Goal: Task Accomplishment & Management: Manage account settings

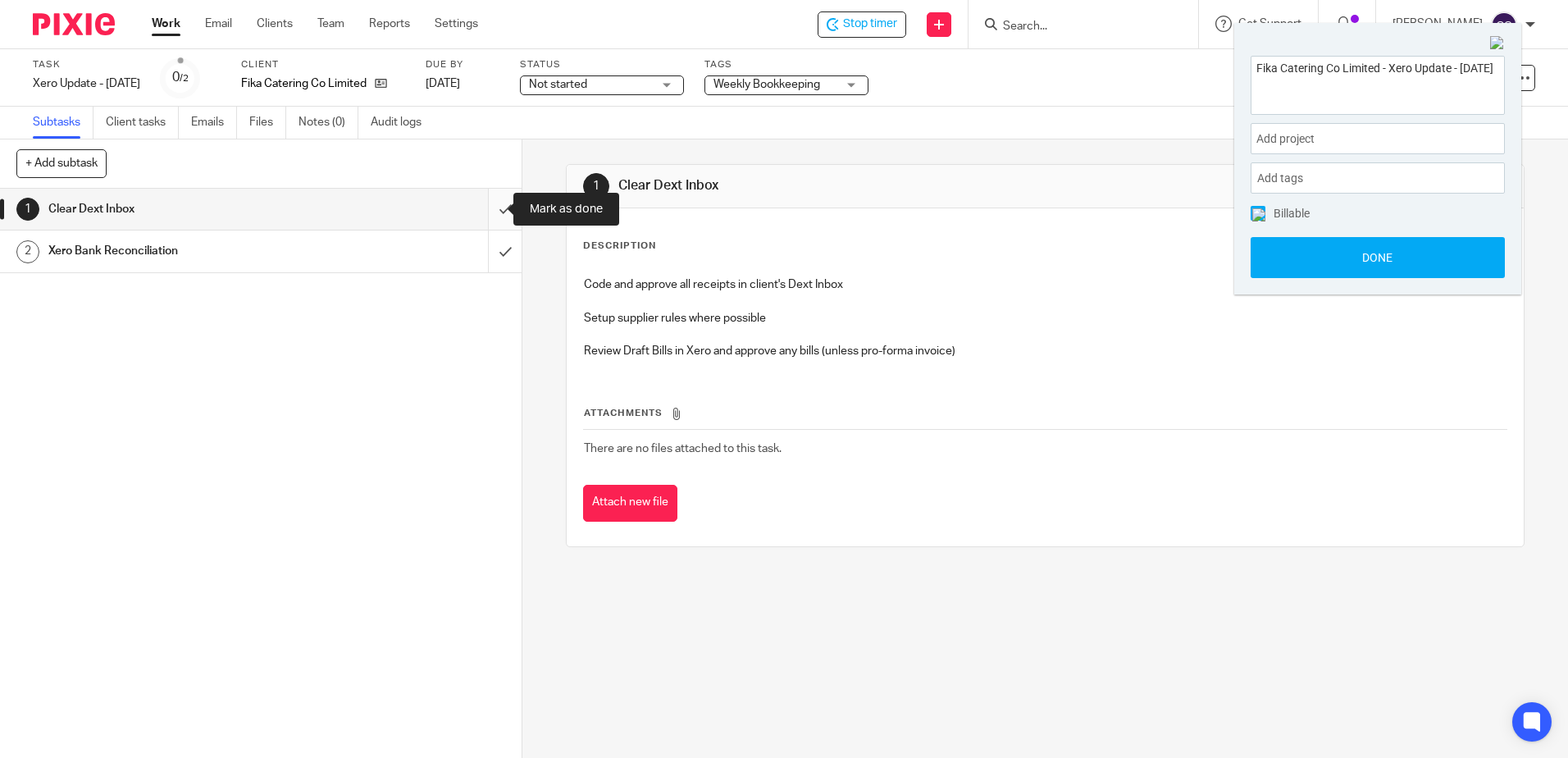
click at [483, 203] on input "submit" at bounding box center [261, 209] width 521 height 41
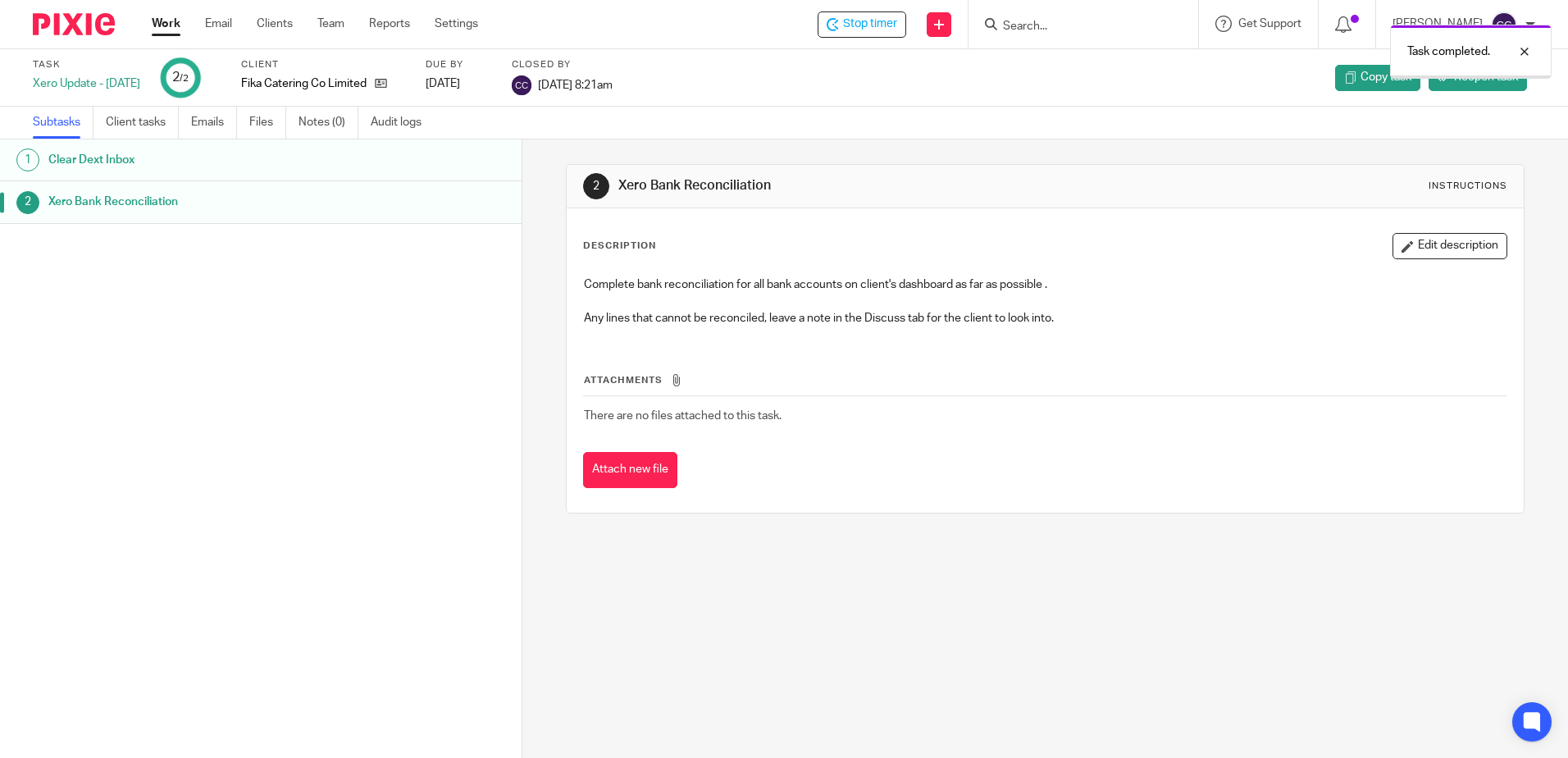
click at [166, 27] on link "Work" at bounding box center [166, 24] width 29 height 17
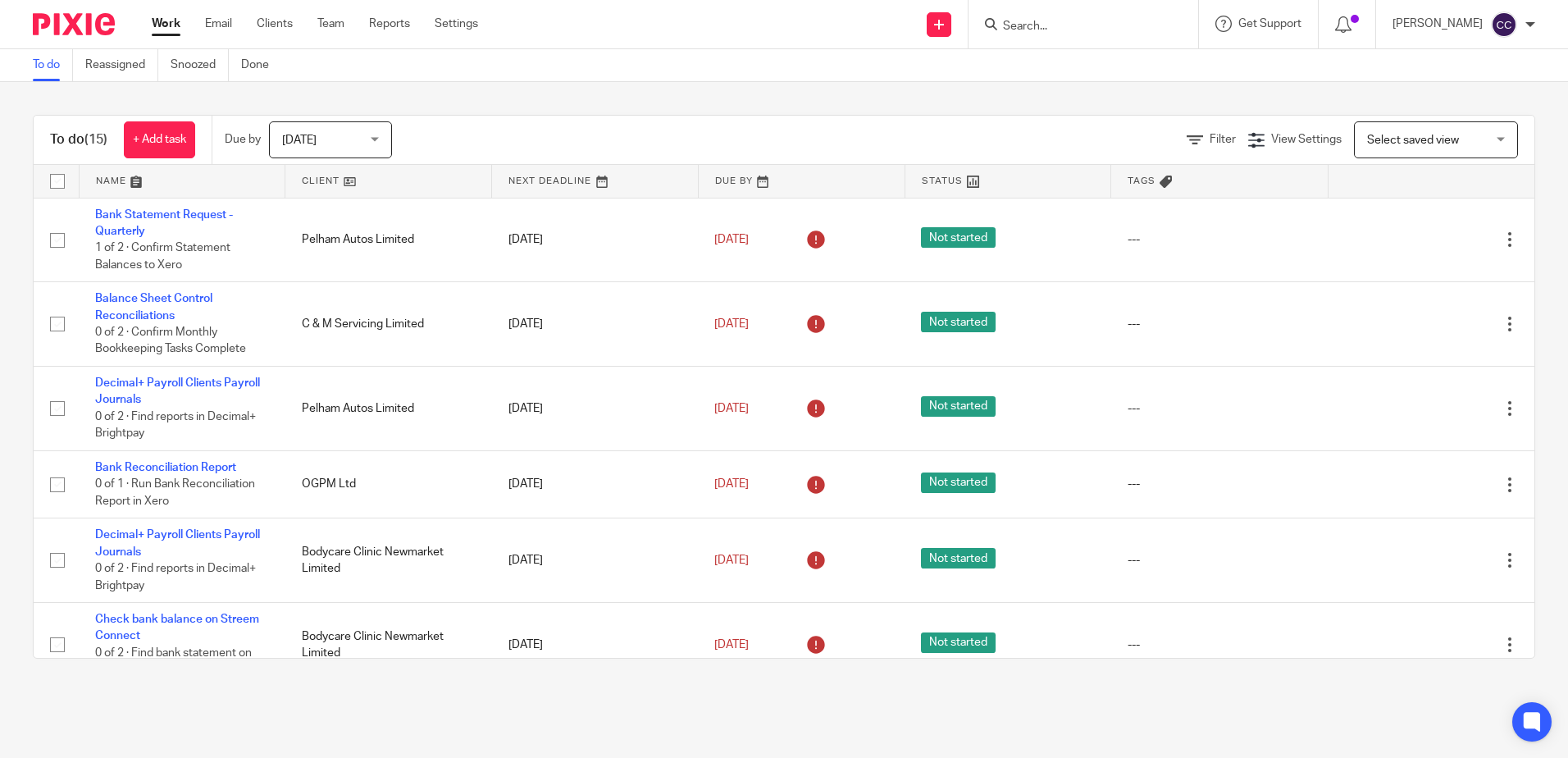
click at [313, 173] on link at bounding box center [388, 180] width 206 height 33
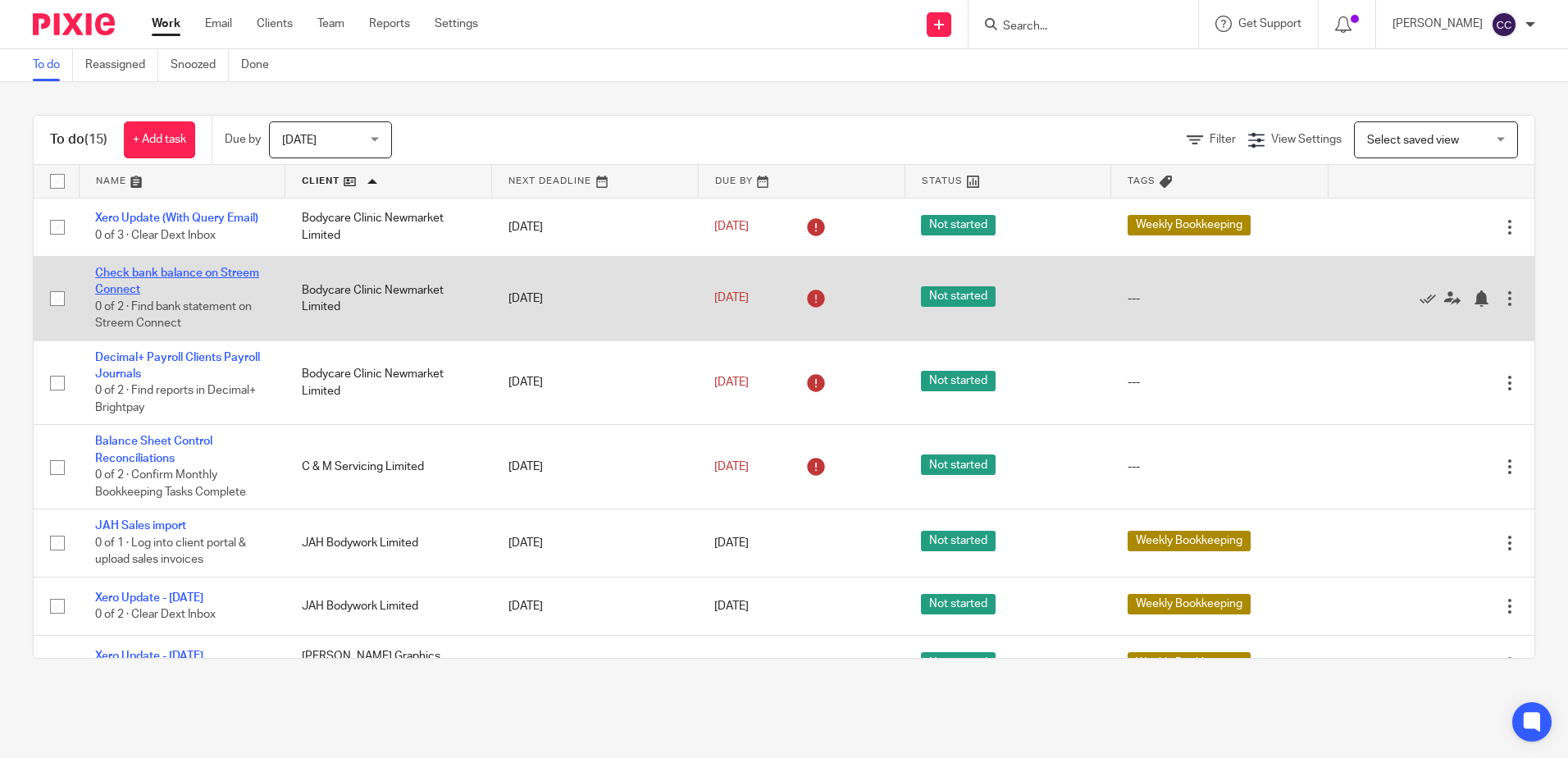
click at [180, 271] on link "Check bank balance on Streem Connect" at bounding box center [177, 282] width 164 height 28
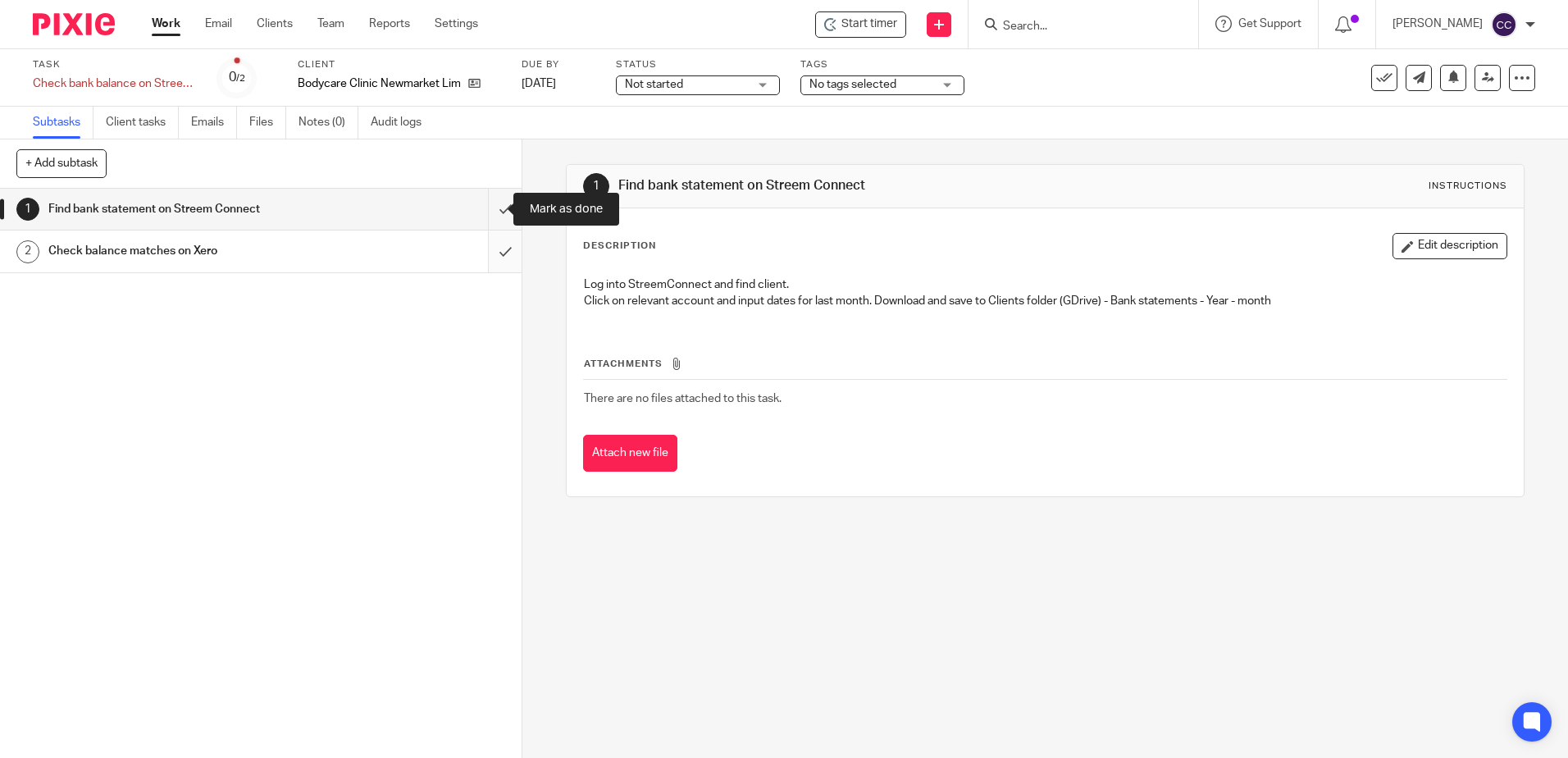
drag, startPoint x: 489, startPoint y: 204, endPoint x: 490, endPoint y: 232, distance: 28.0
click at [488, 204] on input "submit" at bounding box center [261, 209] width 521 height 41
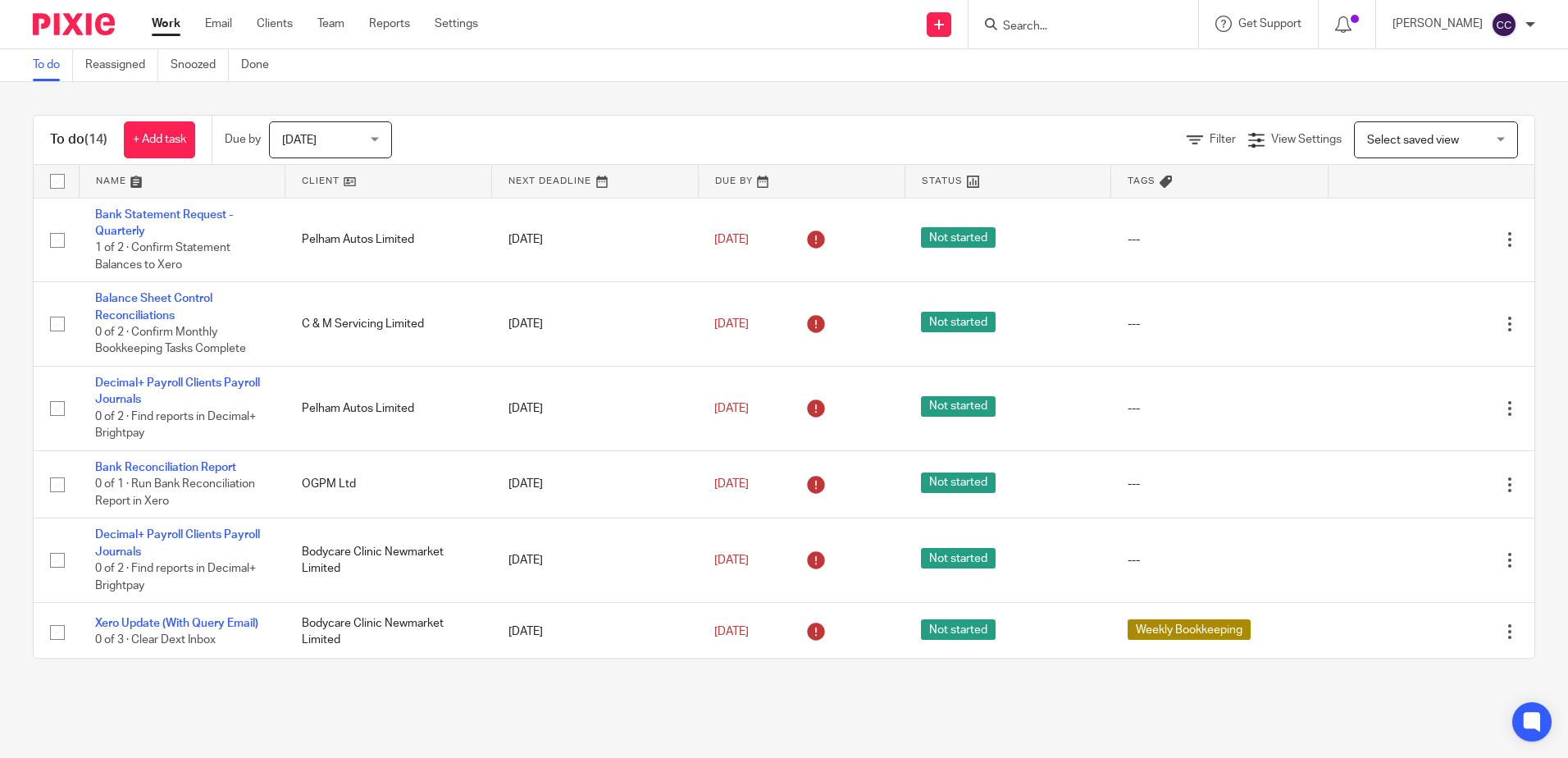
click at [312, 179] on link at bounding box center [388, 180] width 206 height 33
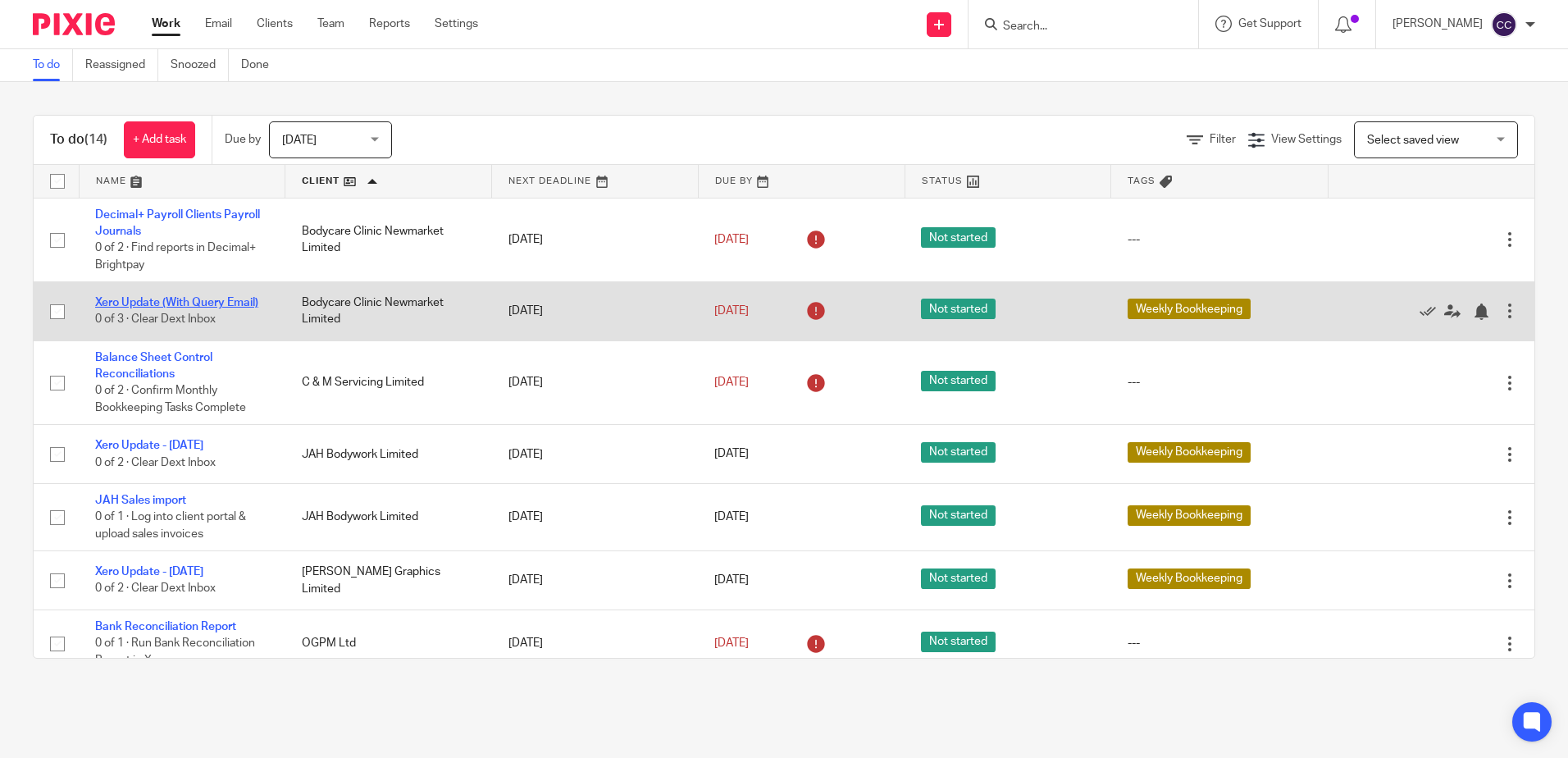
click at [144, 301] on link "Xero Update (With Query Email)" at bounding box center [176, 302] width 163 height 11
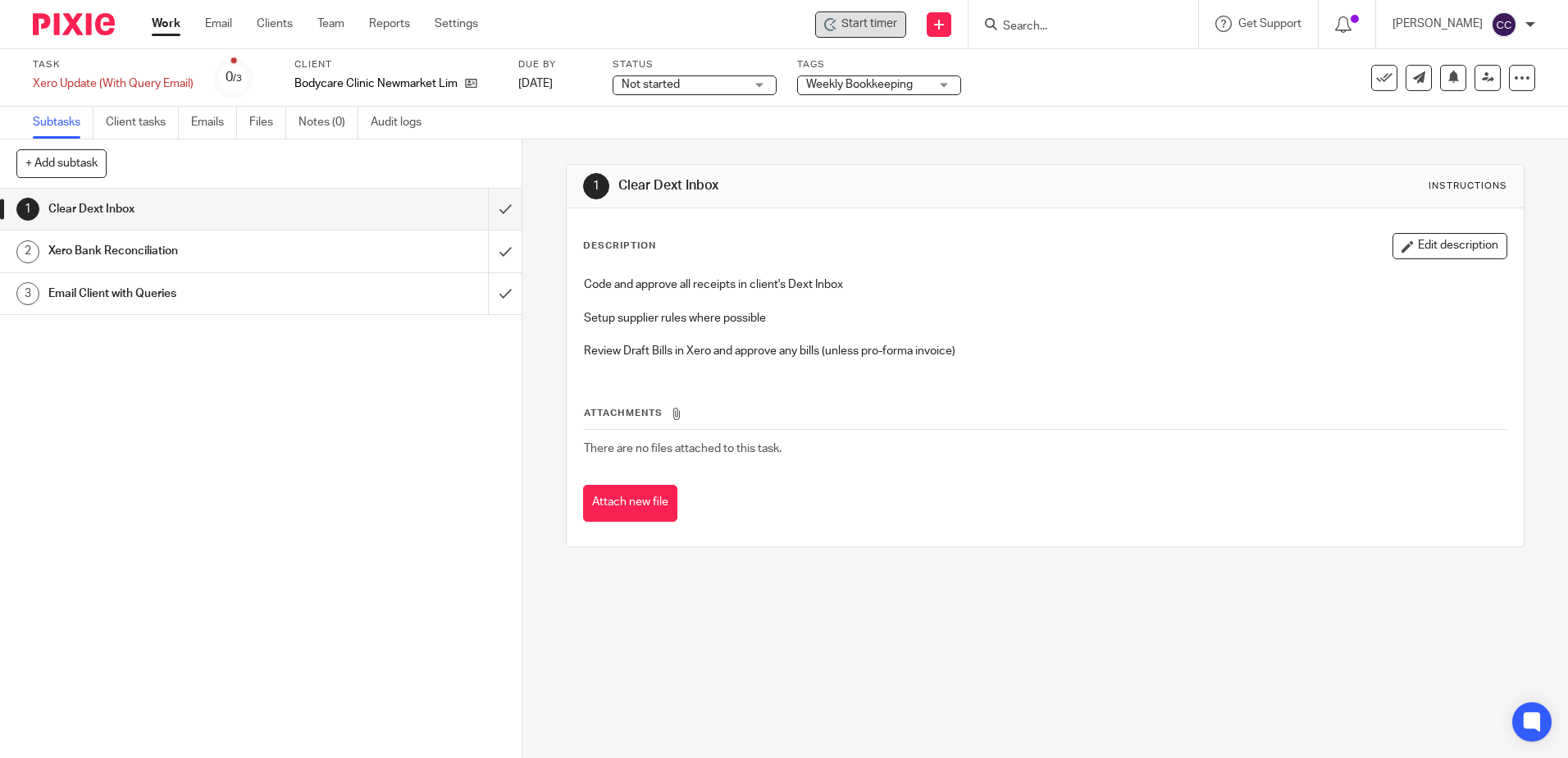
click at [889, 30] on span "Start timer" at bounding box center [869, 25] width 55 height 18
click at [865, 26] on span "Start timer" at bounding box center [869, 25] width 55 height 18
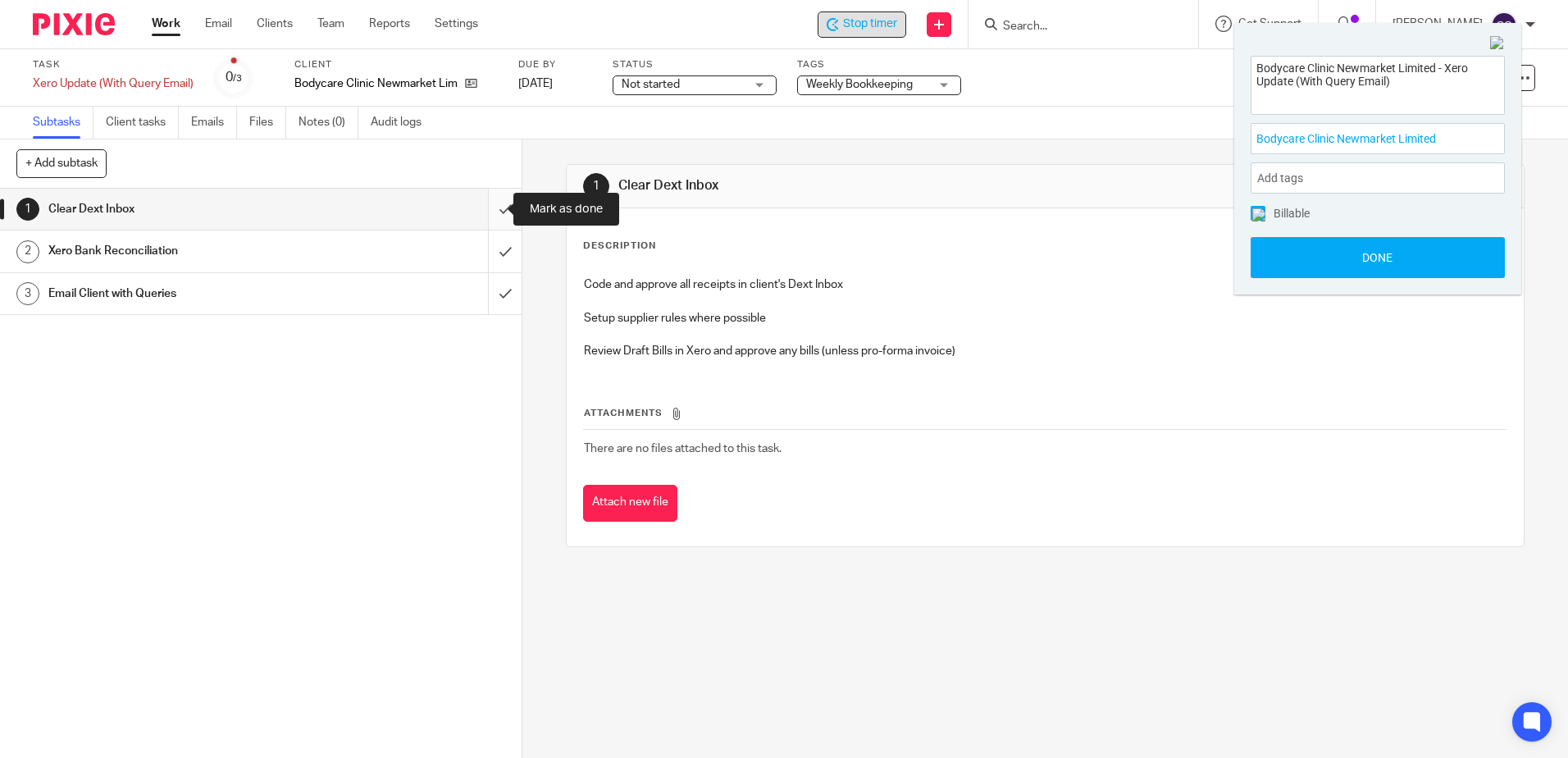
click at [483, 205] on input "submit" at bounding box center [261, 209] width 521 height 41
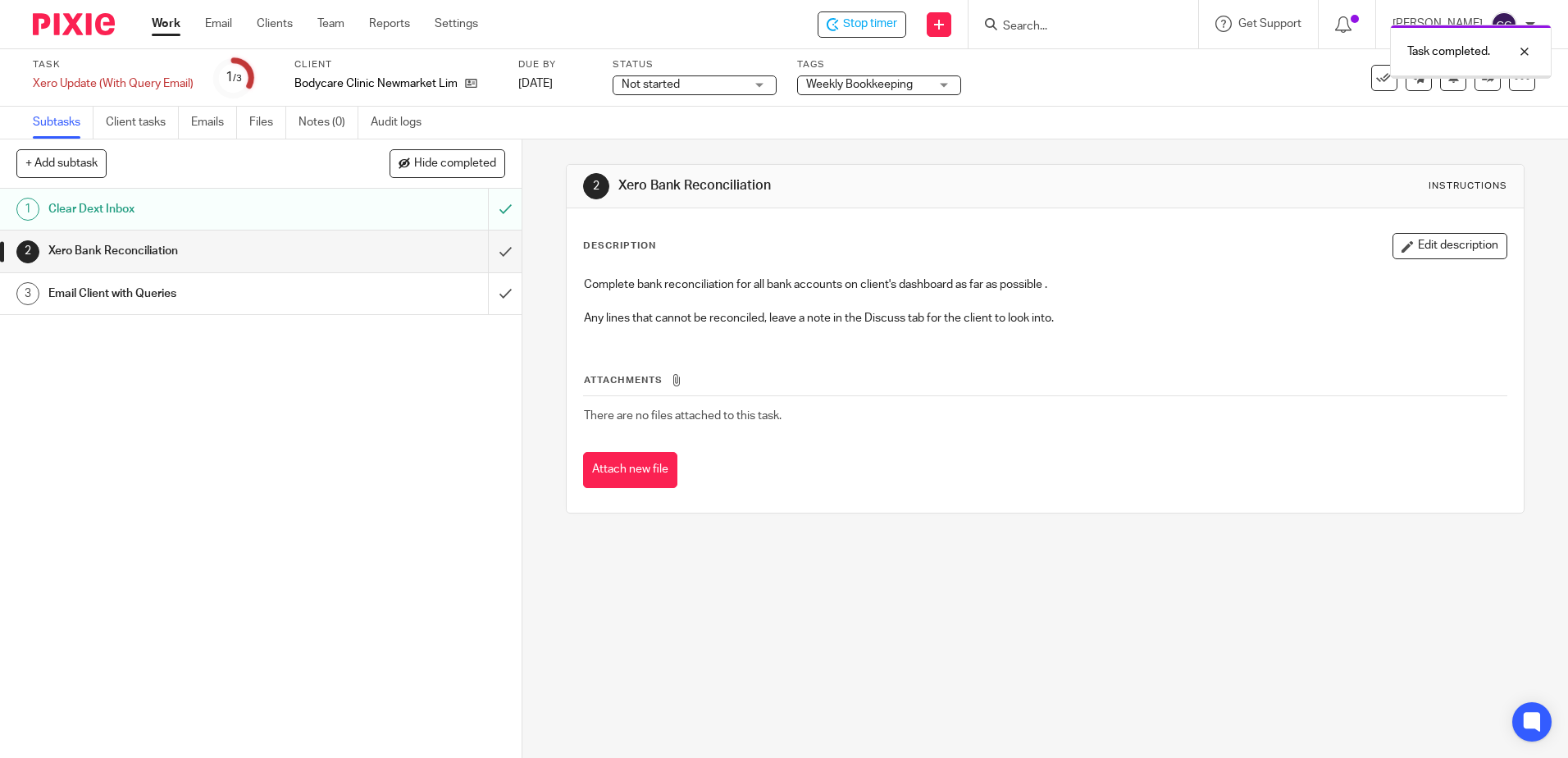
click at [489, 250] on input "submit" at bounding box center [261, 251] width 521 height 41
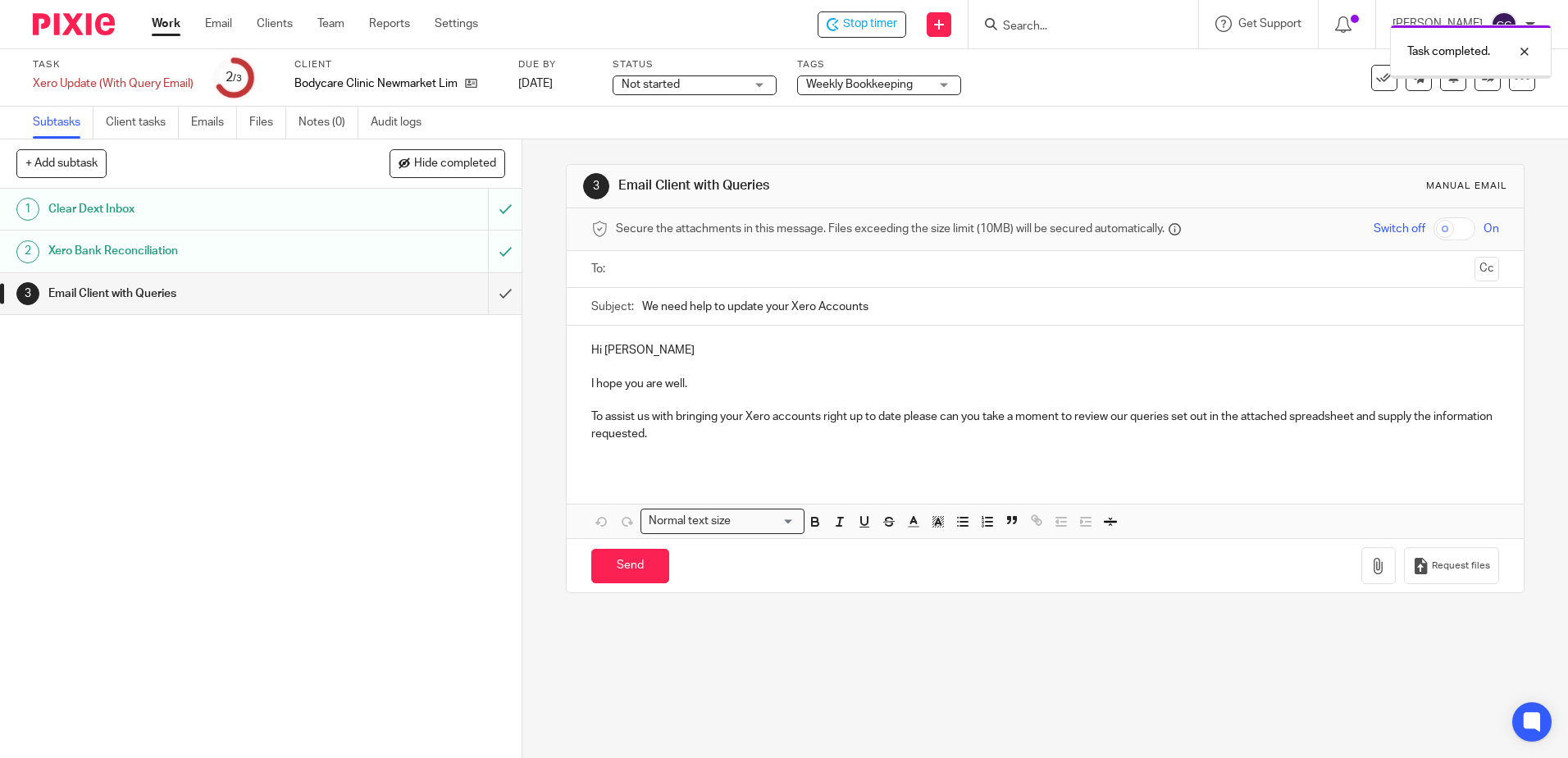
click at [686, 269] on input "text" at bounding box center [1044, 269] width 845 height 18
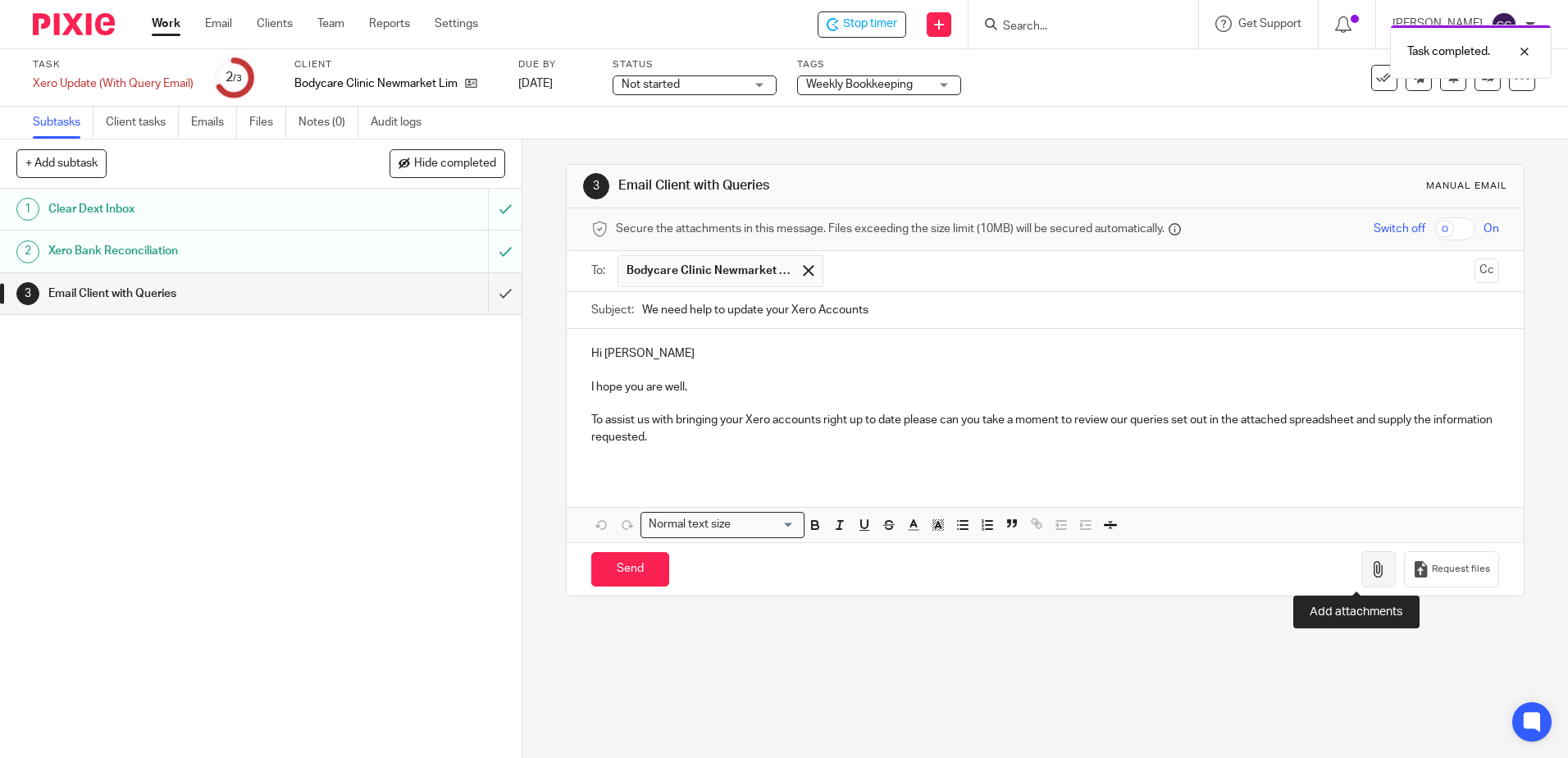
click at [1361, 568] on button "button" at bounding box center [1378, 570] width 34 height 37
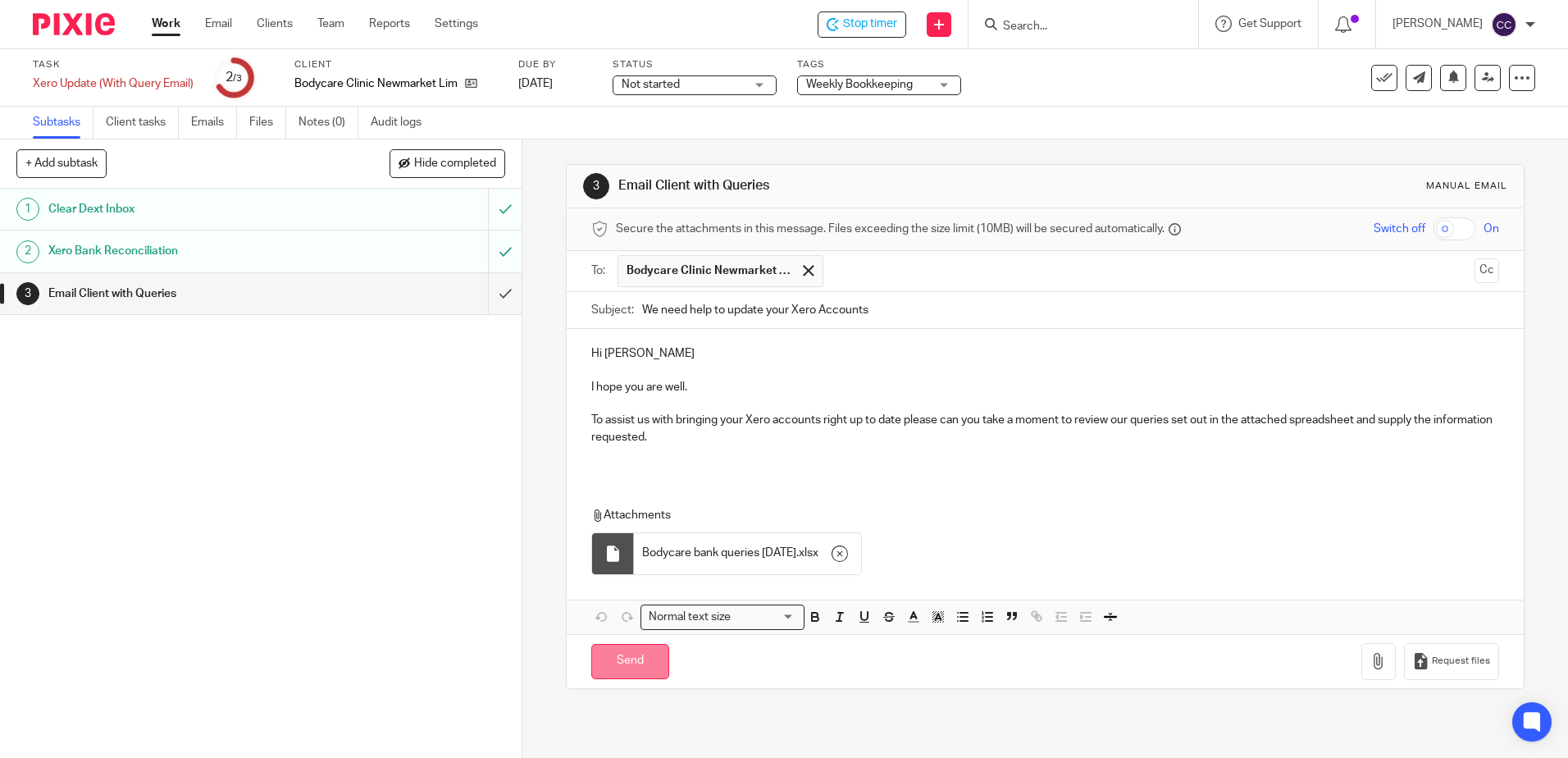
click at [615, 652] on input "Send" at bounding box center [629, 661] width 77 height 35
type input "Sent"
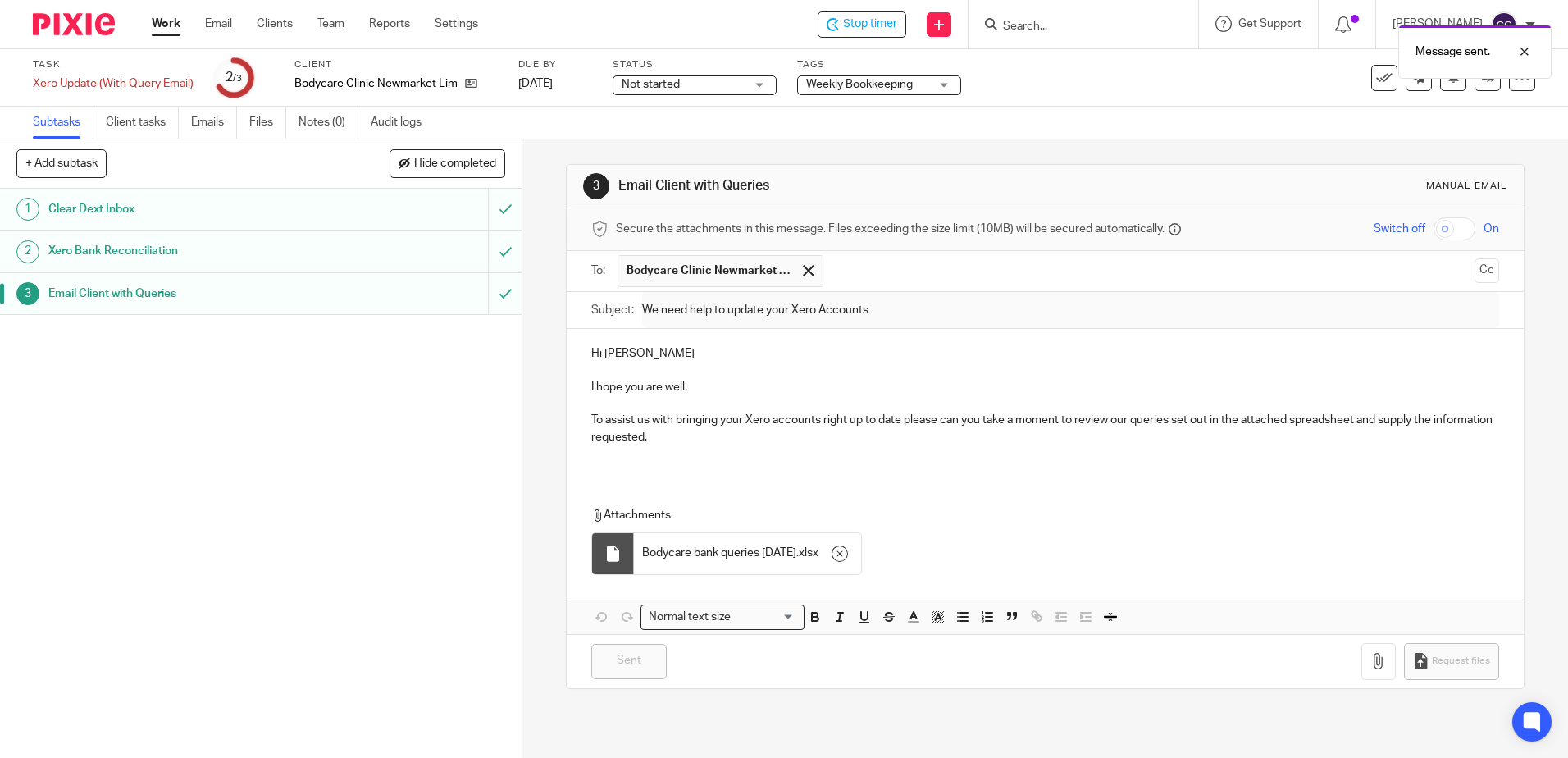
click at [165, 23] on link "Work" at bounding box center [166, 24] width 29 height 17
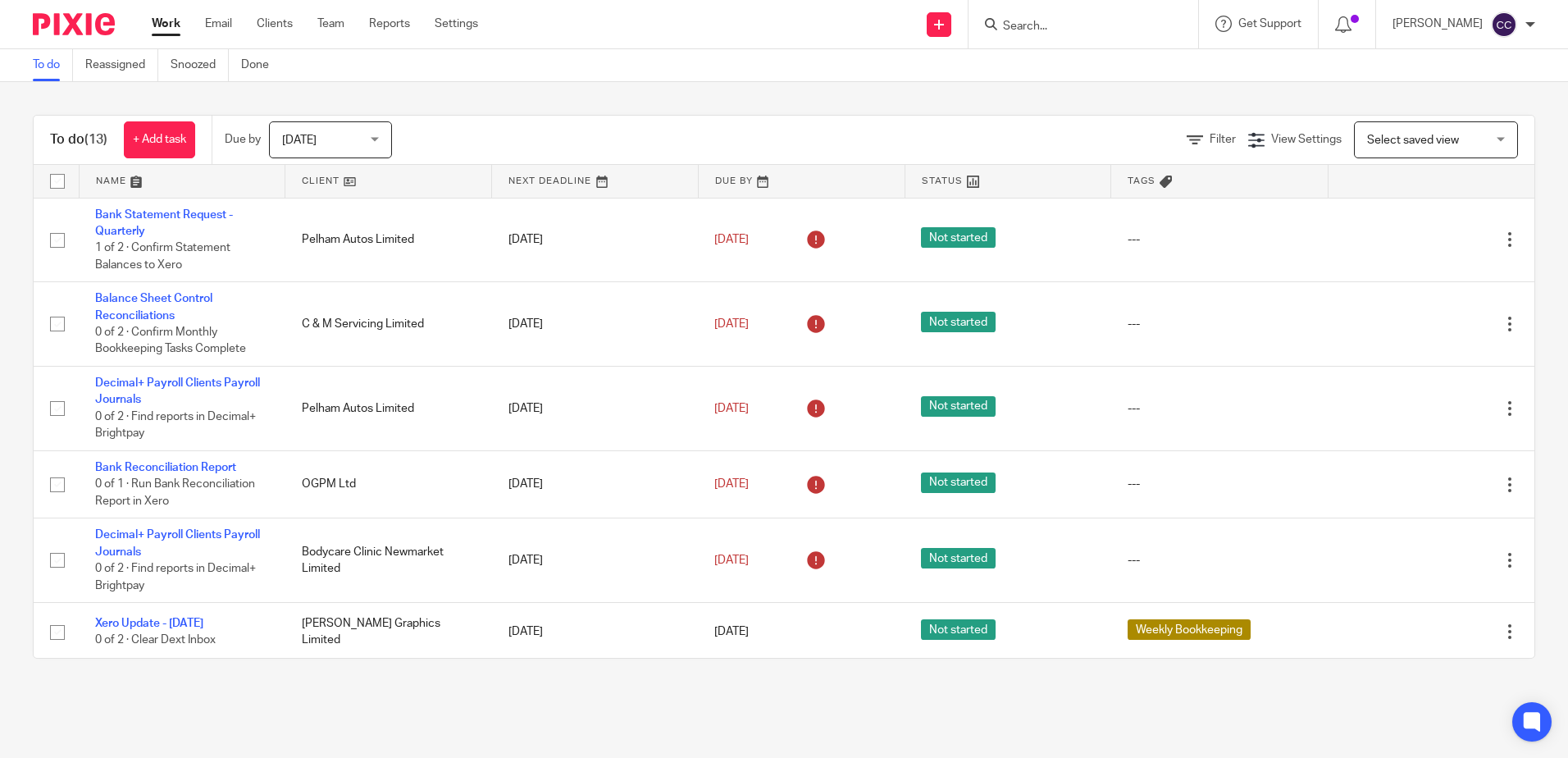
click at [313, 178] on link at bounding box center [388, 180] width 206 height 33
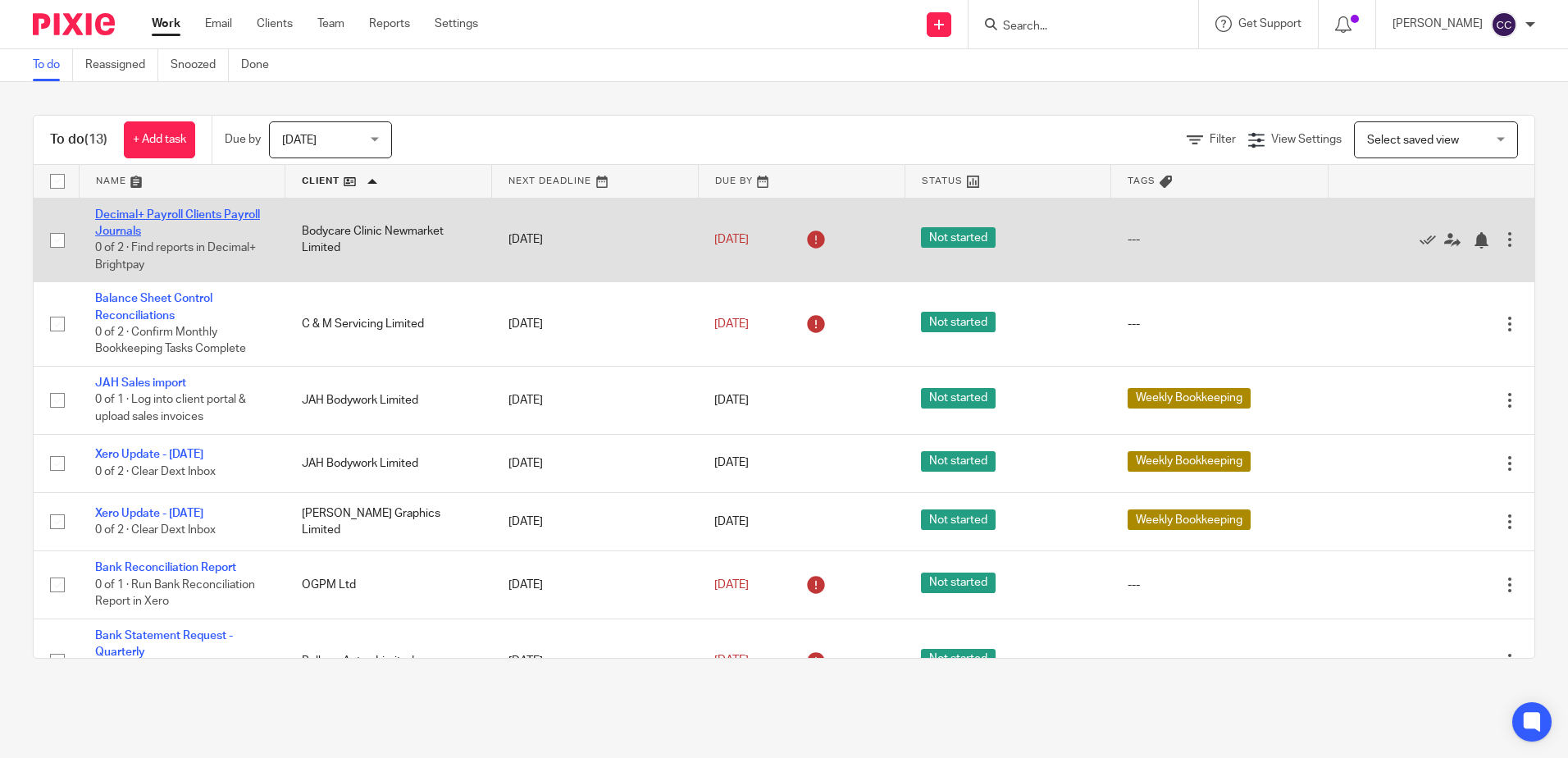
click at [222, 215] on link "Decimal+ Payroll Clients Payroll Journals" at bounding box center [177, 223] width 165 height 28
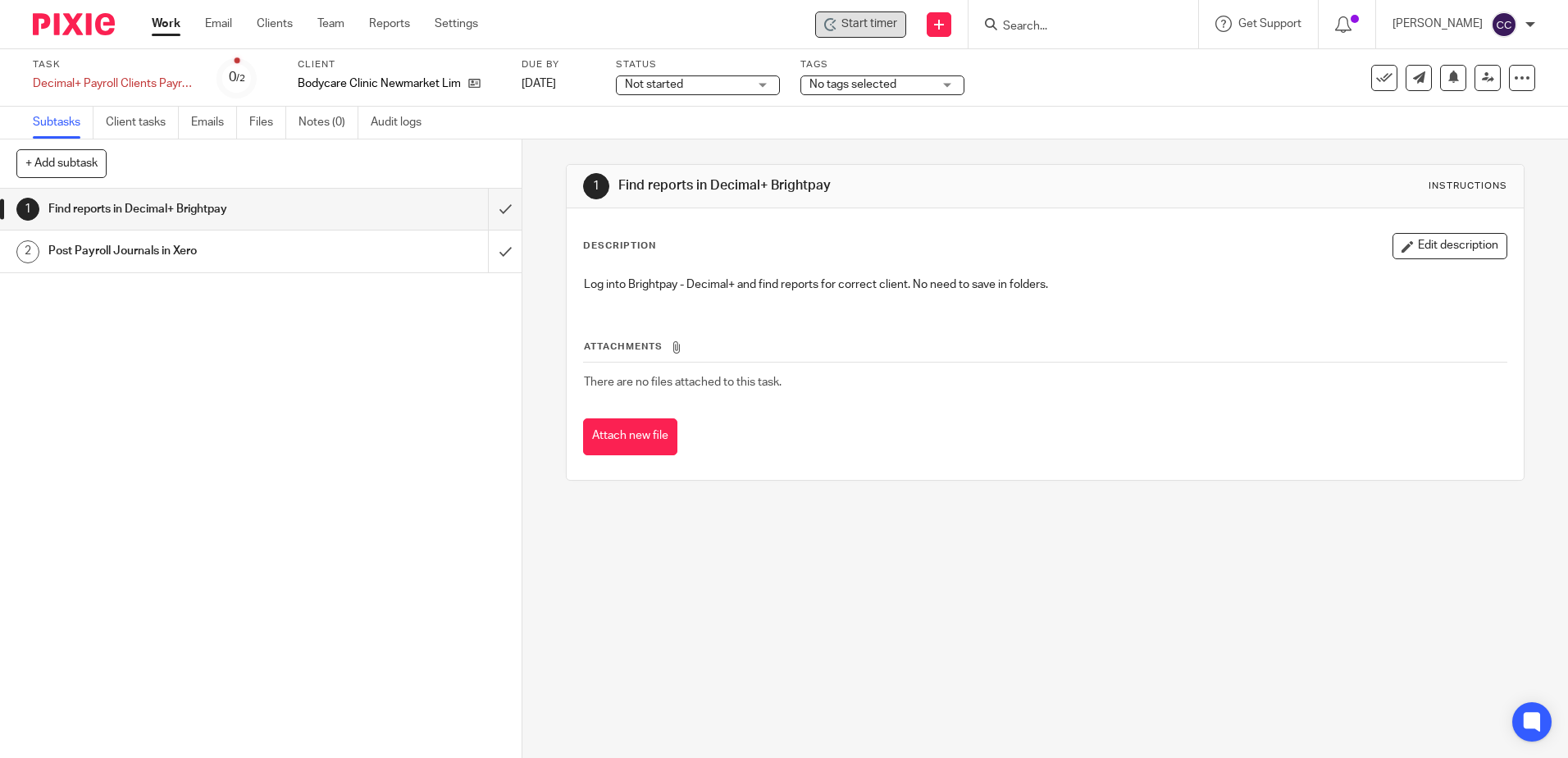
click at [884, 28] on span "Start timer" at bounding box center [869, 25] width 55 height 18
click at [876, 28] on span "Start timer" at bounding box center [869, 25] width 55 height 18
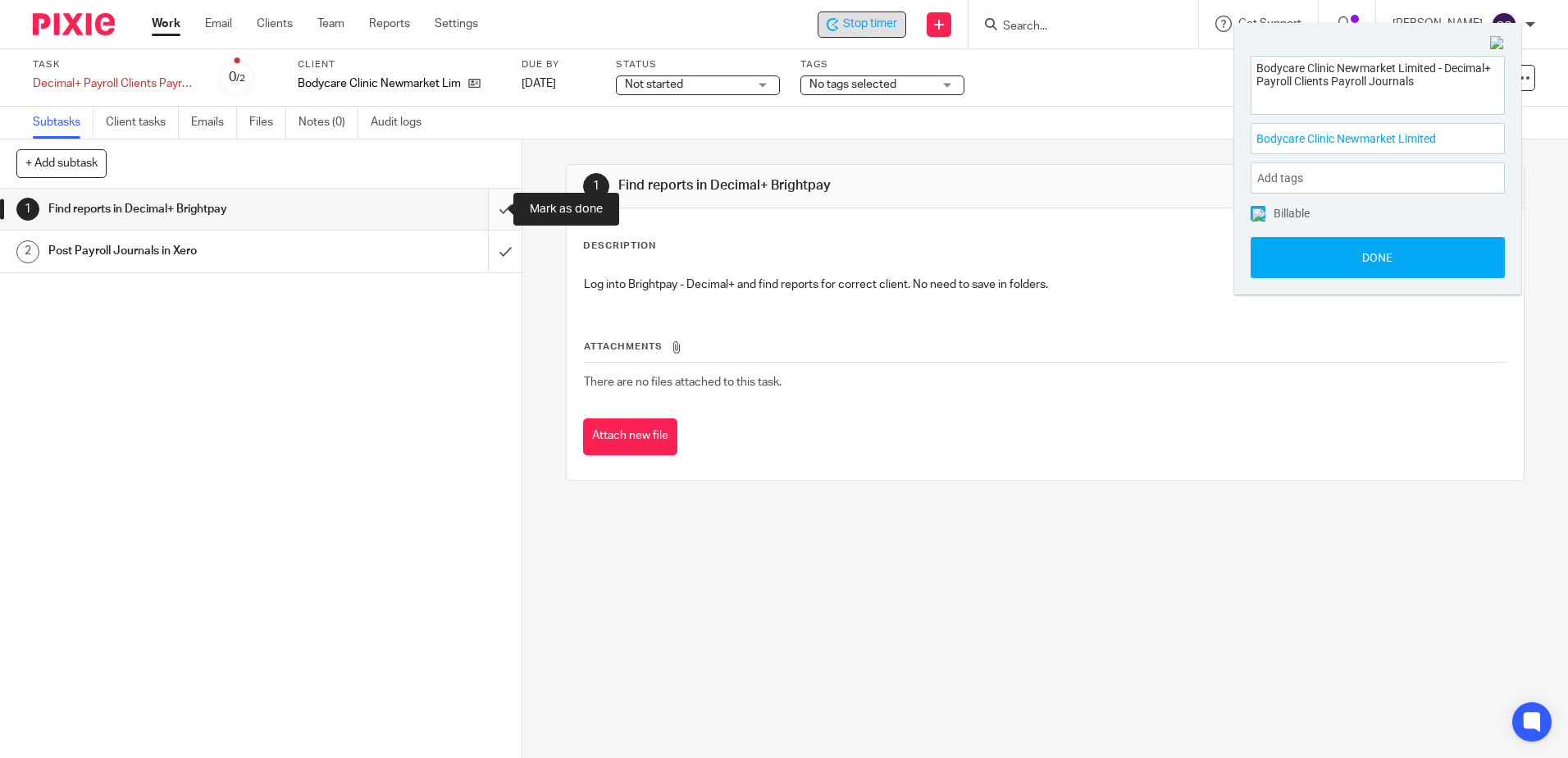
click at [490, 208] on input "submit" at bounding box center [261, 209] width 521 height 41
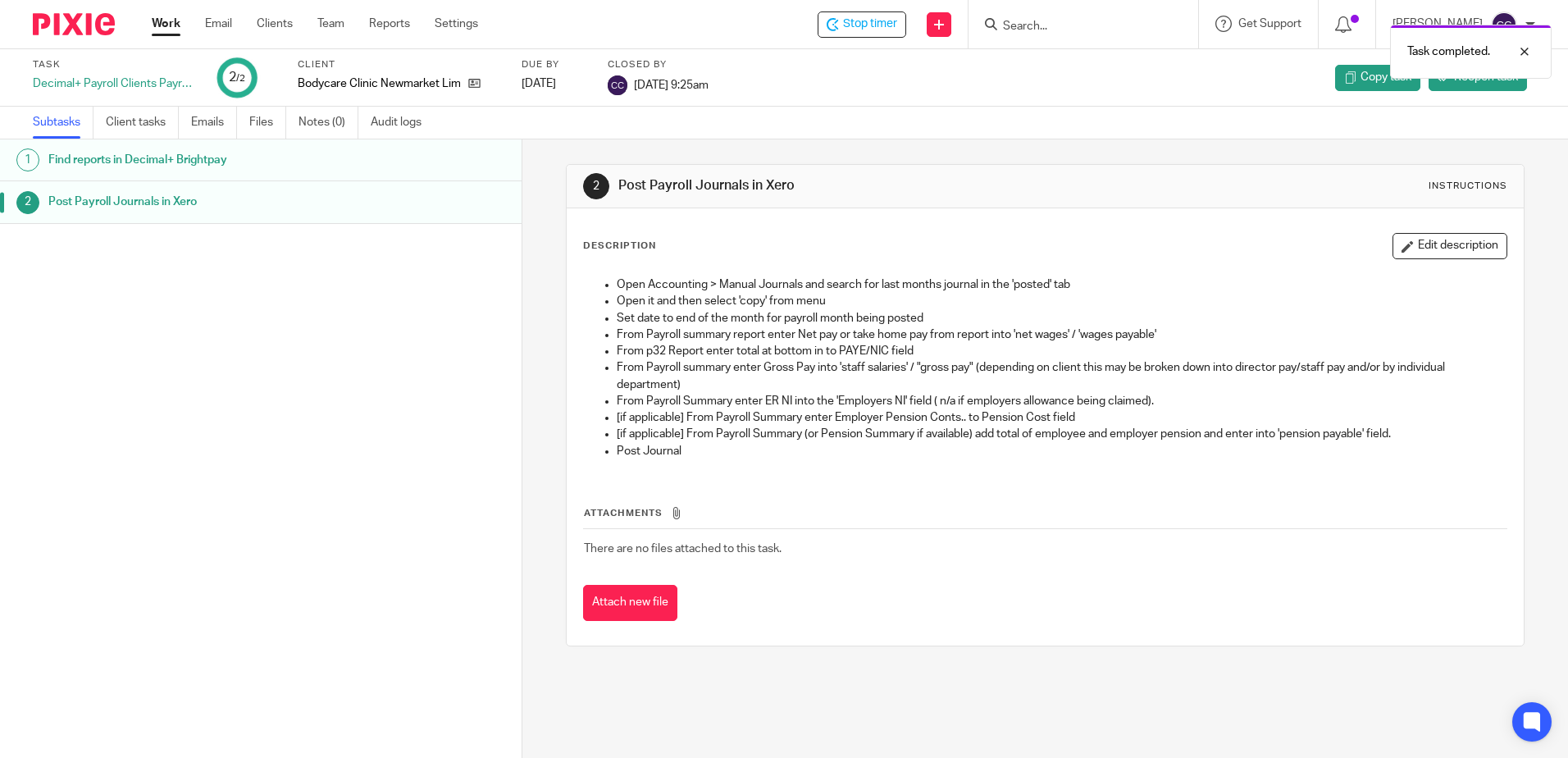
click at [161, 30] on link "Work" at bounding box center [166, 24] width 29 height 17
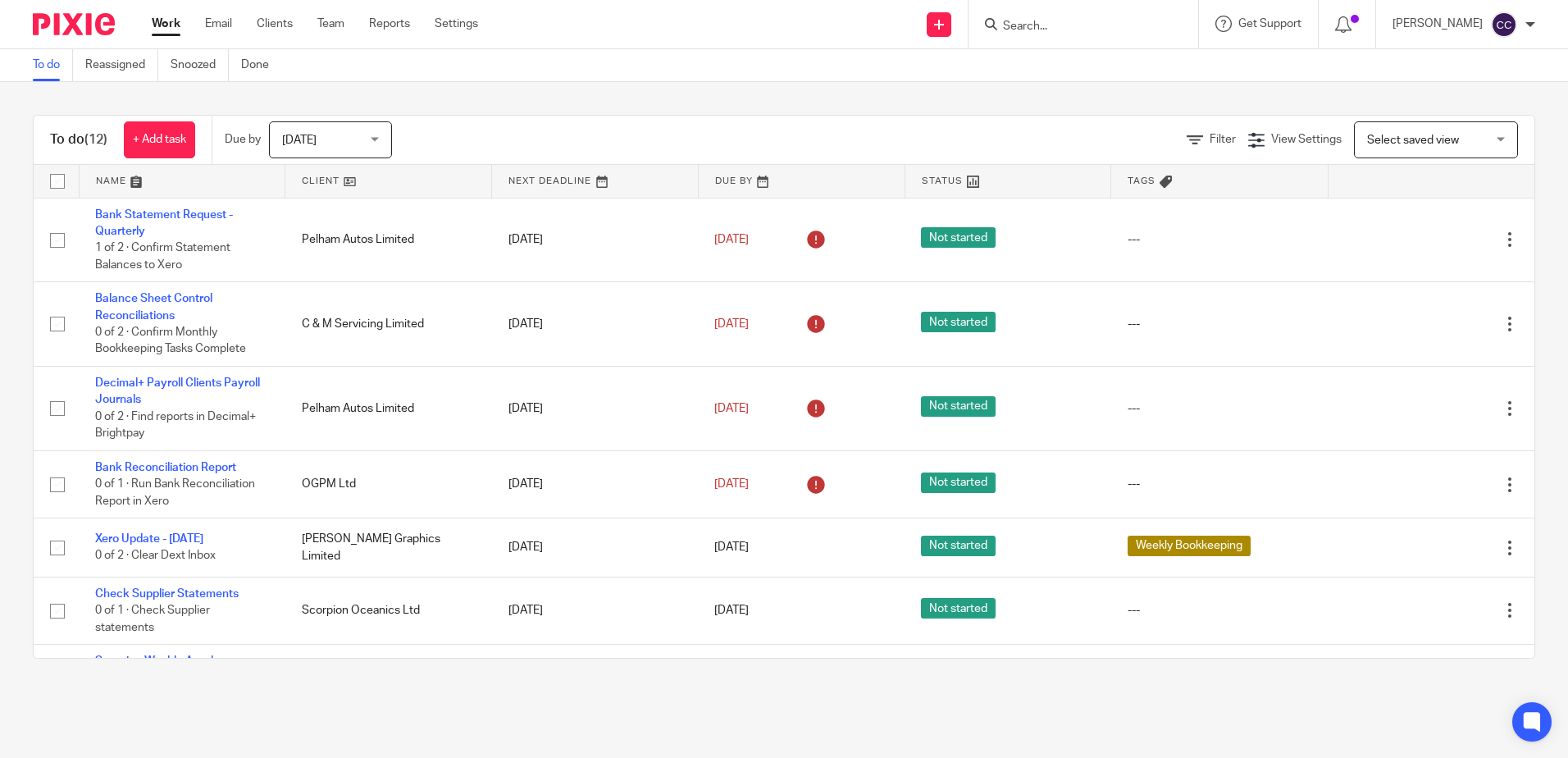
click at [310, 182] on link at bounding box center [388, 180] width 206 height 33
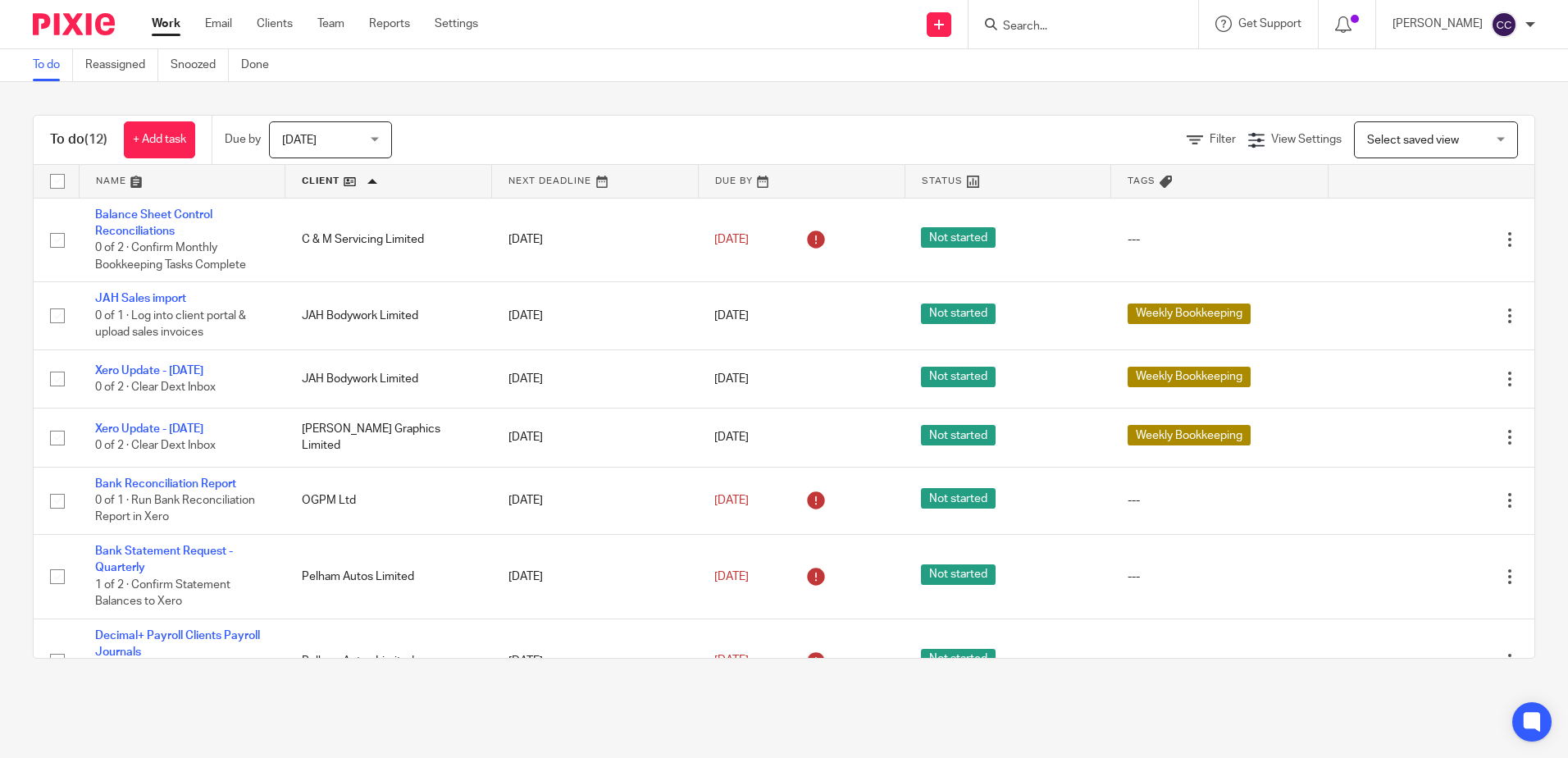
click at [322, 137] on span "[DATE]" at bounding box center [325, 139] width 87 height 34
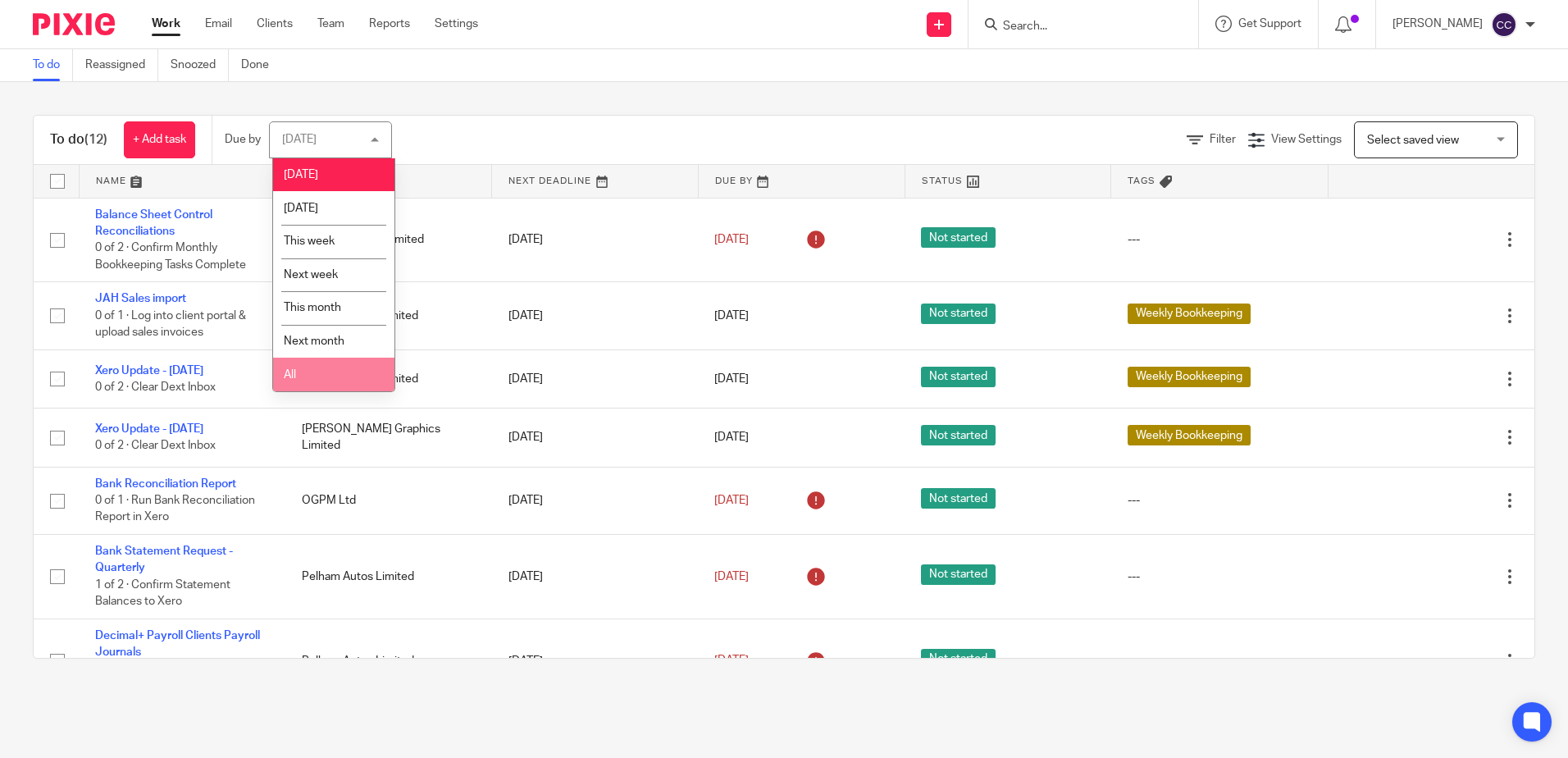
click at [322, 387] on li "All" at bounding box center [334, 374] width 121 height 33
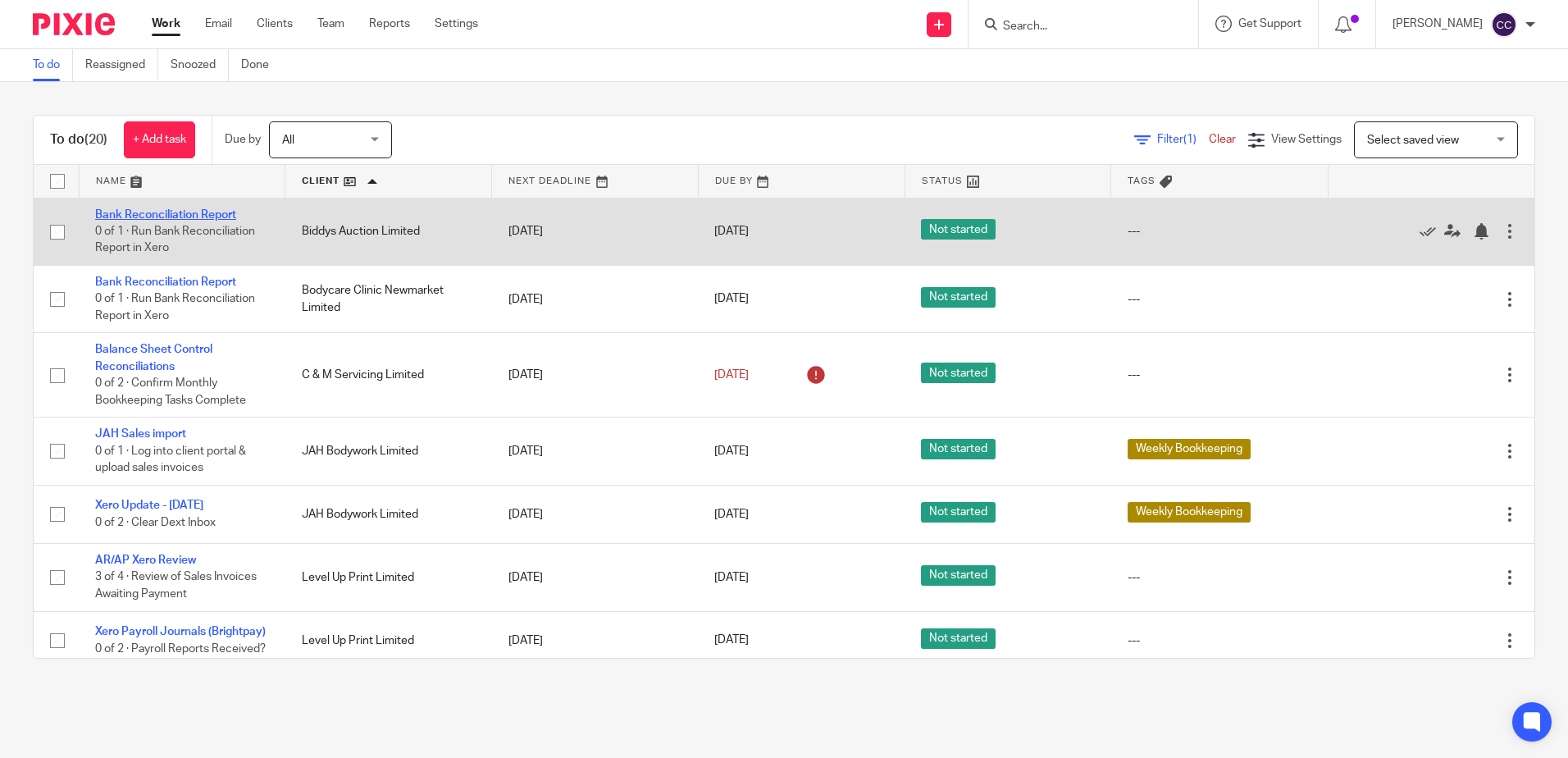
click at [206, 216] on link "Bank Reconciliation Report" at bounding box center [166, 214] width 141 height 11
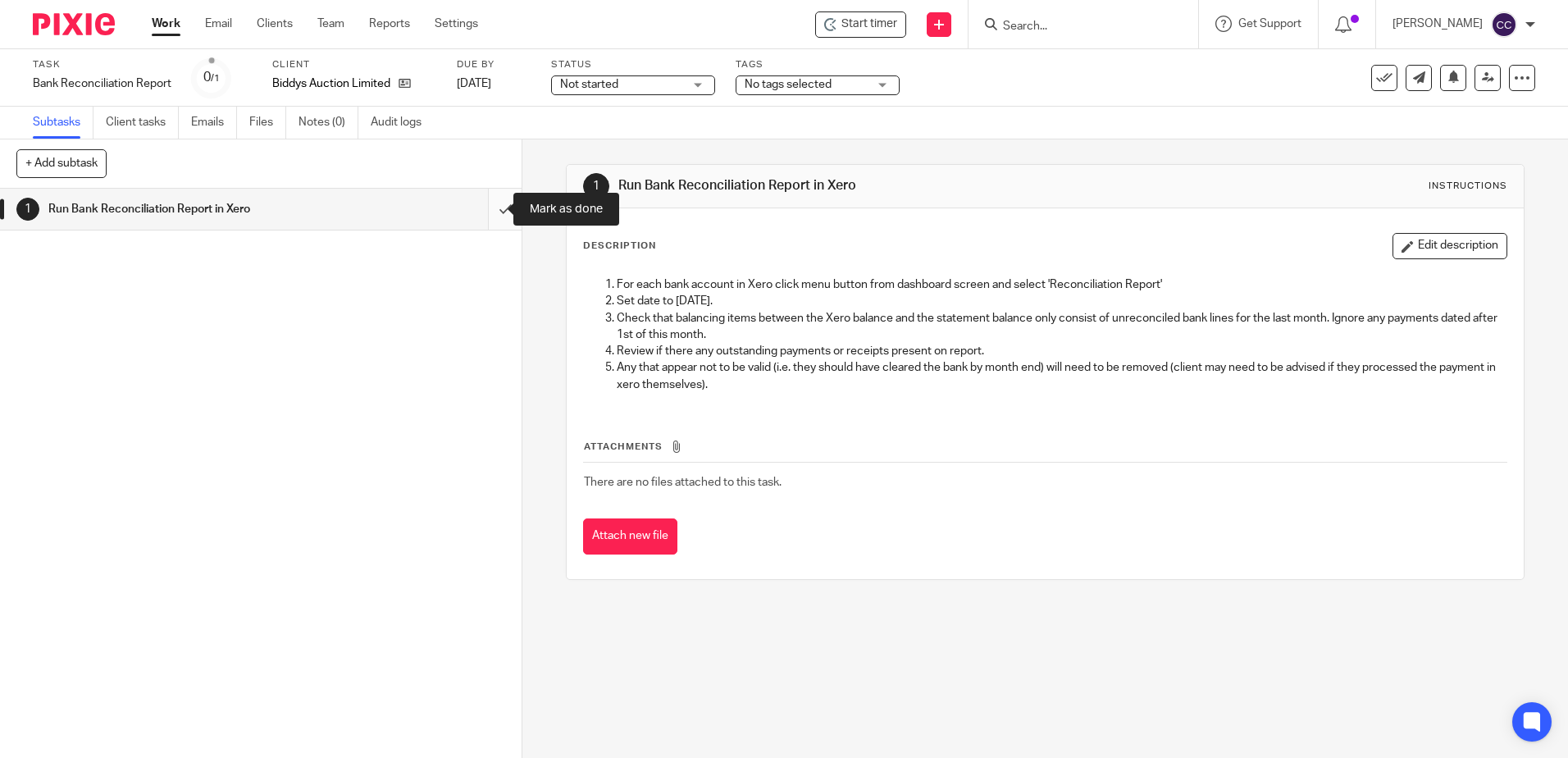
click at [486, 209] on input "submit" at bounding box center [261, 209] width 521 height 41
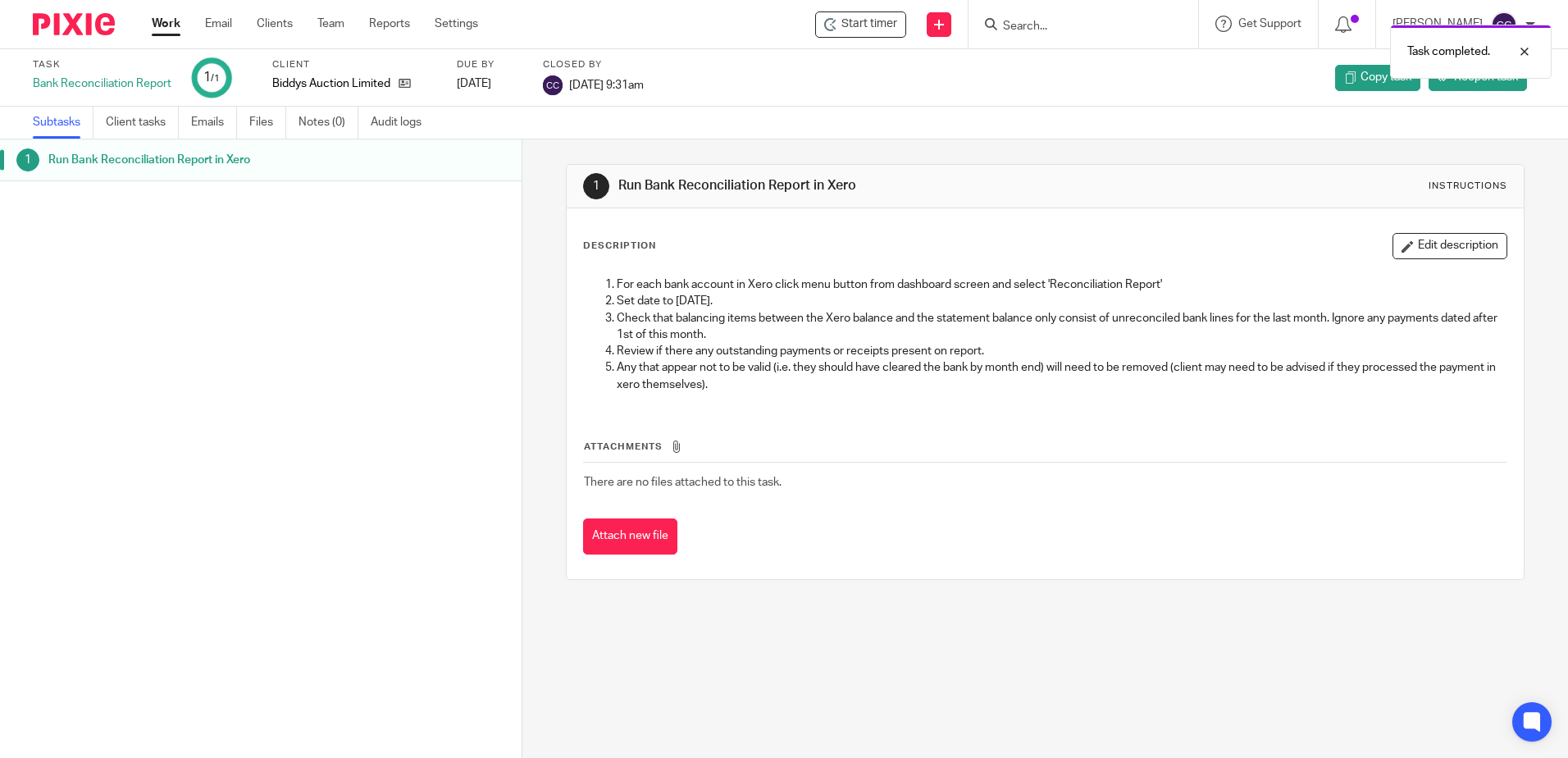
click at [880, 26] on div "Task completed." at bounding box center [1167, 48] width 768 height 63
click at [884, 19] on div "Task completed." at bounding box center [1167, 48] width 768 height 63
click at [877, 26] on span "Start timer" at bounding box center [869, 25] width 55 height 18
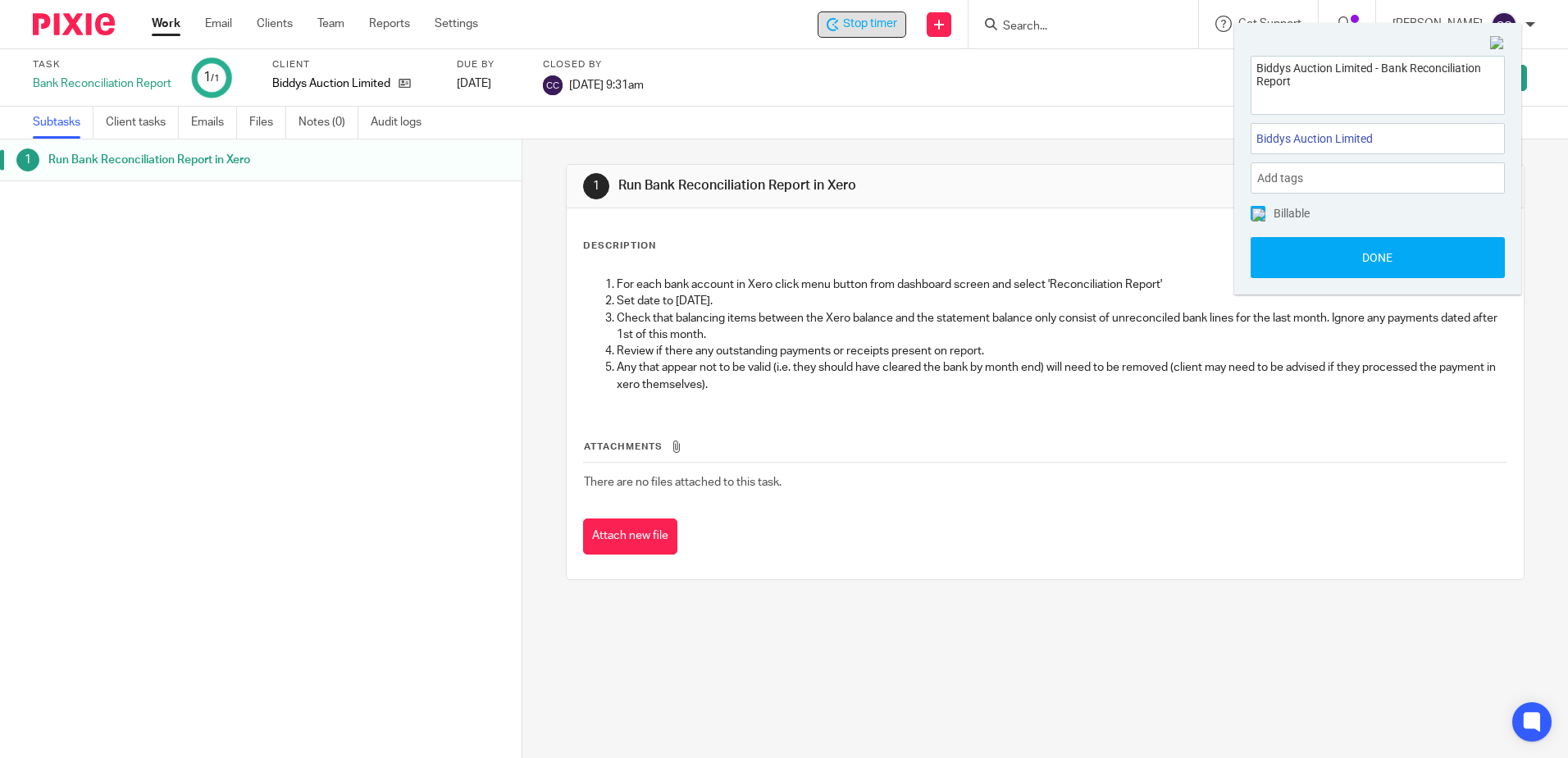
click at [166, 25] on link "Work" at bounding box center [166, 24] width 29 height 17
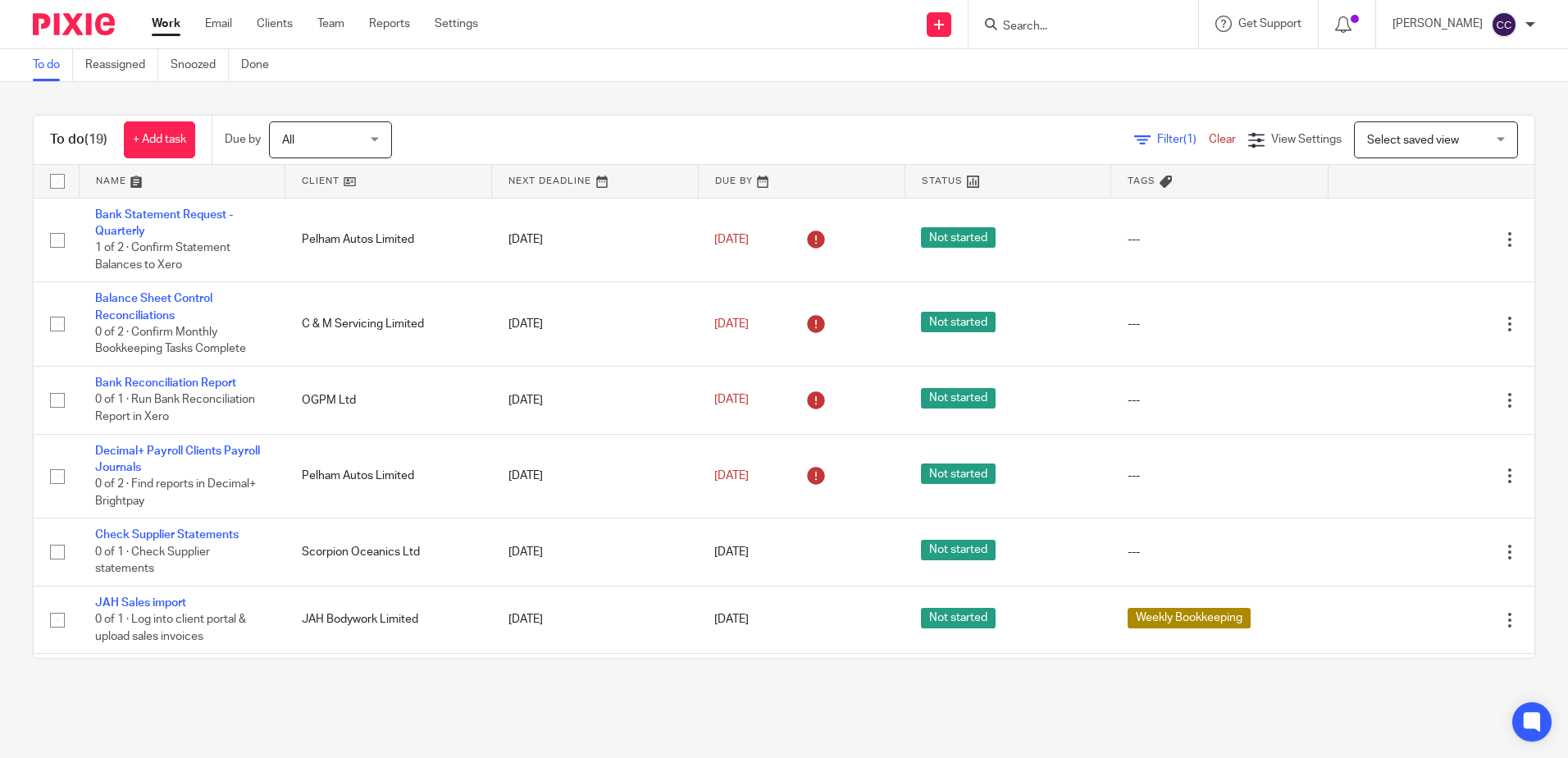
click at [311, 183] on link at bounding box center [388, 180] width 206 height 33
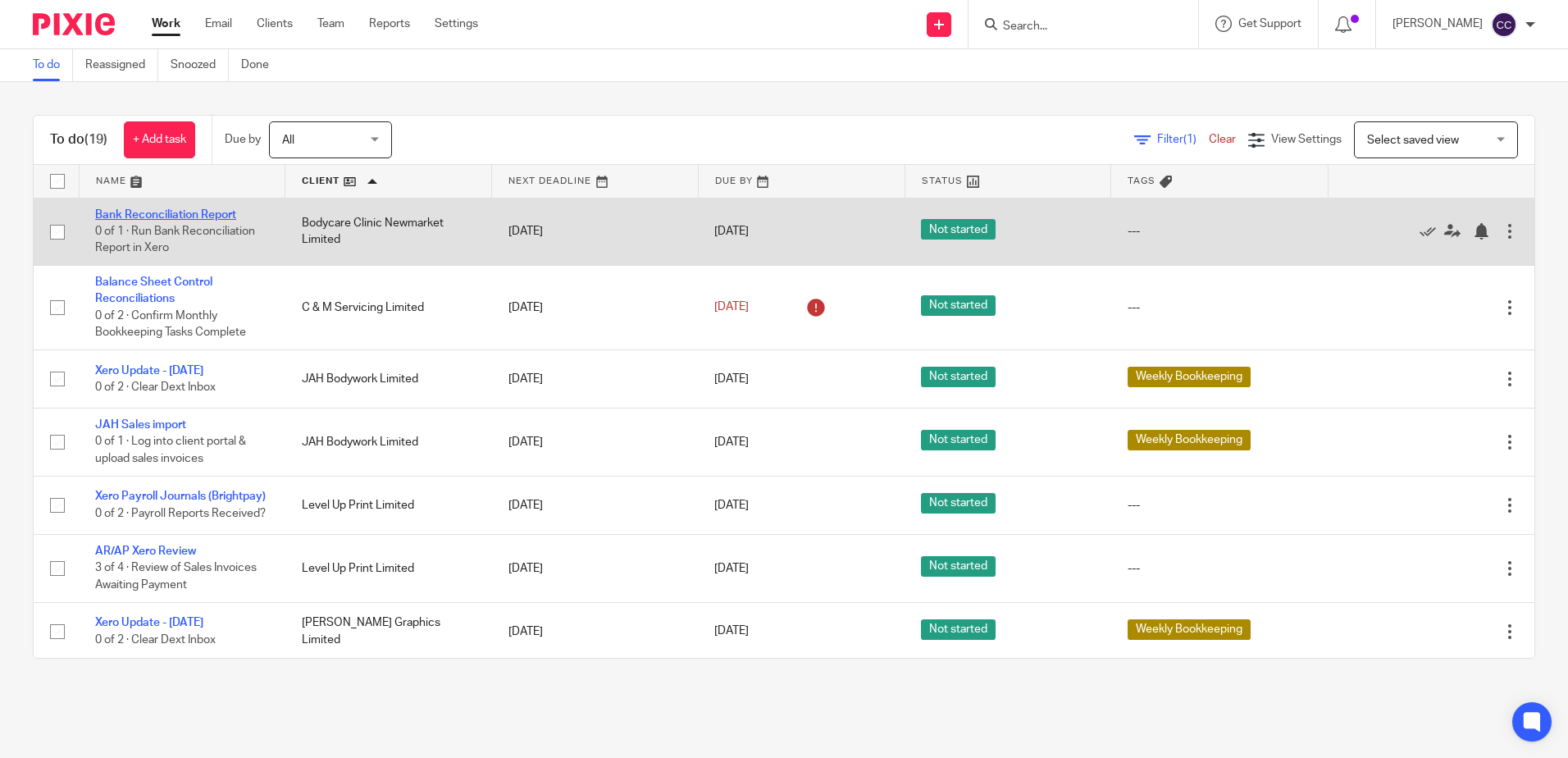
click at [181, 212] on link "Bank Reconciliation Report" at bounding box center [166, 214] width 141 height 11
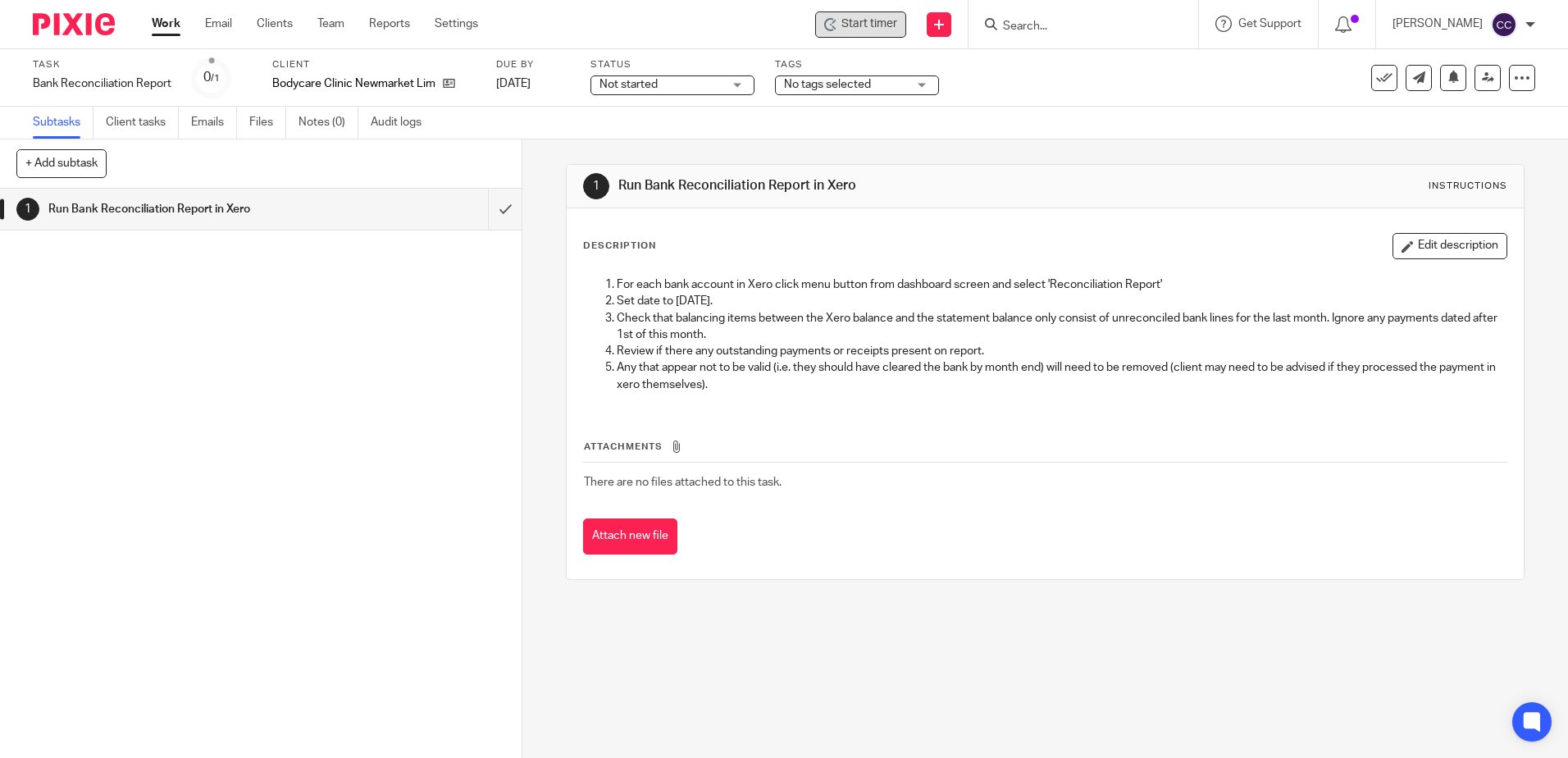
click at [881, 29] on span "Start timer" at bounding box center [869, 25] width 55 height 18
click at [887, 27] on span "Start timer" at bounding box center [869, 25] width 55 height 18
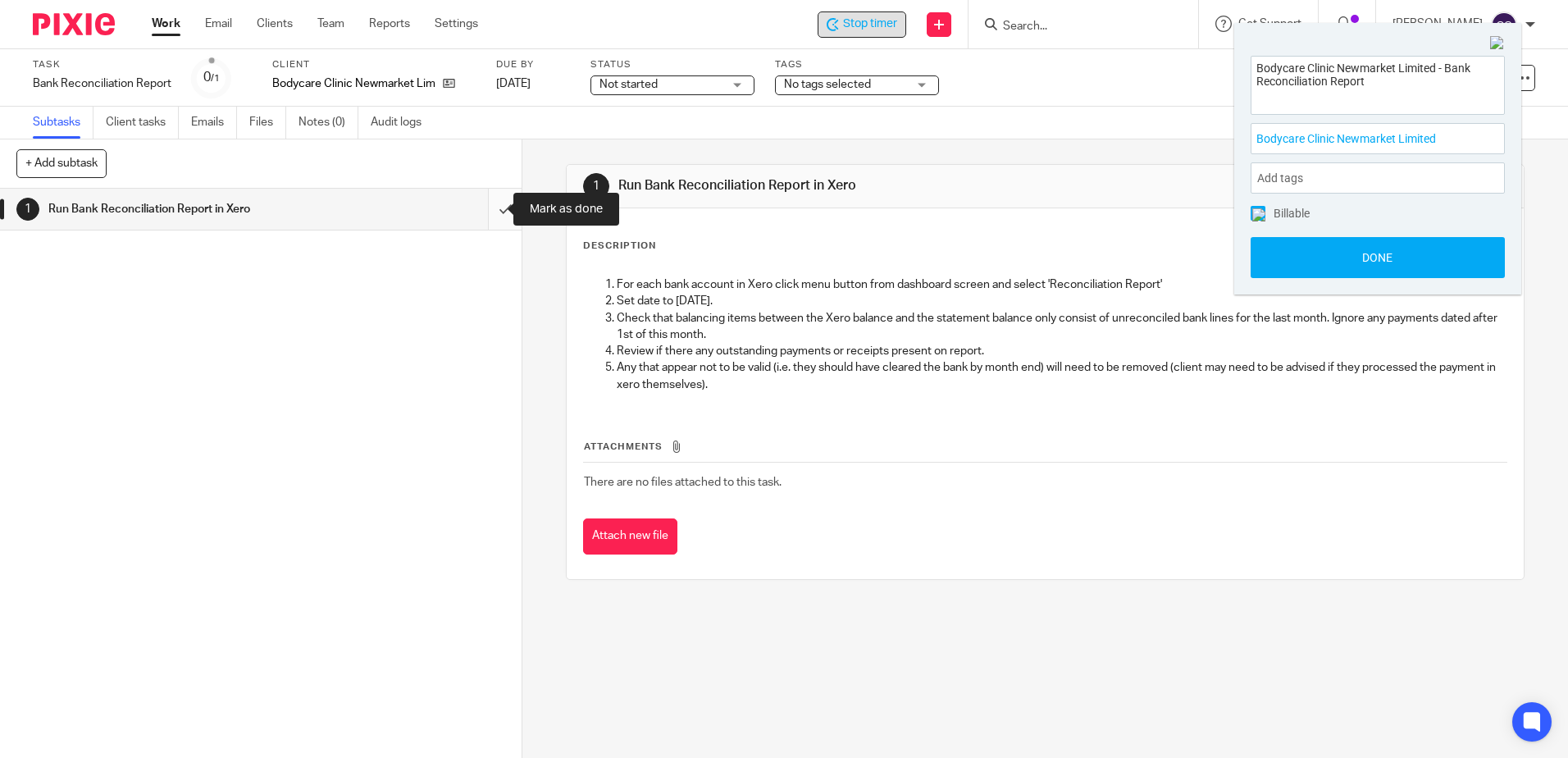
click at [485, 208] on input "submit" at bounding box center [261, 209] width 521 height 41
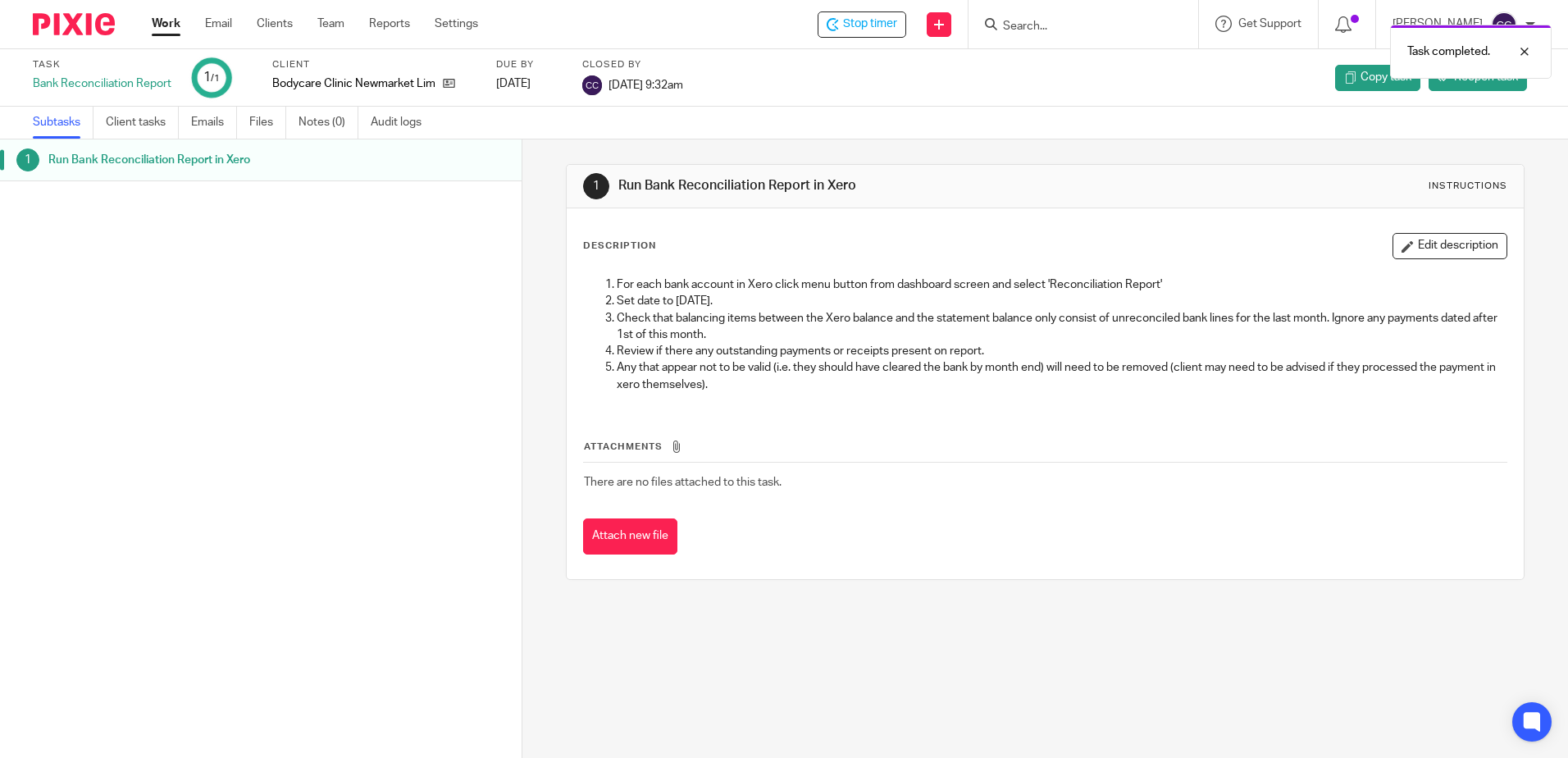
click at [170, 21] on link "Work" at bounding box center [166, 24] width 29 height 17
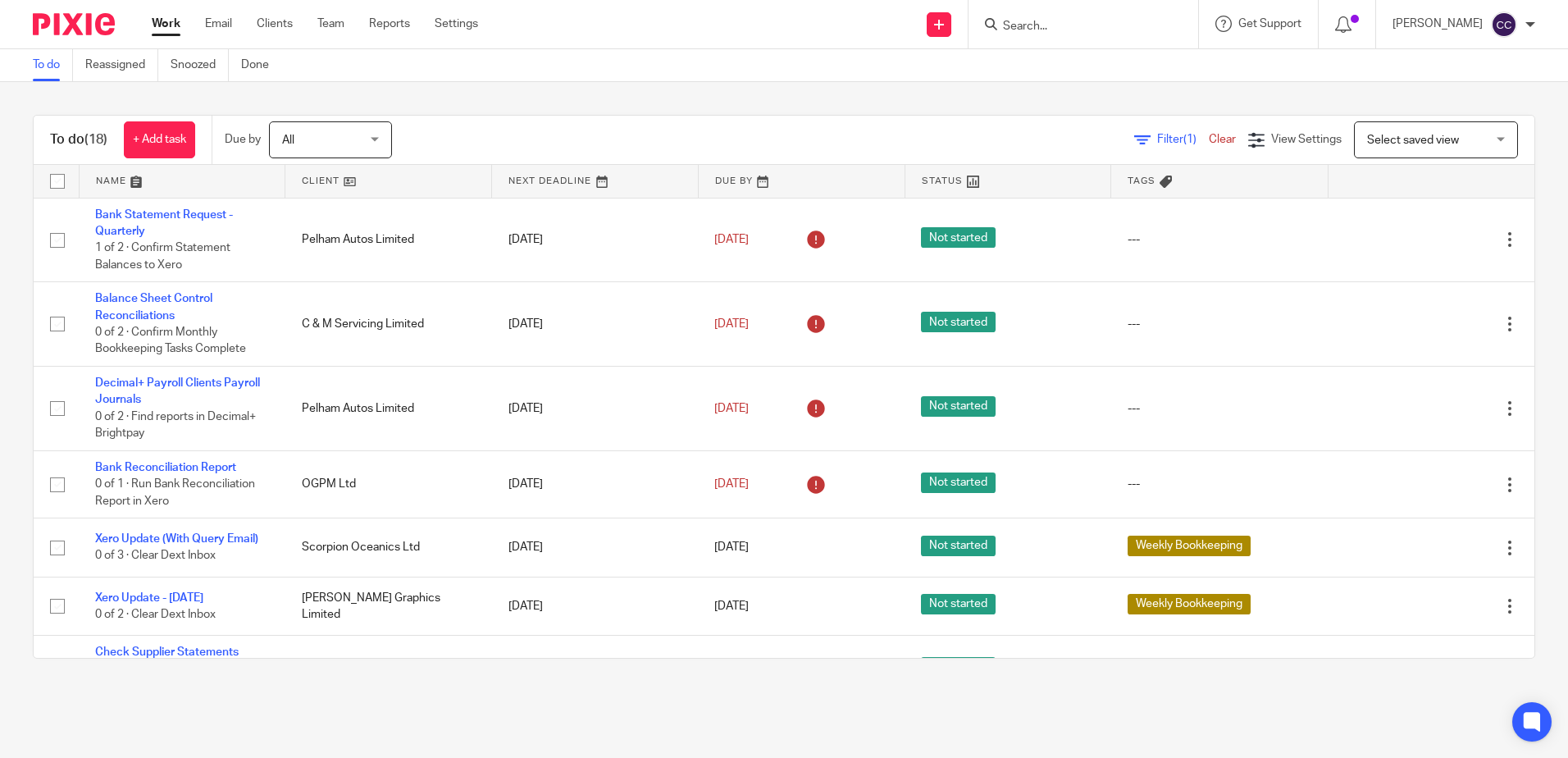
click at [326, 175] on link at bounding box center [388, 180] width 206 height 33
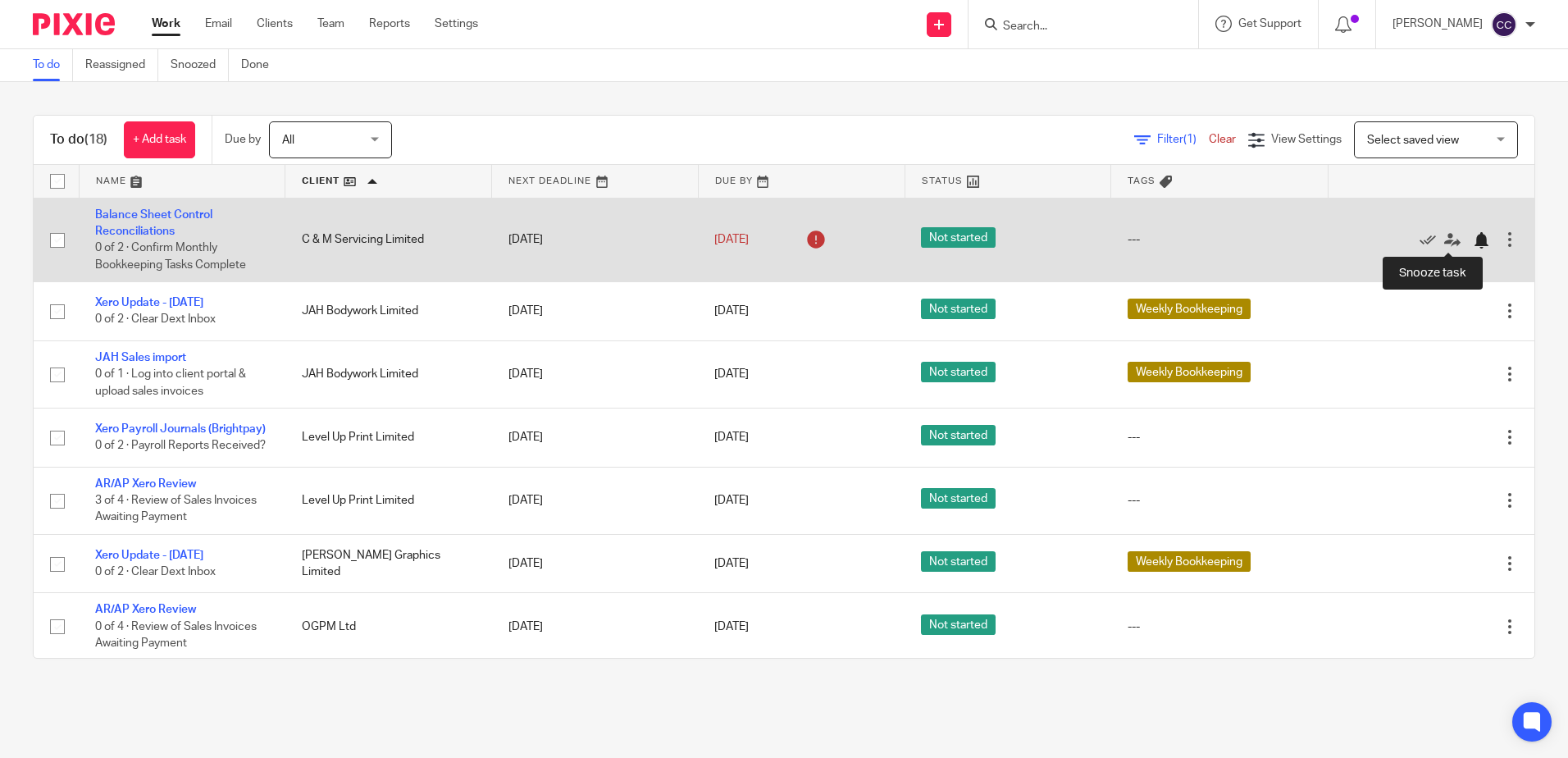
click at [1473, 239] on div at bounding box center [1481, 240] width 17 height 17
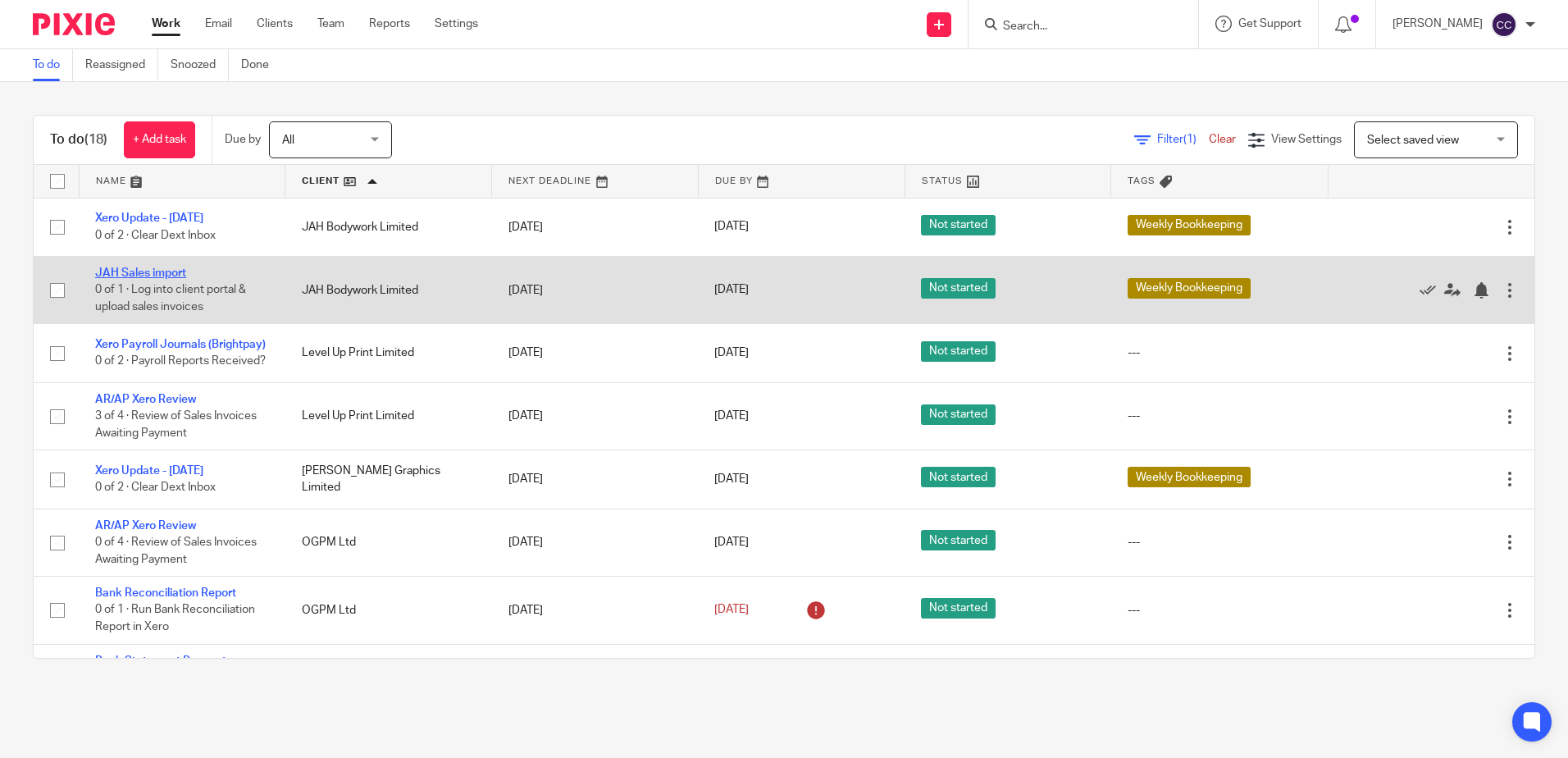
click at [151, 273] on link "JAH Sales import" at bounding box center [140, 273] width 91 height 11
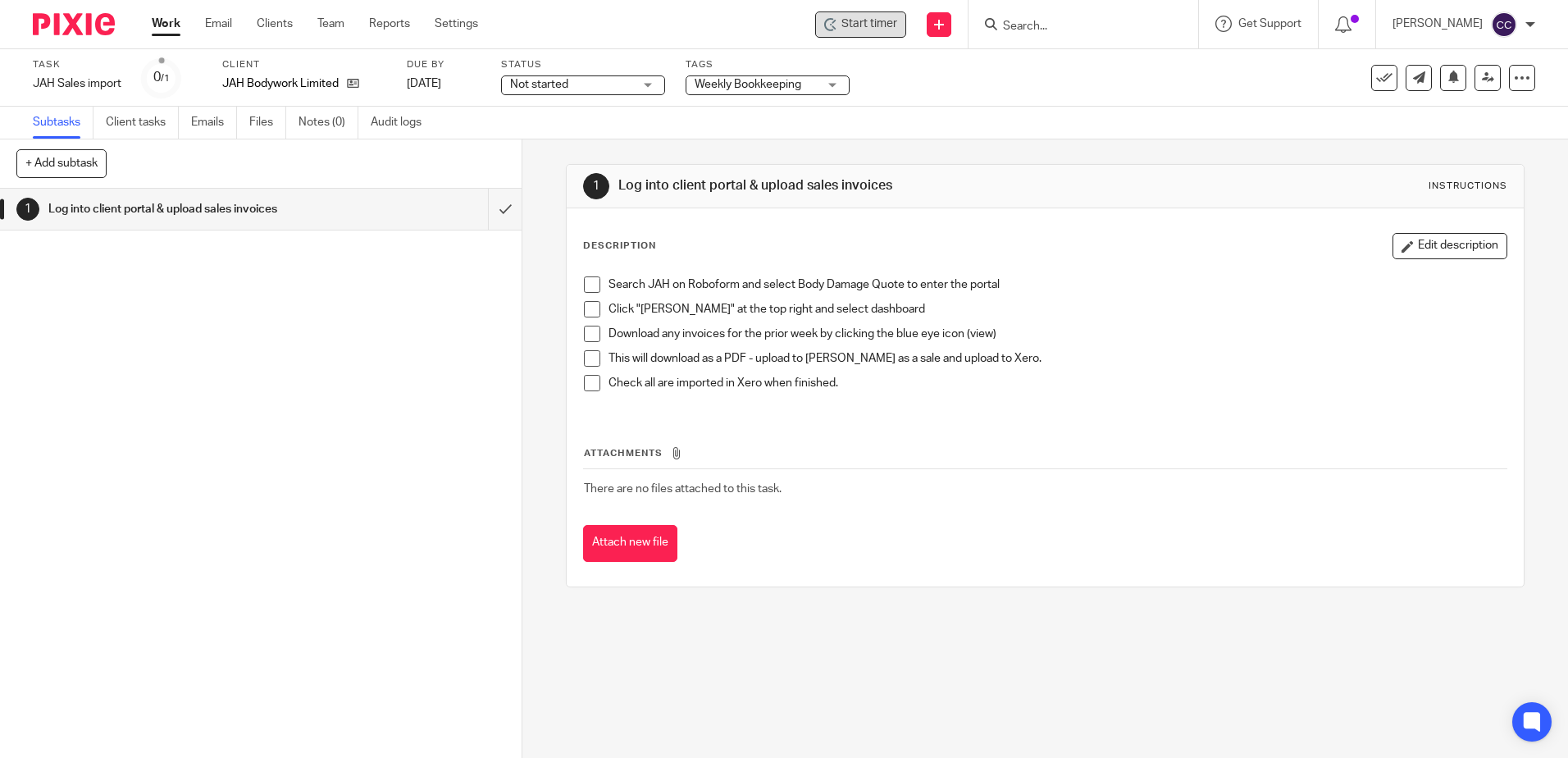
click at [837, 28] on icon at bounding box center [830, 24] width 13 height 13
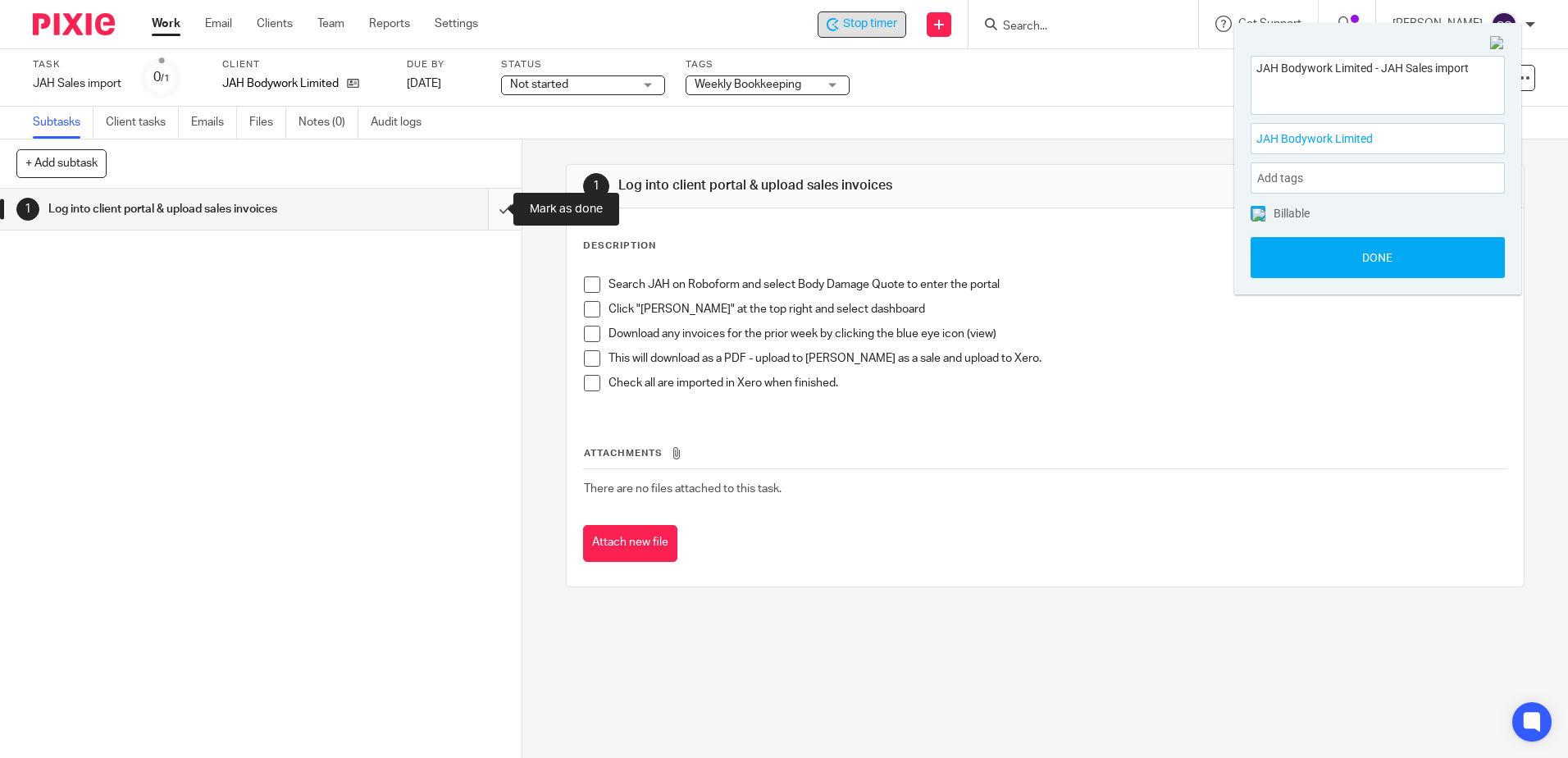
click at [484, 209] on input "submit" at bounding box center [261, 209] width 521 height 41
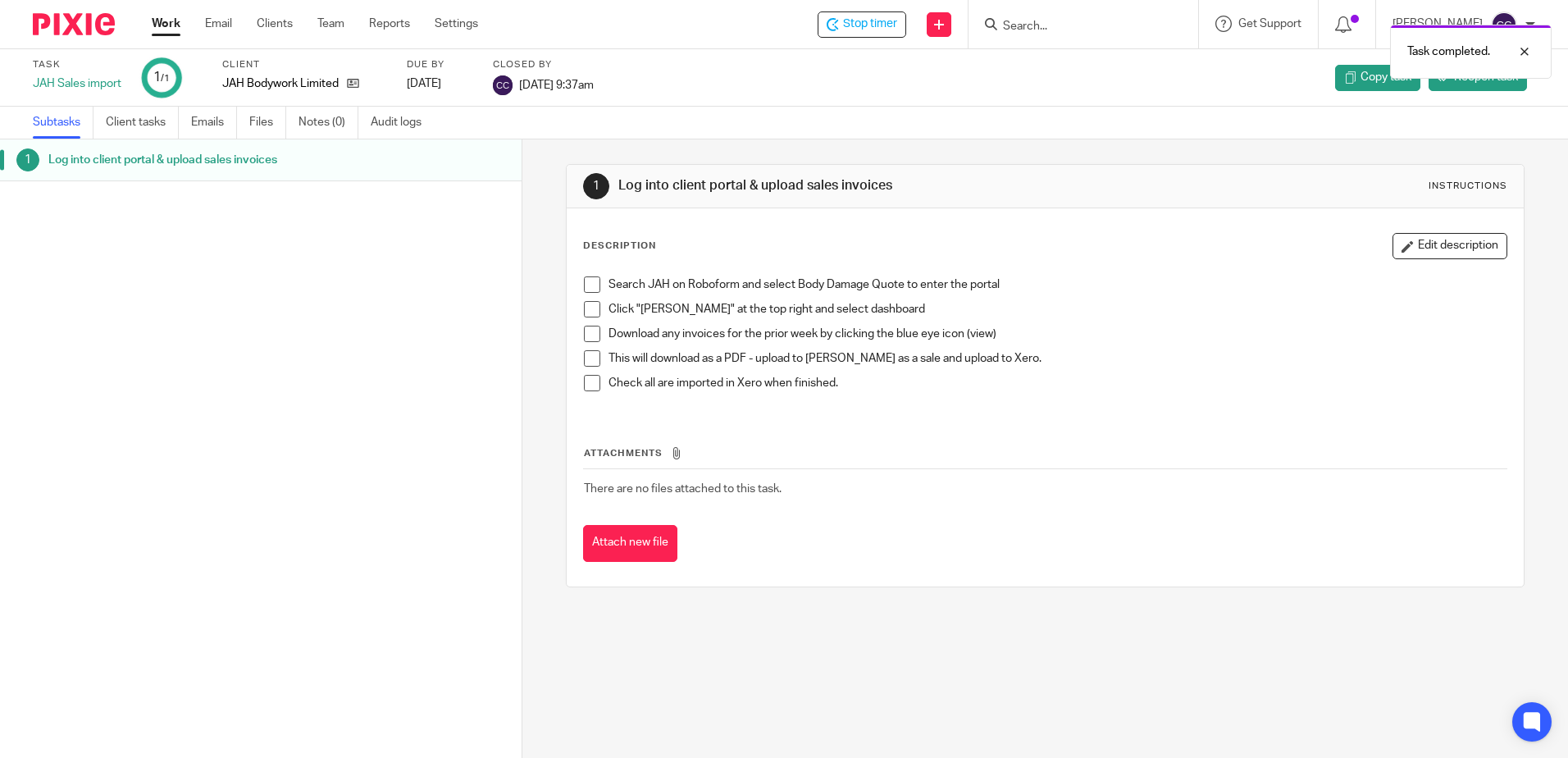
click at [156, 25] on link "Work" at bounding box center [166, 24] width 29 height 17
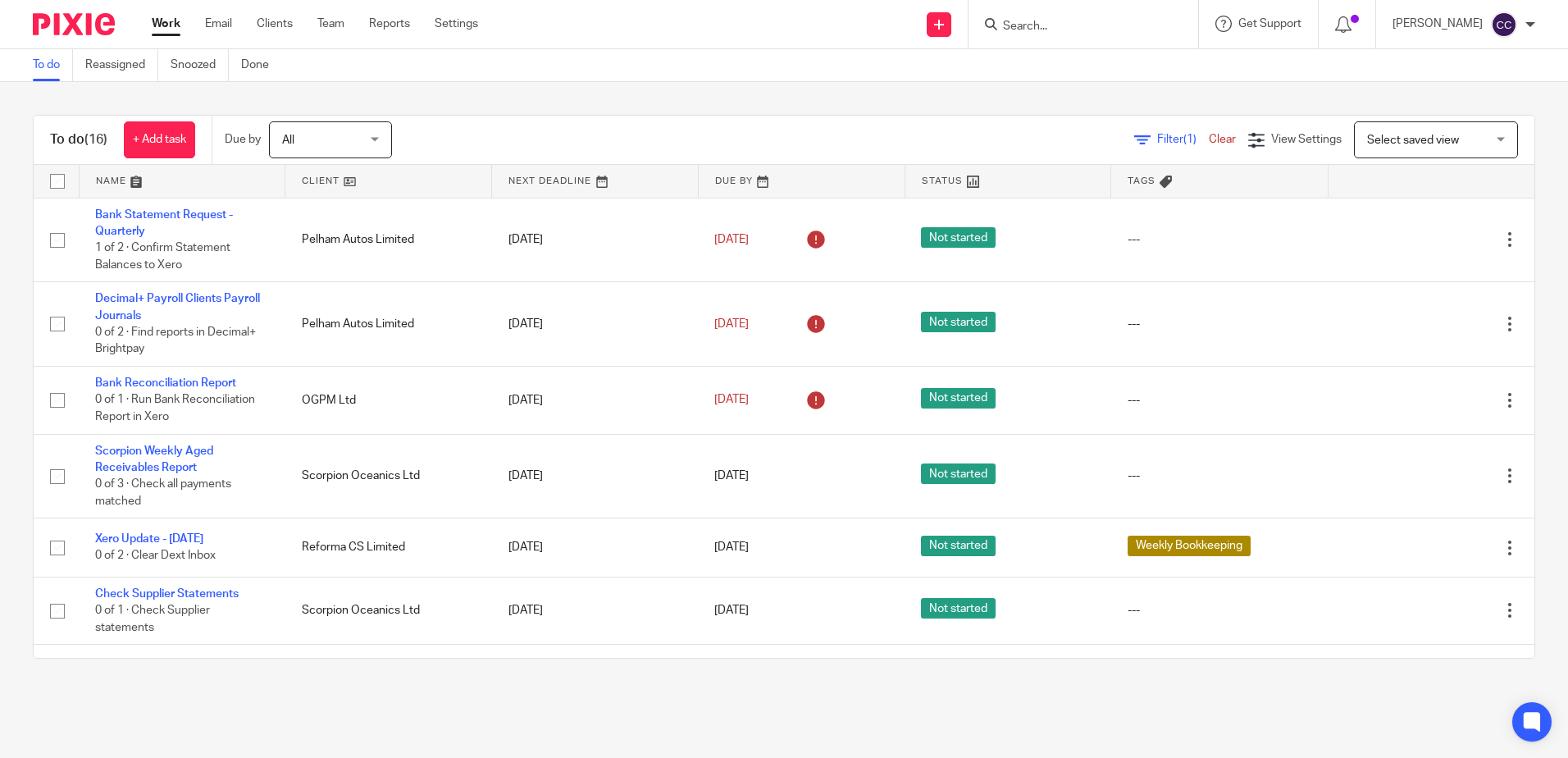
click at [313, 179] on link at bounding box center [388, 180] width 206 height 33
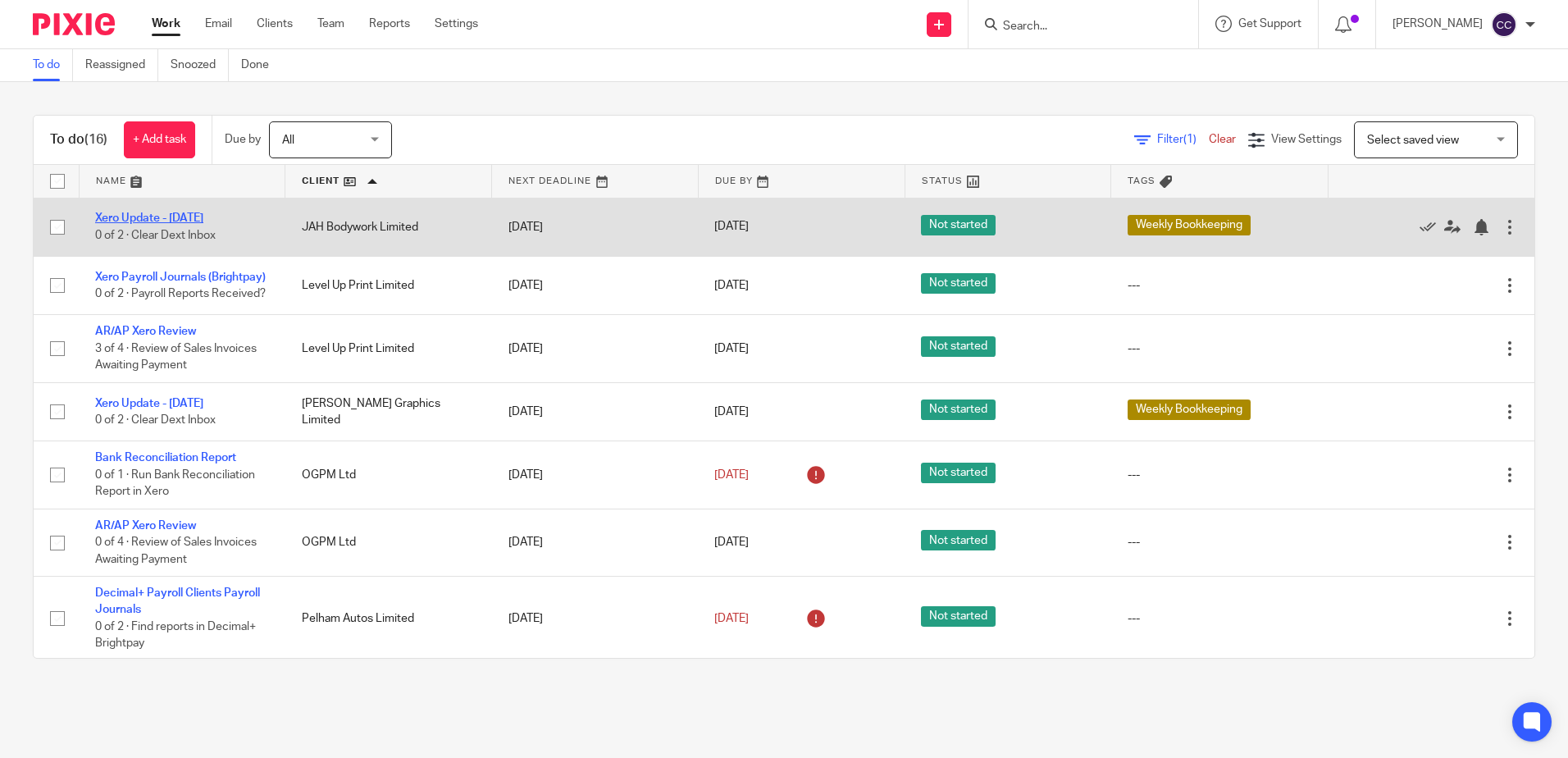
click at [184, 218] on link "Xero Update - [DATE]" at bounding box center [149, 217] width 108 height 11
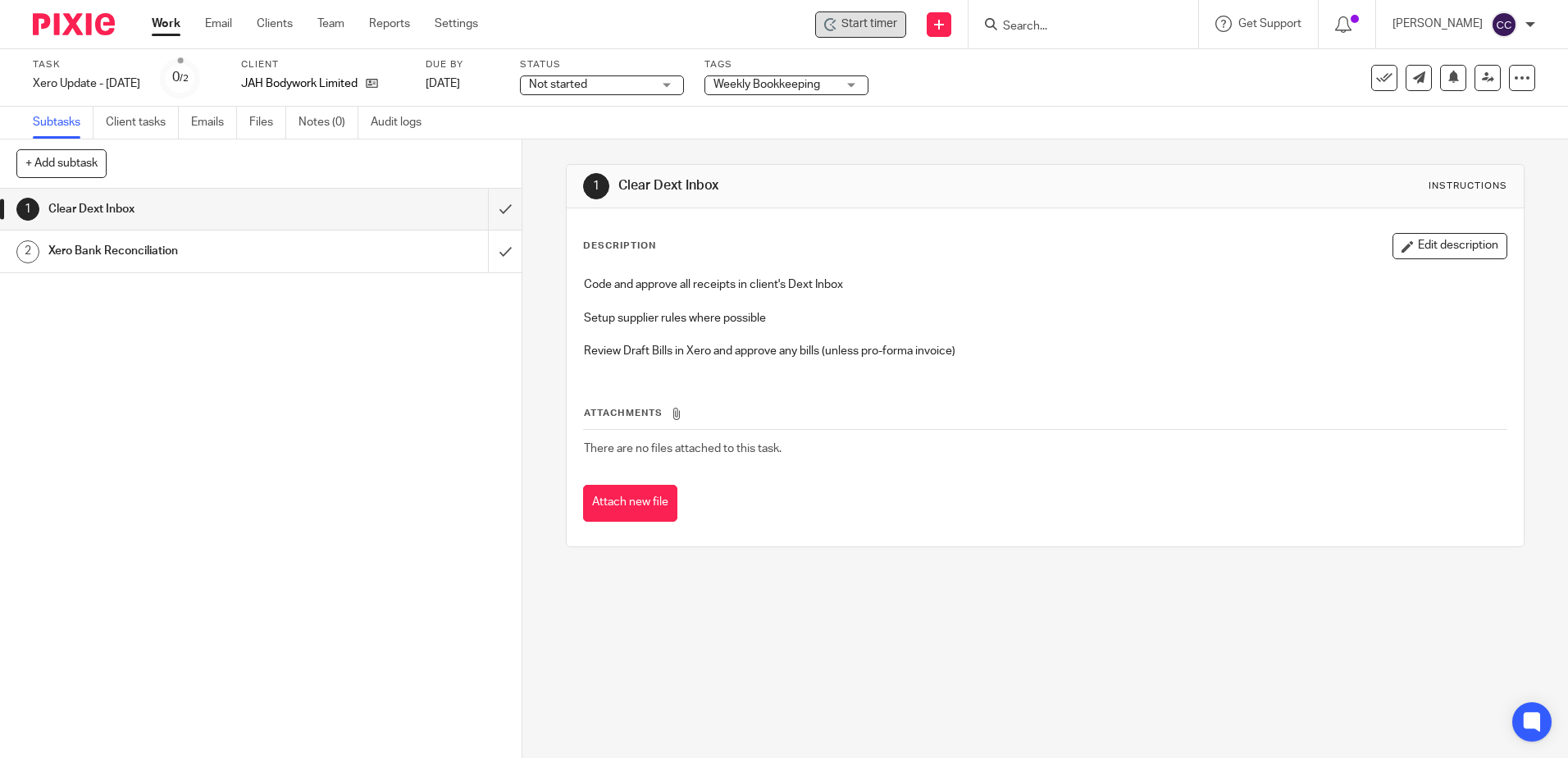
click at [880, 21] on span "Start timer" at bounding box center [869, 25] width 55 height 18
click at [883, 22] on span "Start timer" at bounding box center [869, 25] width 55 height 18
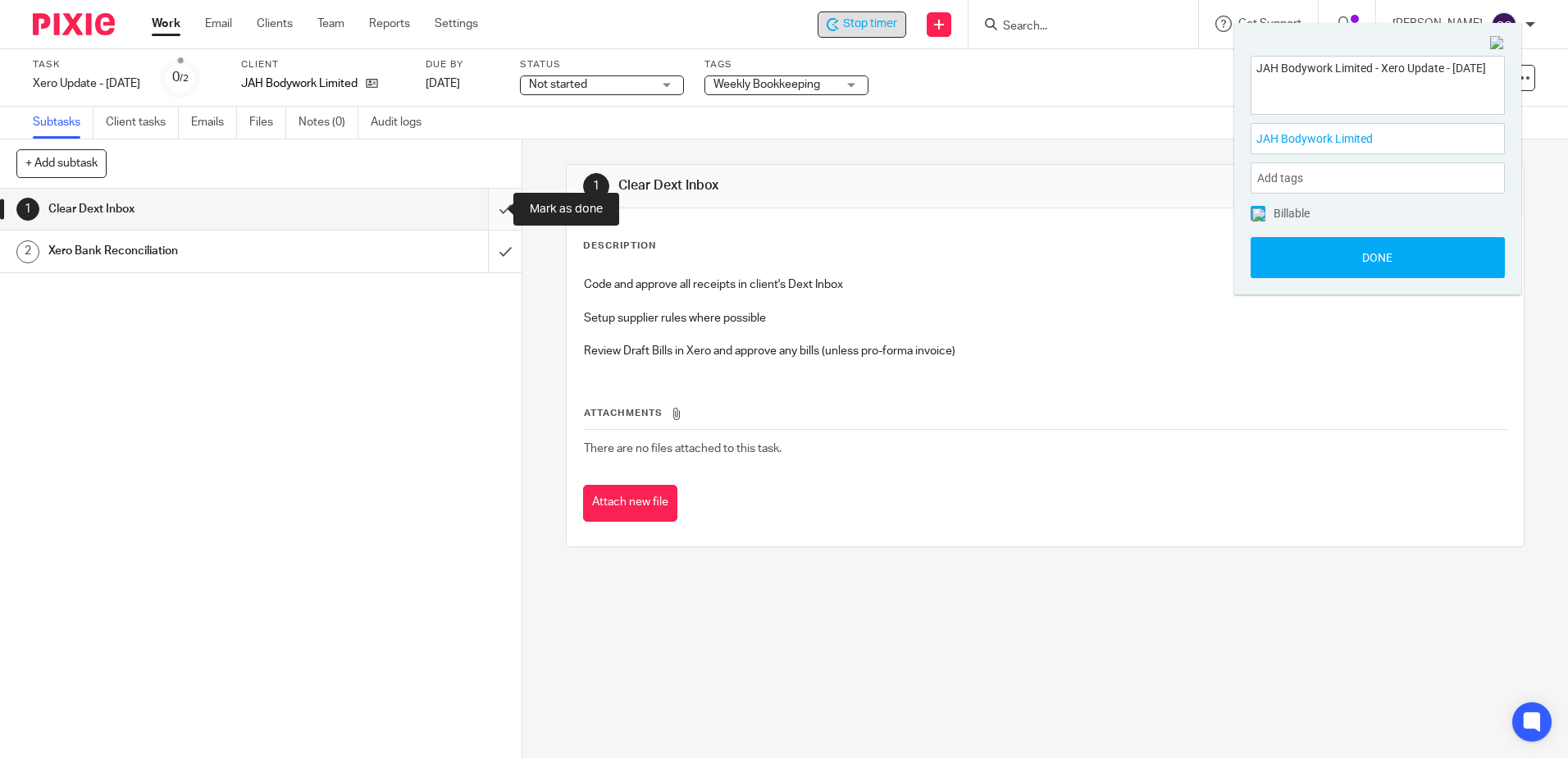
click at [489, 210] on input "submit" at bounding box center [261, 209] width 521 height 41
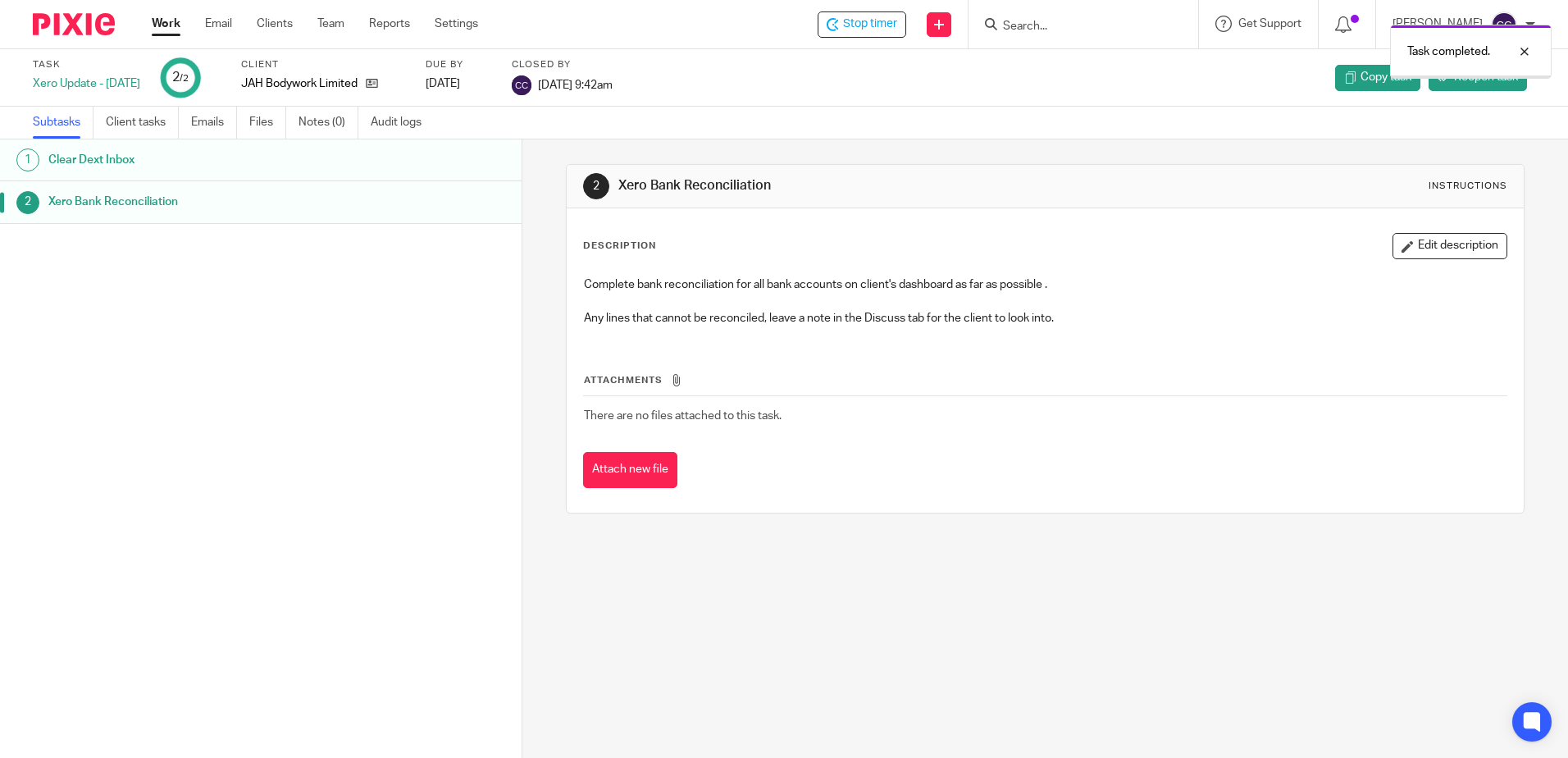
click at [161, 23] on link "Work" at bounding box center [166, 24] width 29 height 17
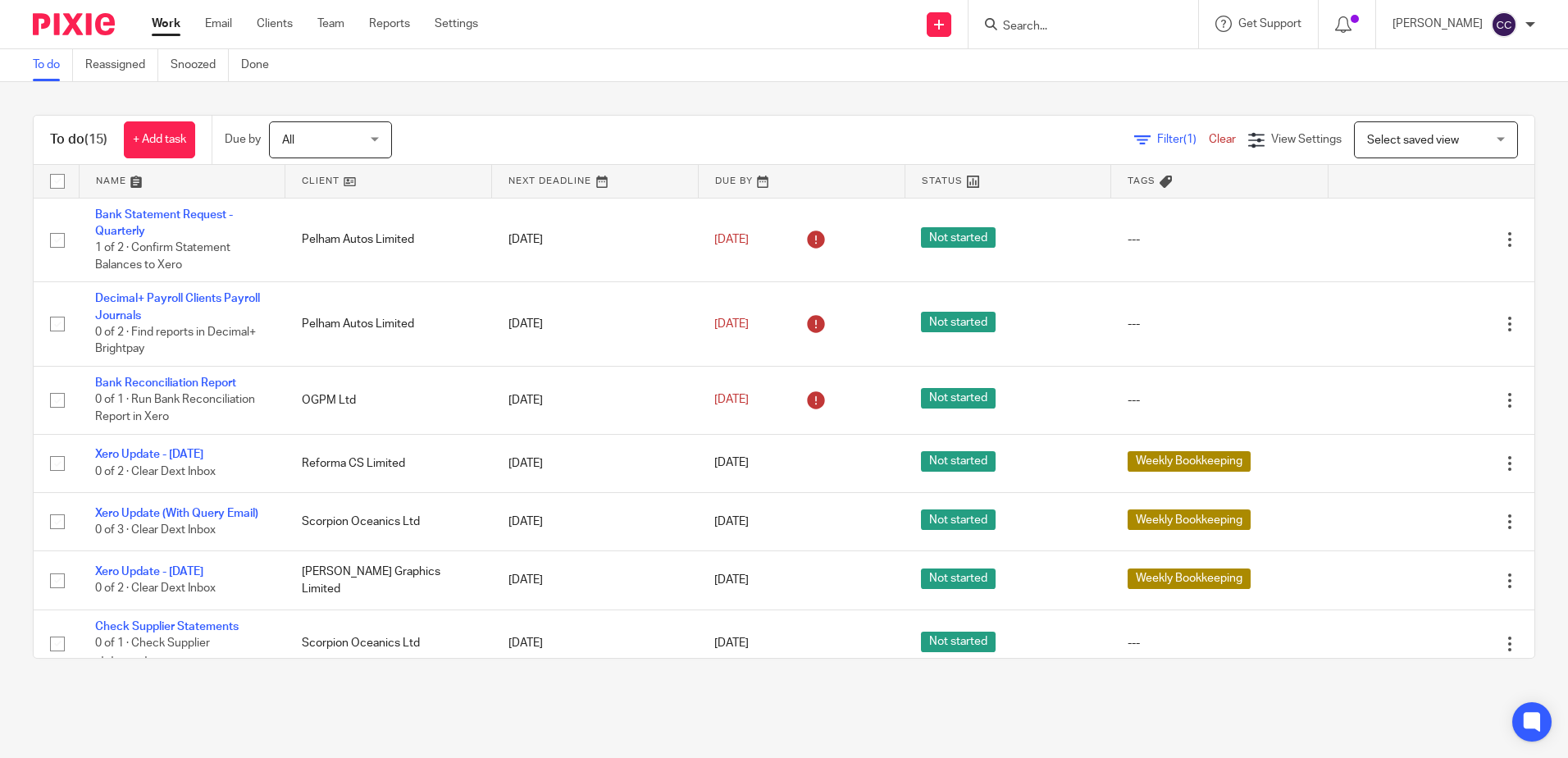
click at [325, 176] on link at bounding box center [388, 180] width 206 height 33
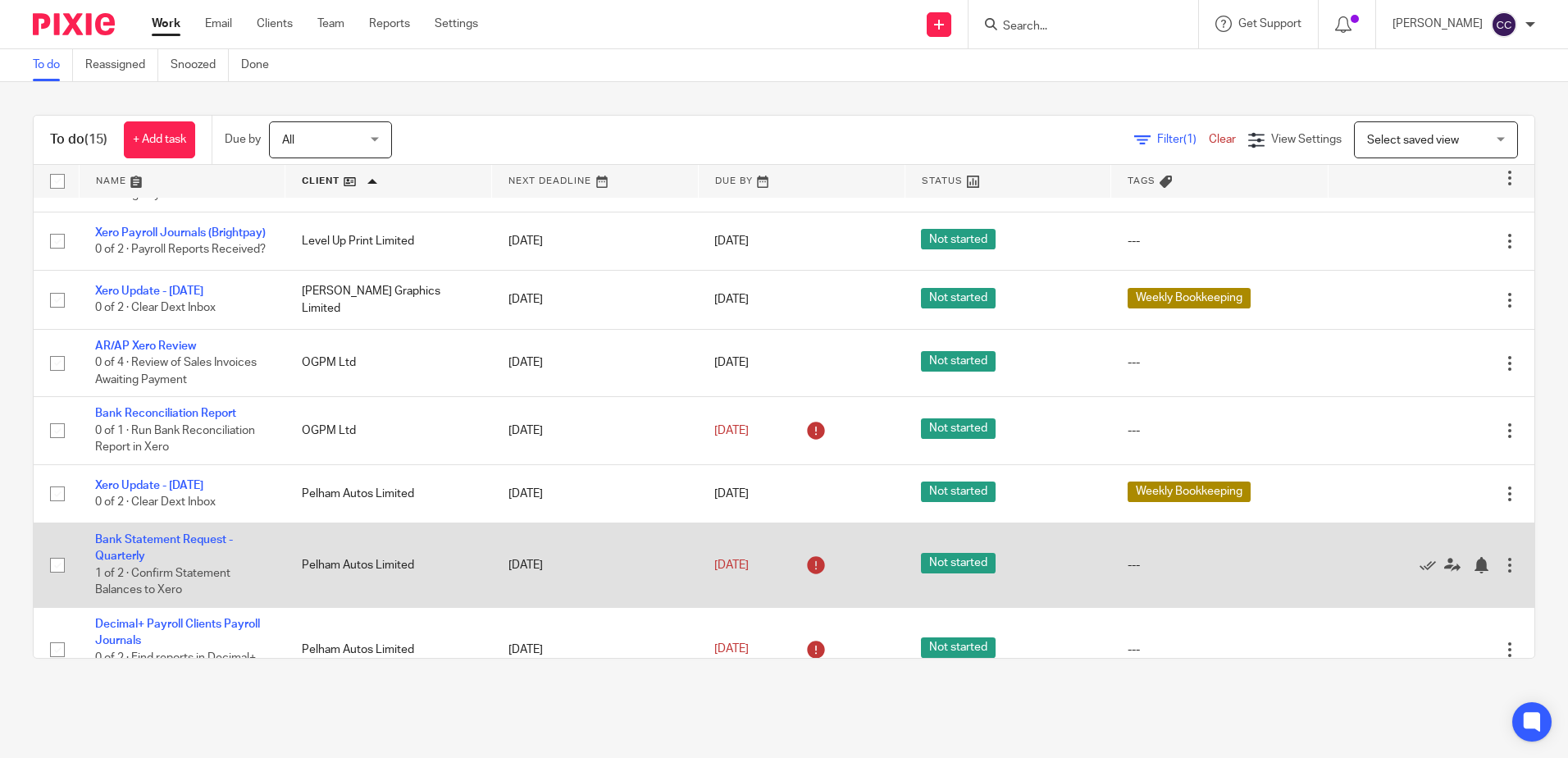
scroll to position [82, 0]
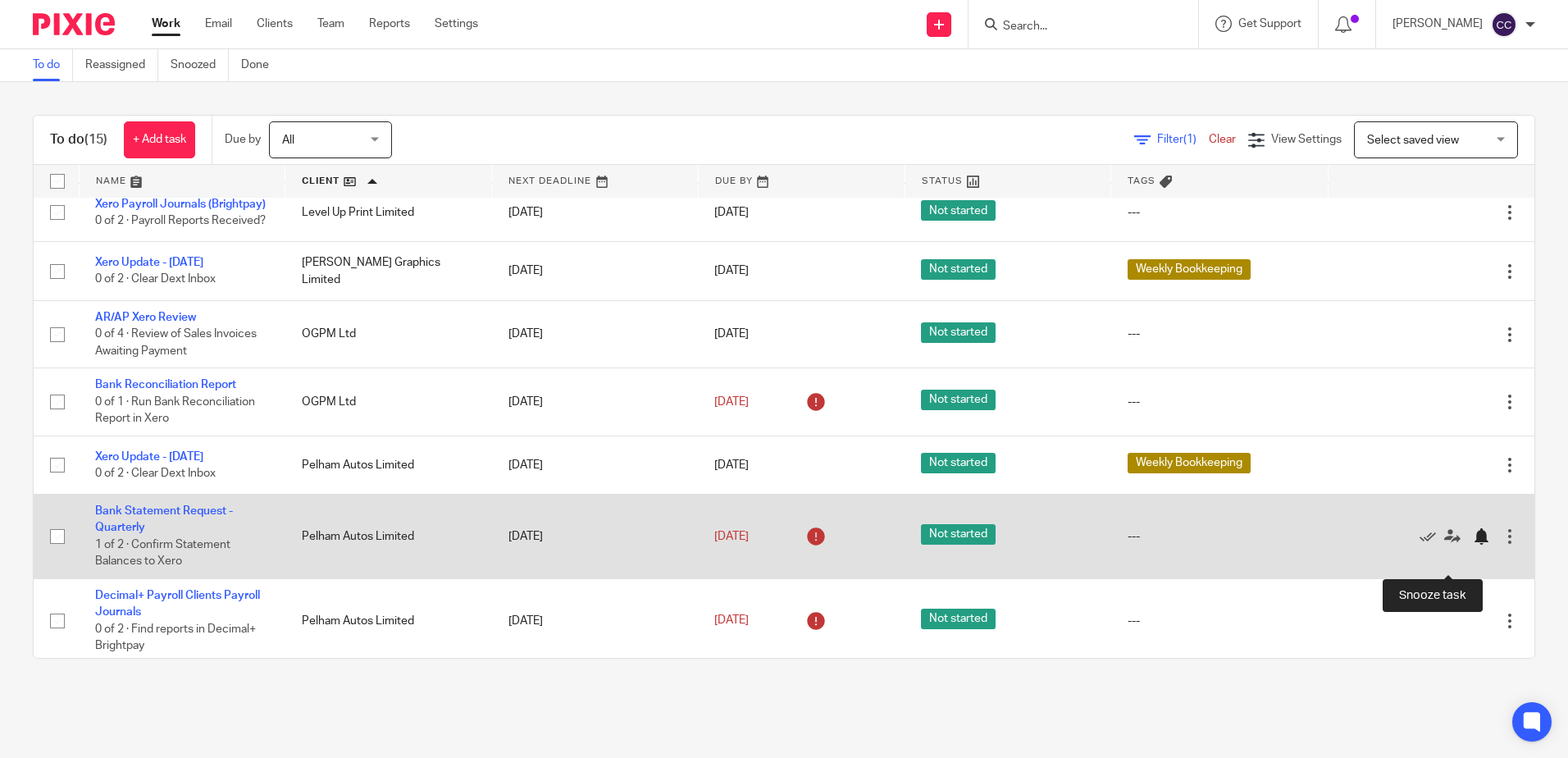
click at [1473, 544] on div at bounding box center [1481, 536] width 17 height 17
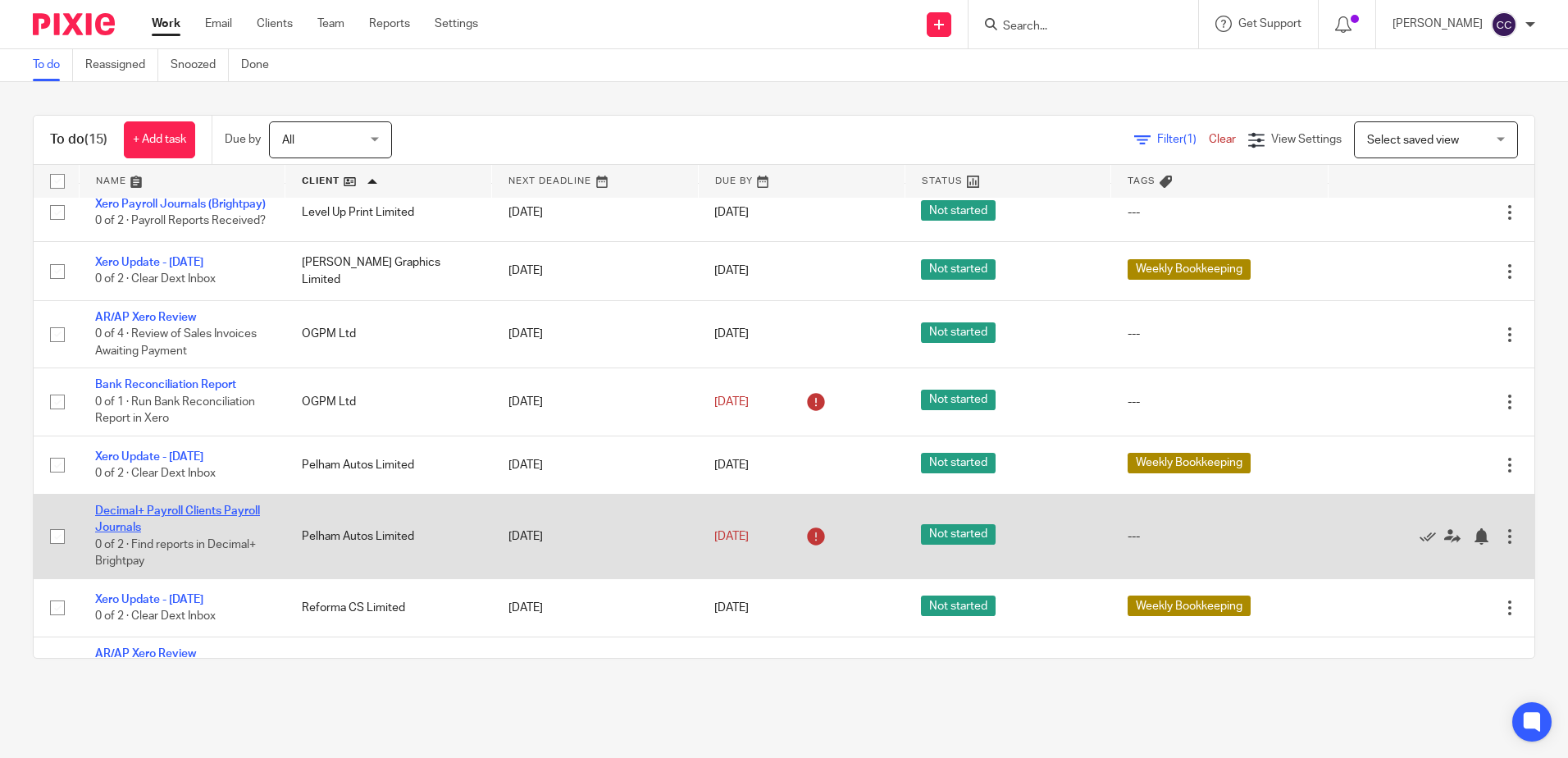
click at [198, 533] on link "Decimal+ Payroll Clients Payroll Journals" at bounding box center [177, 519] width 165 height 28
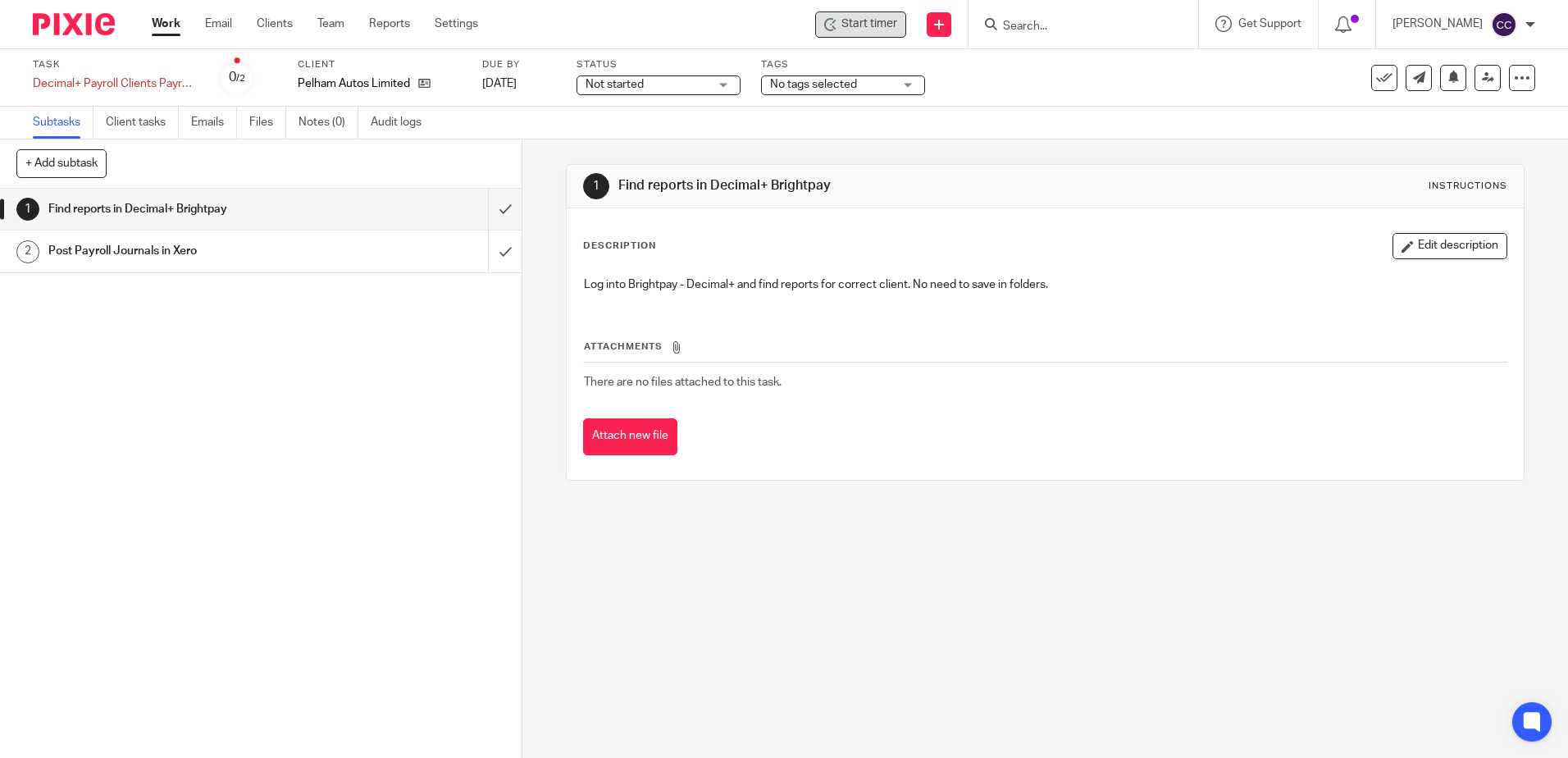
click at [885, 24] on span "Start timer" at bounding box center [869, 25] width 55 height 18
click at [879, 26] on span "Start timer" at bounding box center [869, 25] width 55 height 18
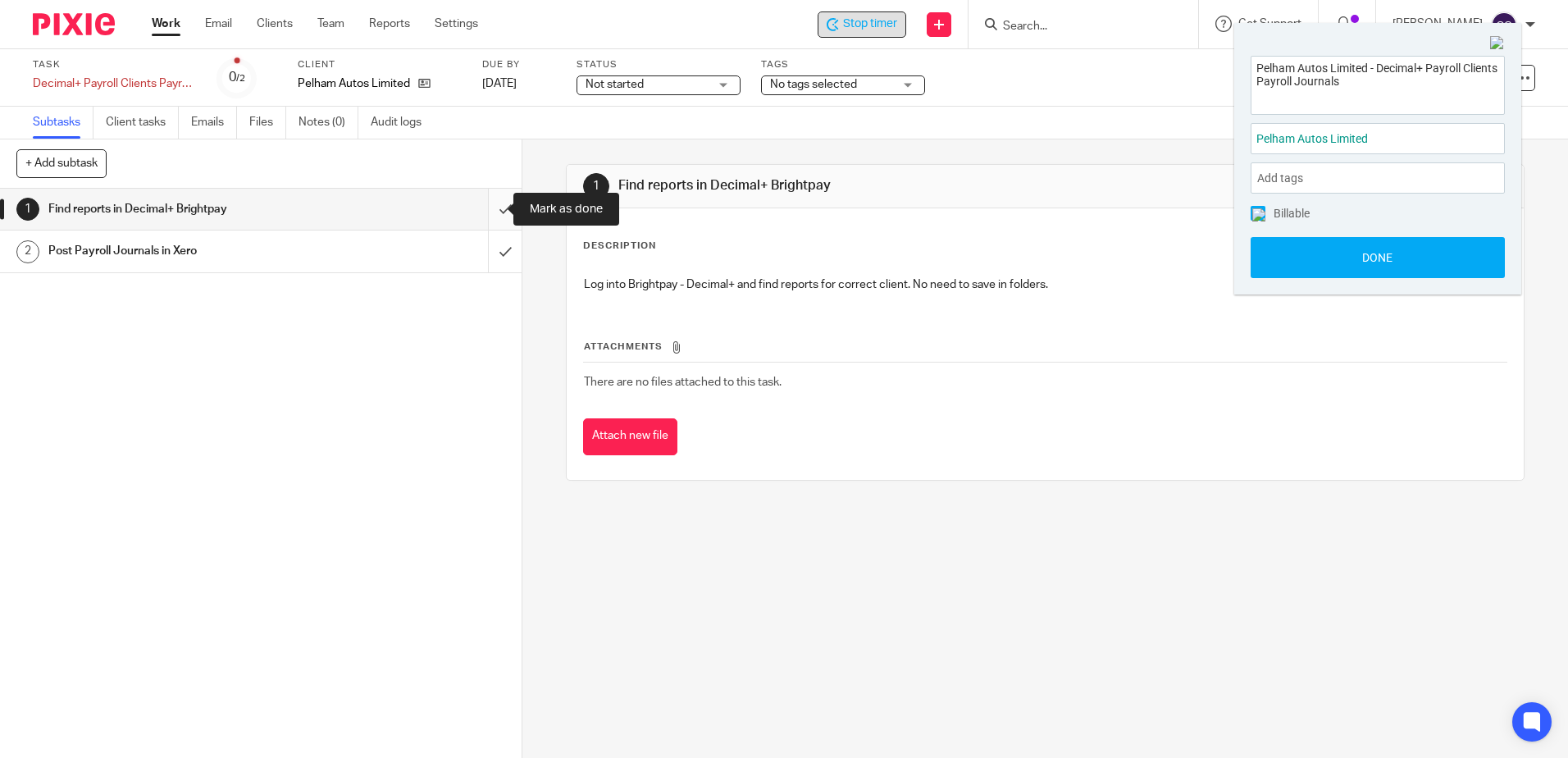
click at [491, 203] on input "submit" at bounding box center [261, 209] width 521 height 41
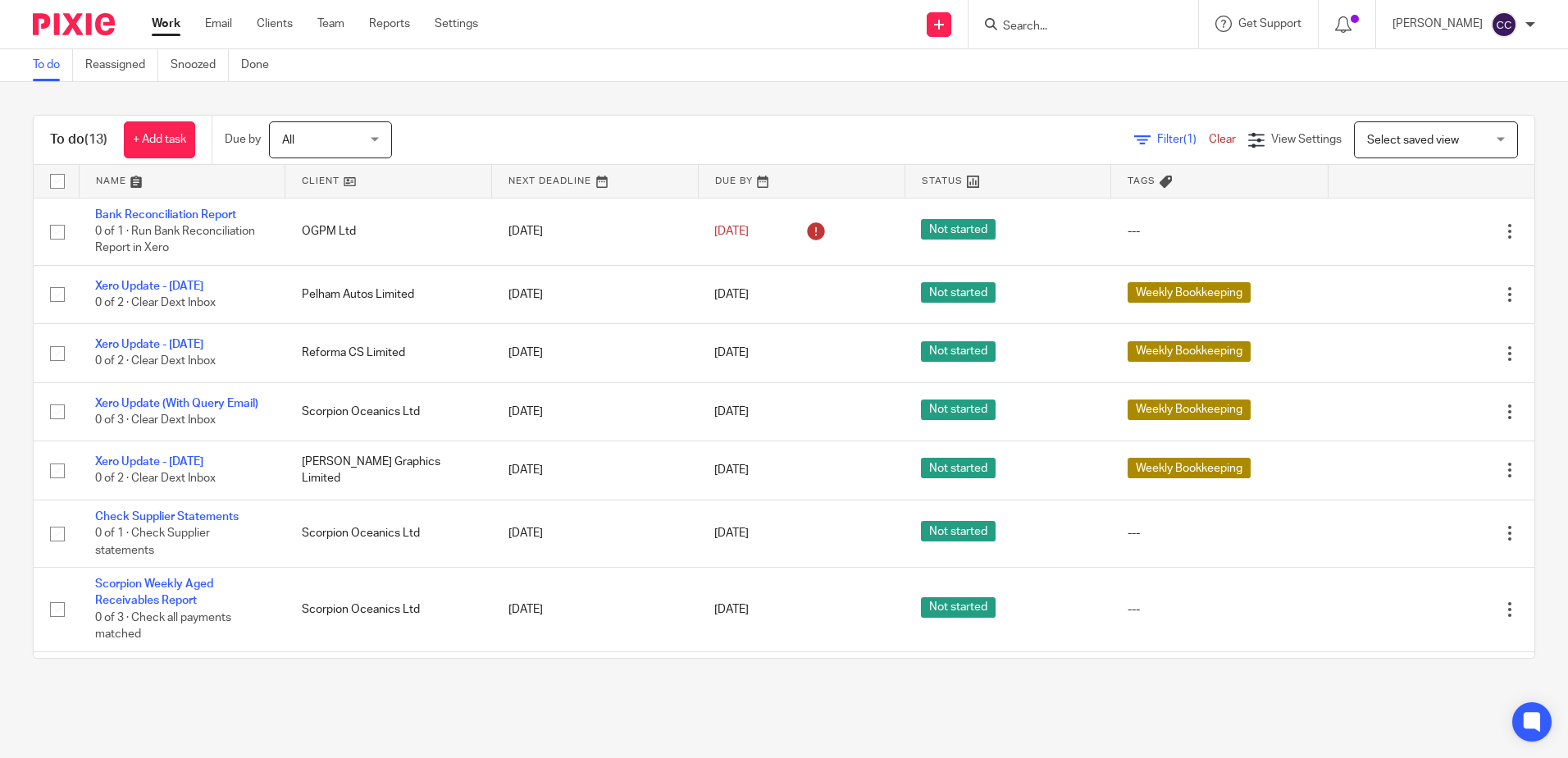
click at [323, 180] on link at bounding box center [388, 180] width 206 height 33
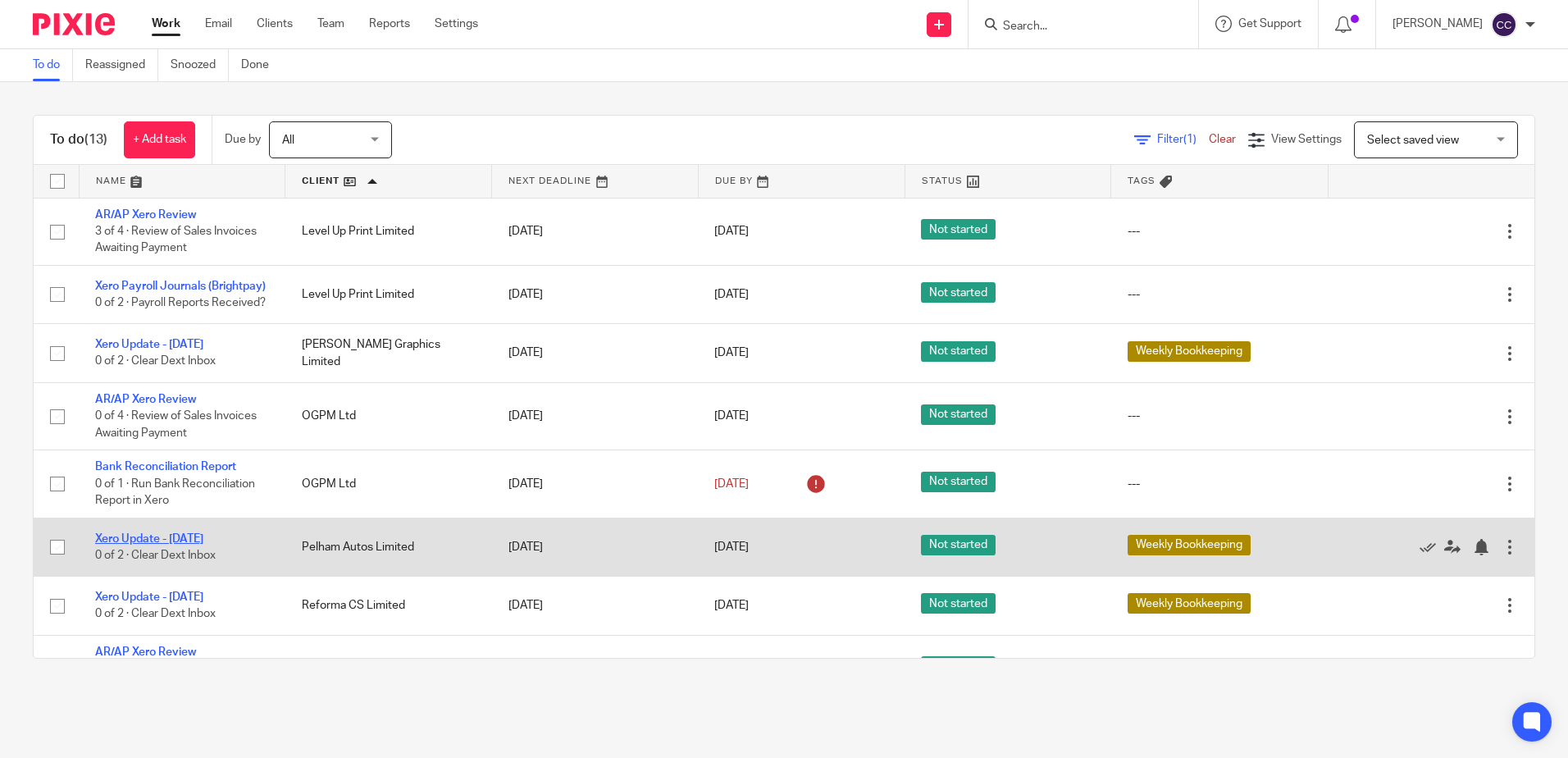
click at [186, 544] on link "Xero Update - [DATE]" at bounding box center [149, 538] width 108 height 11
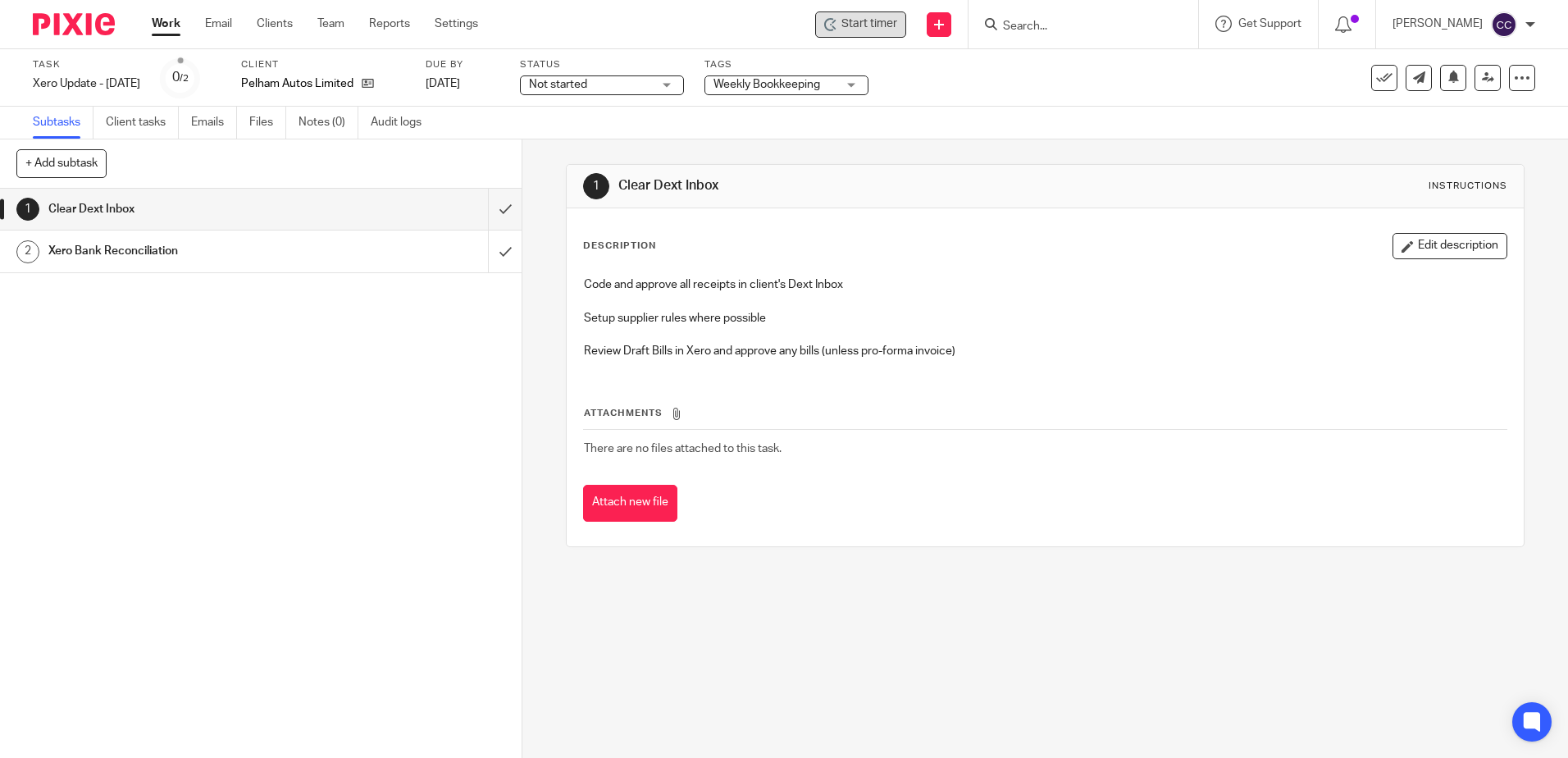
click at [886, 30] on span "Start timer" at bounding box center [869, 25] width 55 height 18
click at [872, 26] on span "Start timer" at bounding box center [869, 25] width 55 height 18
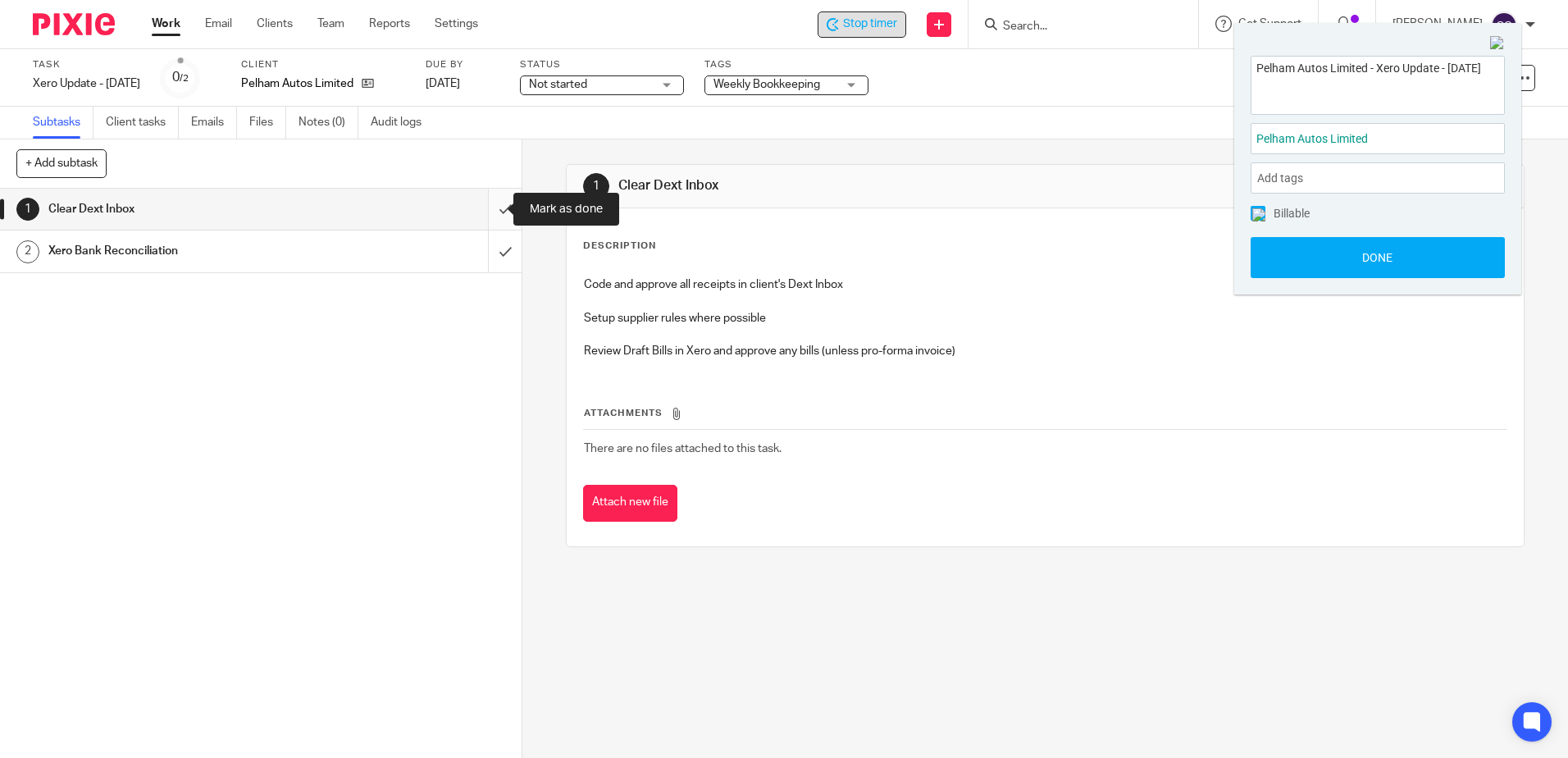
click at [490, 209] on input "submit" at bounding box center [261, 209] width 521 height 41
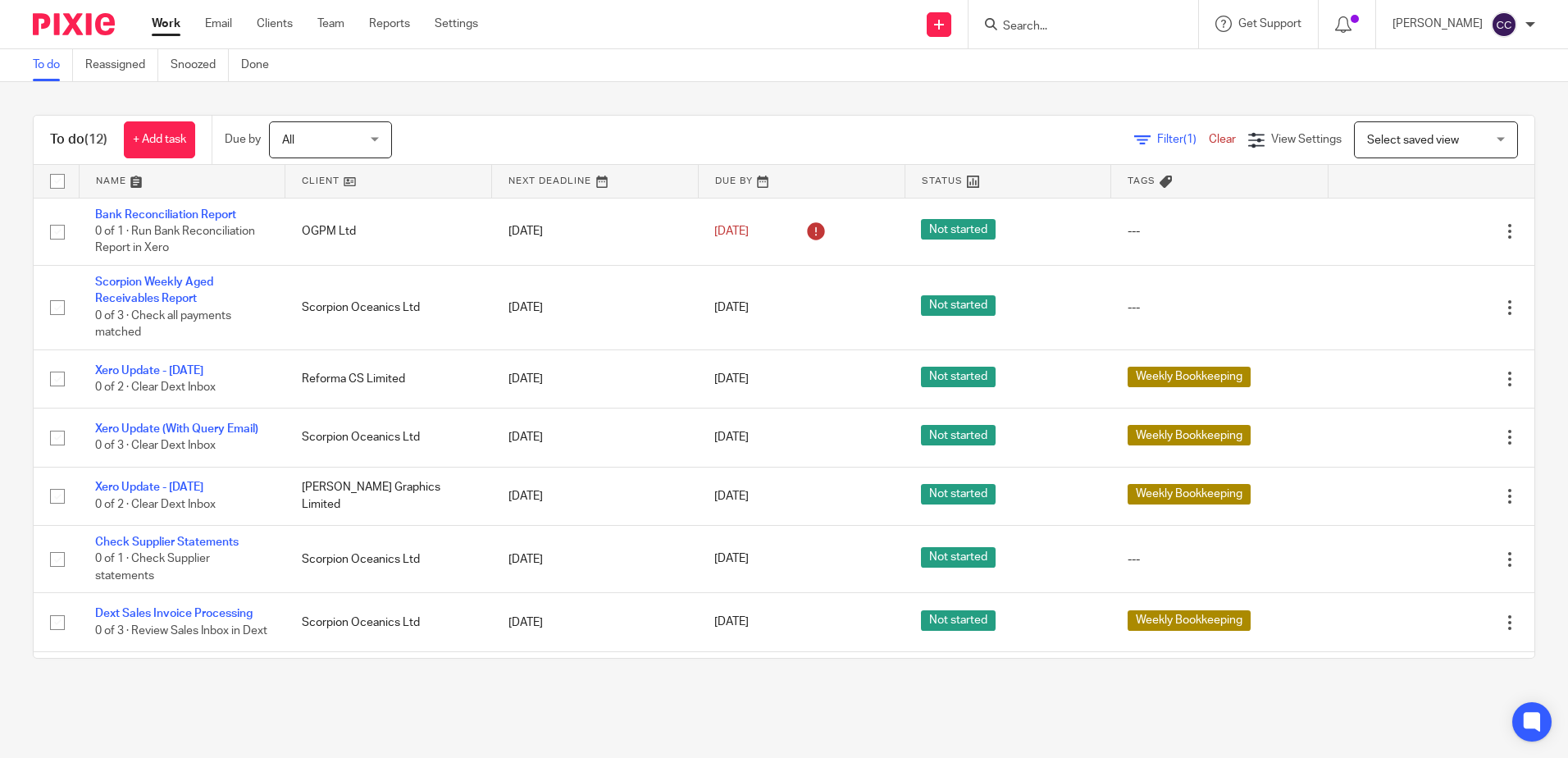
click at [297, 179] on link at bounding box center [388, 180] width 206 height 33
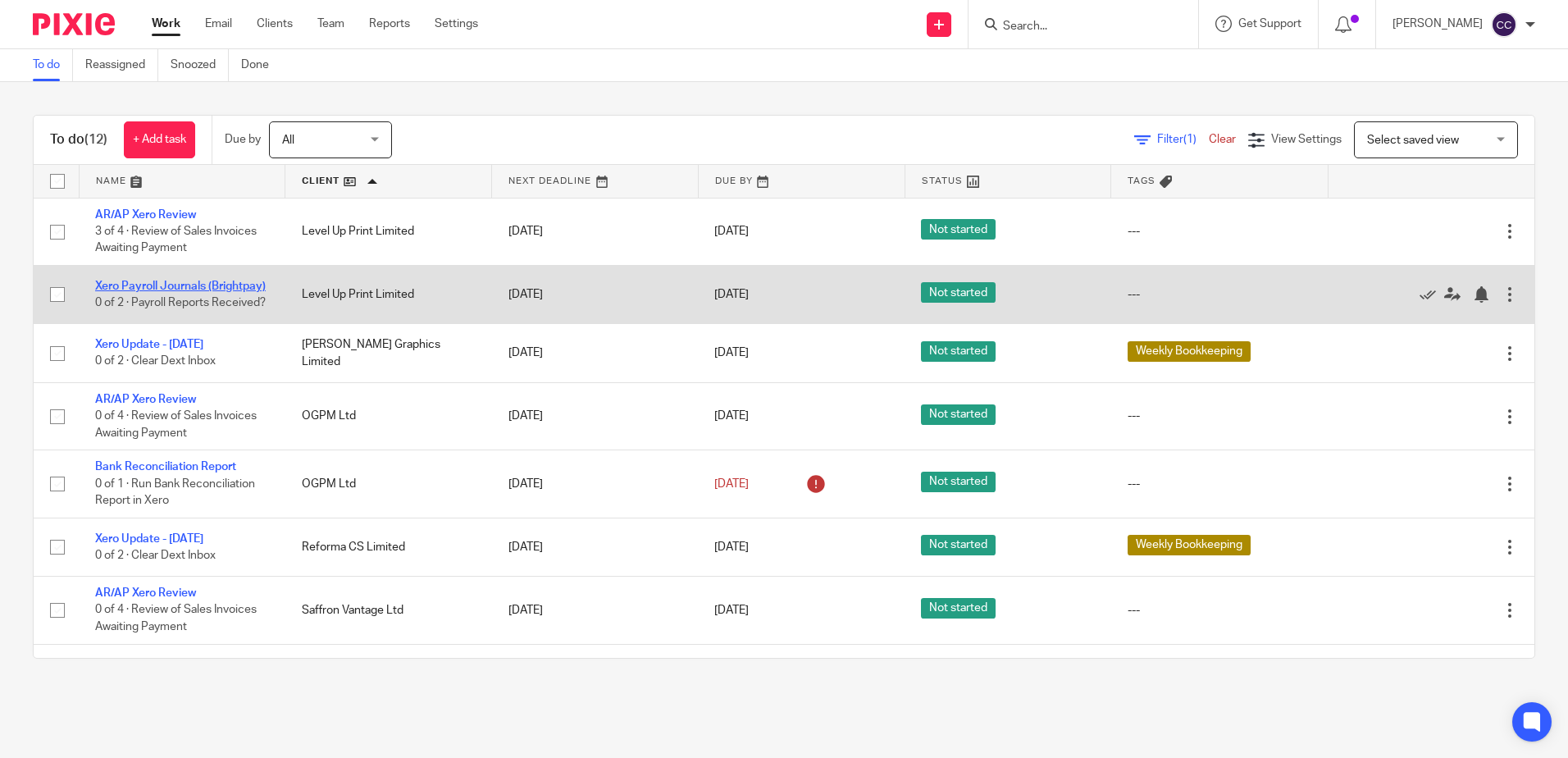
click at [175, 281] on link "Xero Payroll Journals (Brightpay)" at bounding box center [180, 286] width 171 height 11
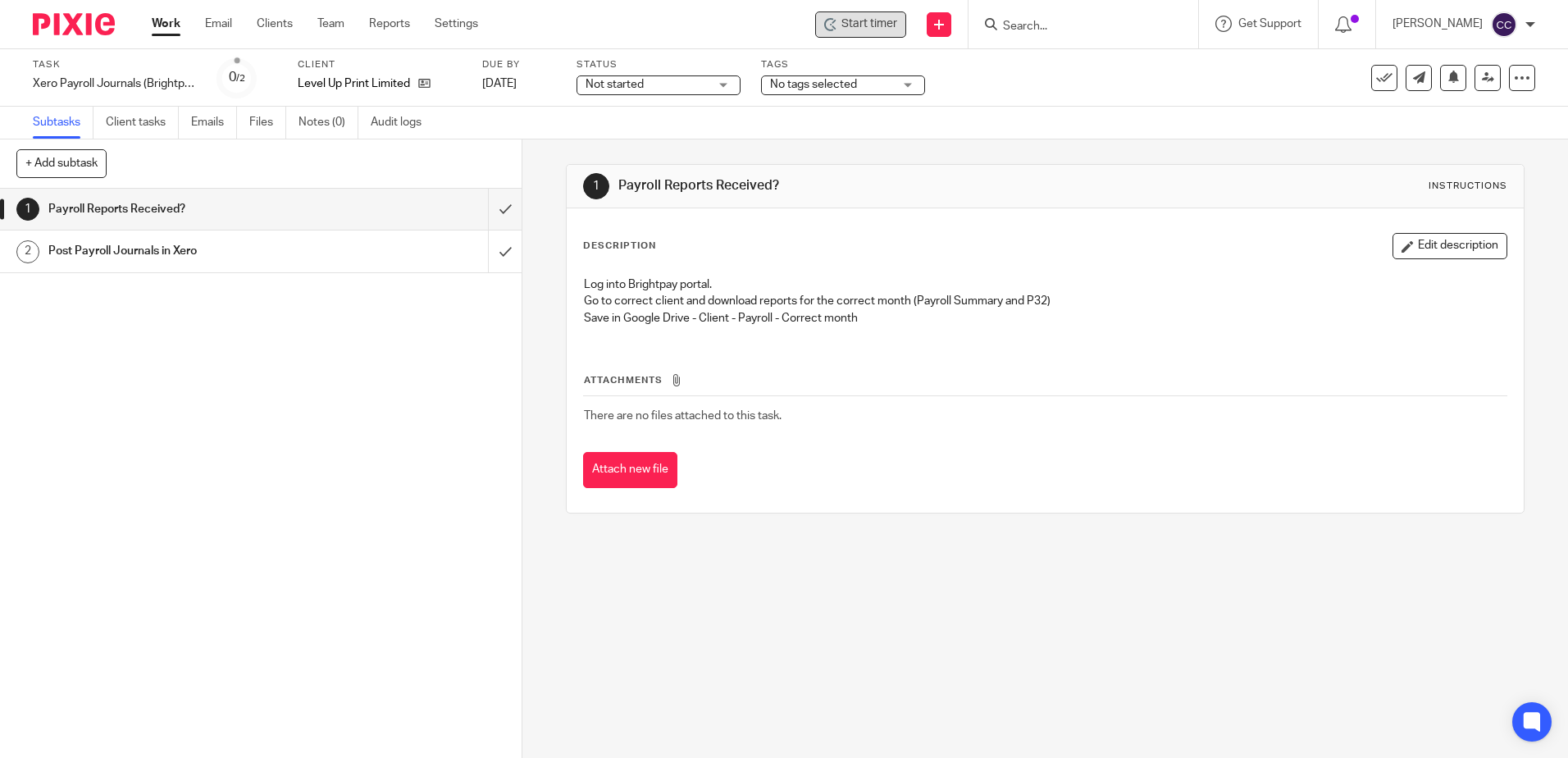
click at [872, 24] on span "Start timer" at bounding box center [869, 25] width 55 height 18
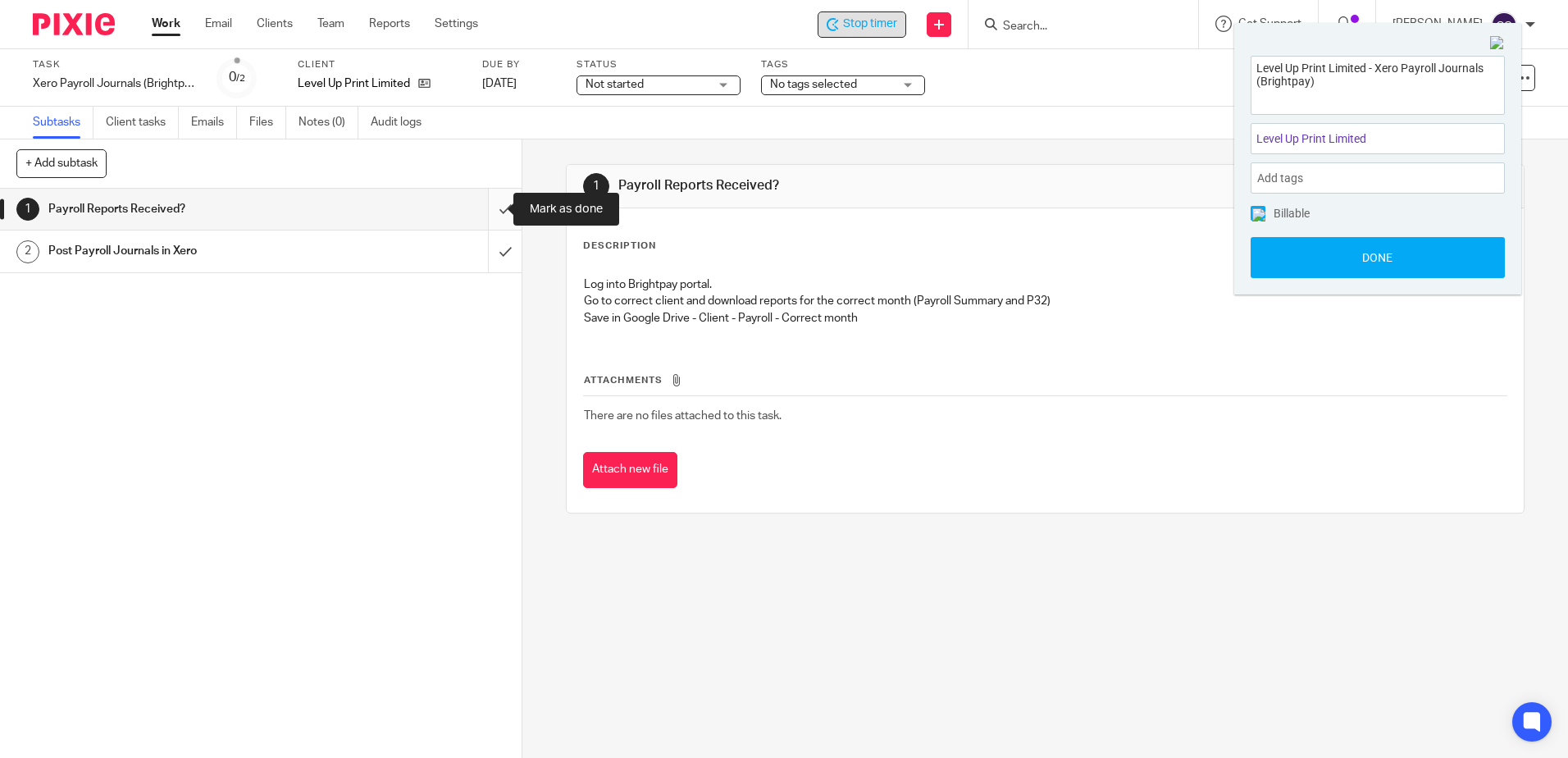
click at [486, 206] on input "submit" at bounding box center [261, 209] width 521 height 41
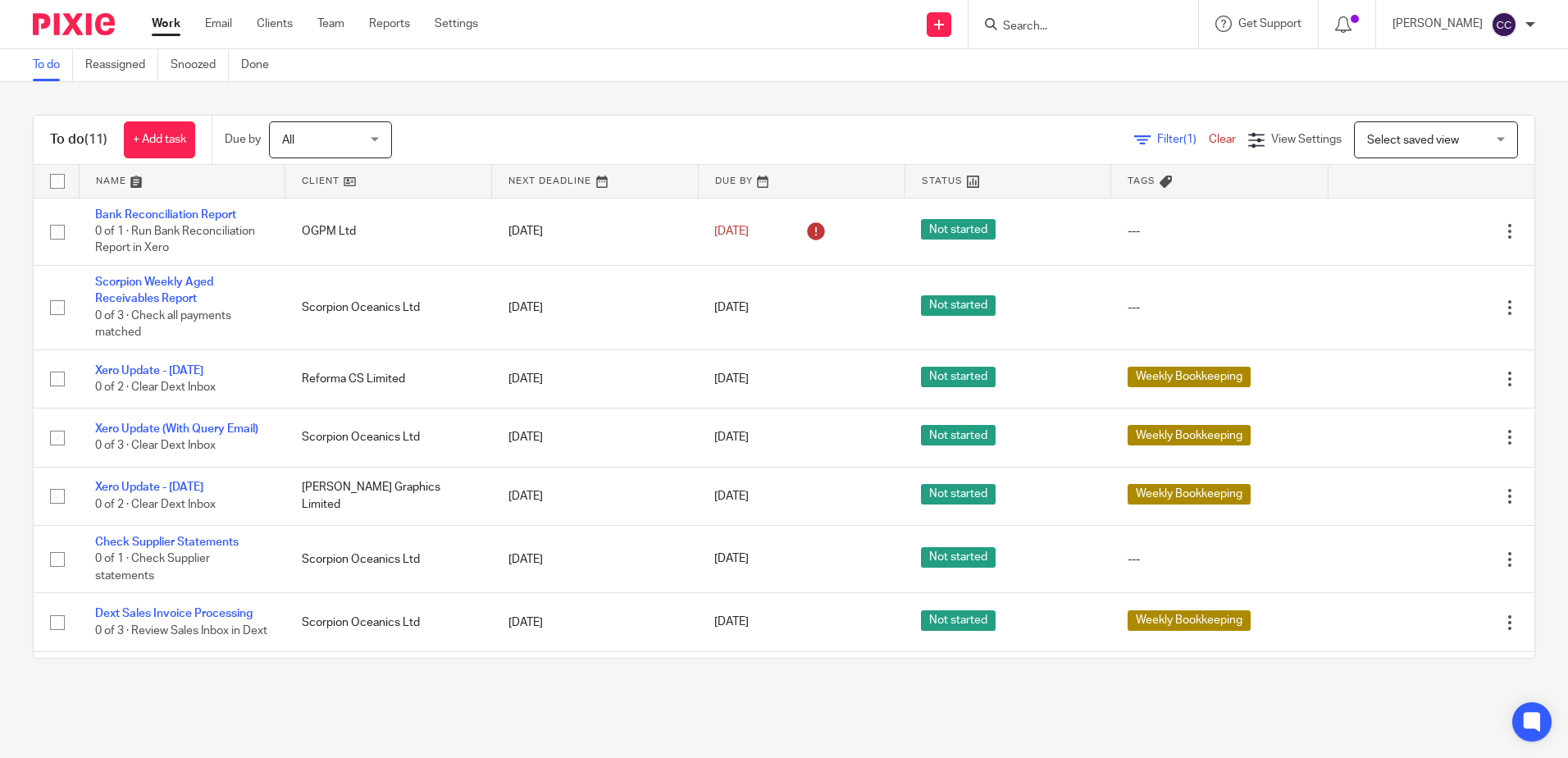
click at [318, 183] on link at bounding box center [388, 180] width 206 height 33
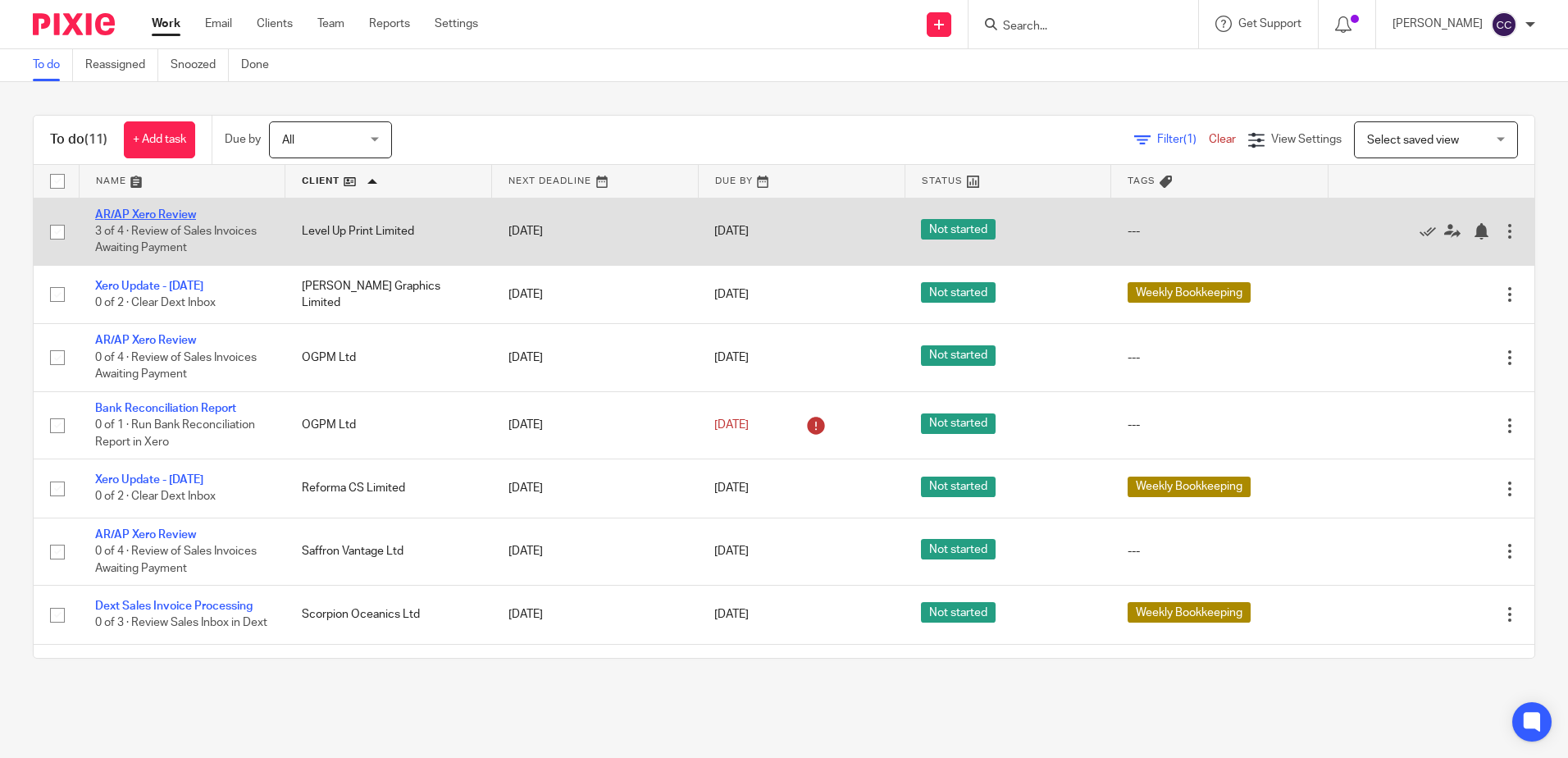
click at [168, 211] on link "AR/AP Xero Review" at bounding box center [145, 214] width 101 height 11
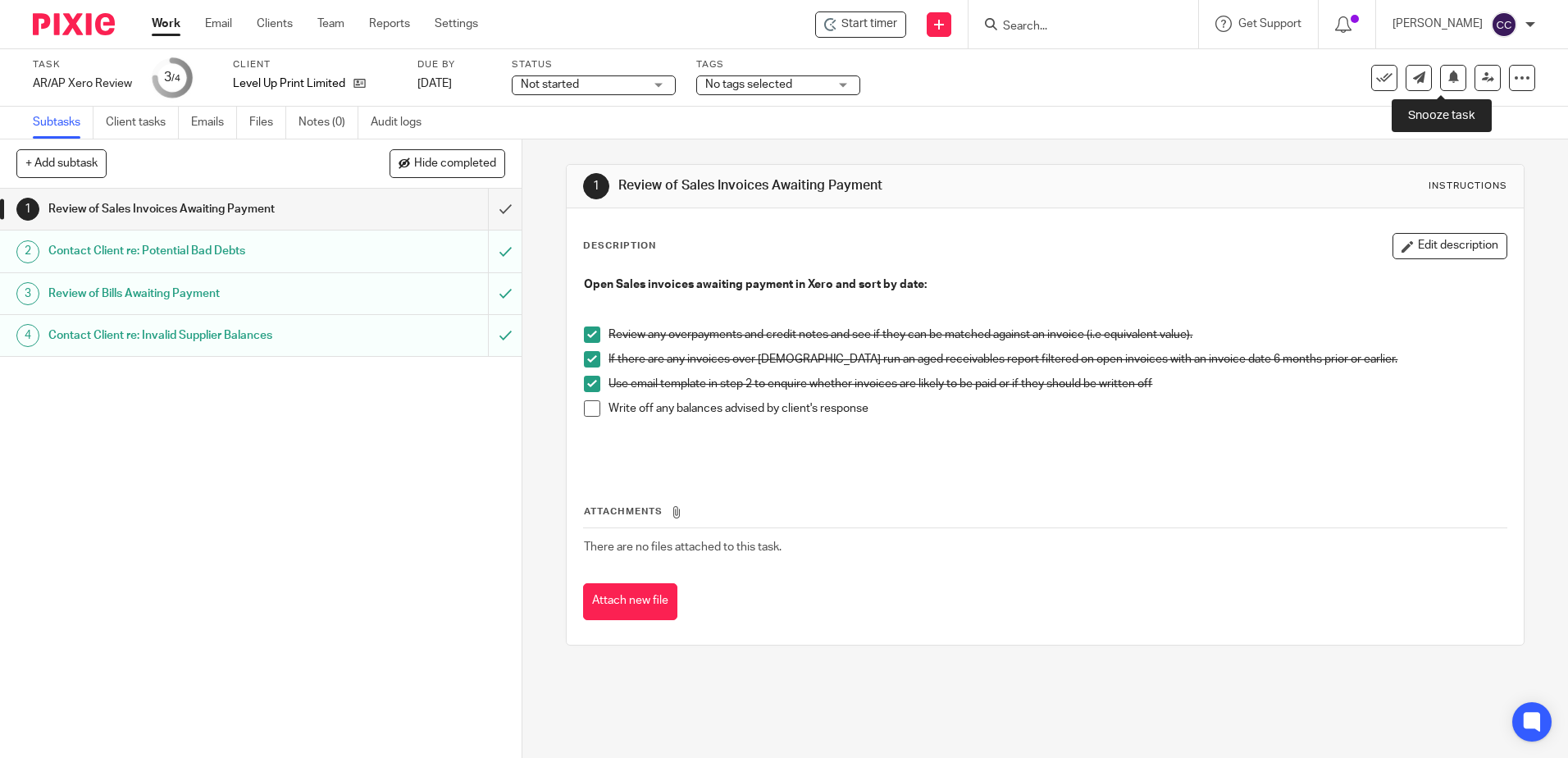
drag, startPoint x: 1442, startPoint y: 79, endPoint x: 1437, endPoint y: 104, distance: 25.5
click at [1447, 79] on icon at bounding box center [1454, 77] width 12 height 12
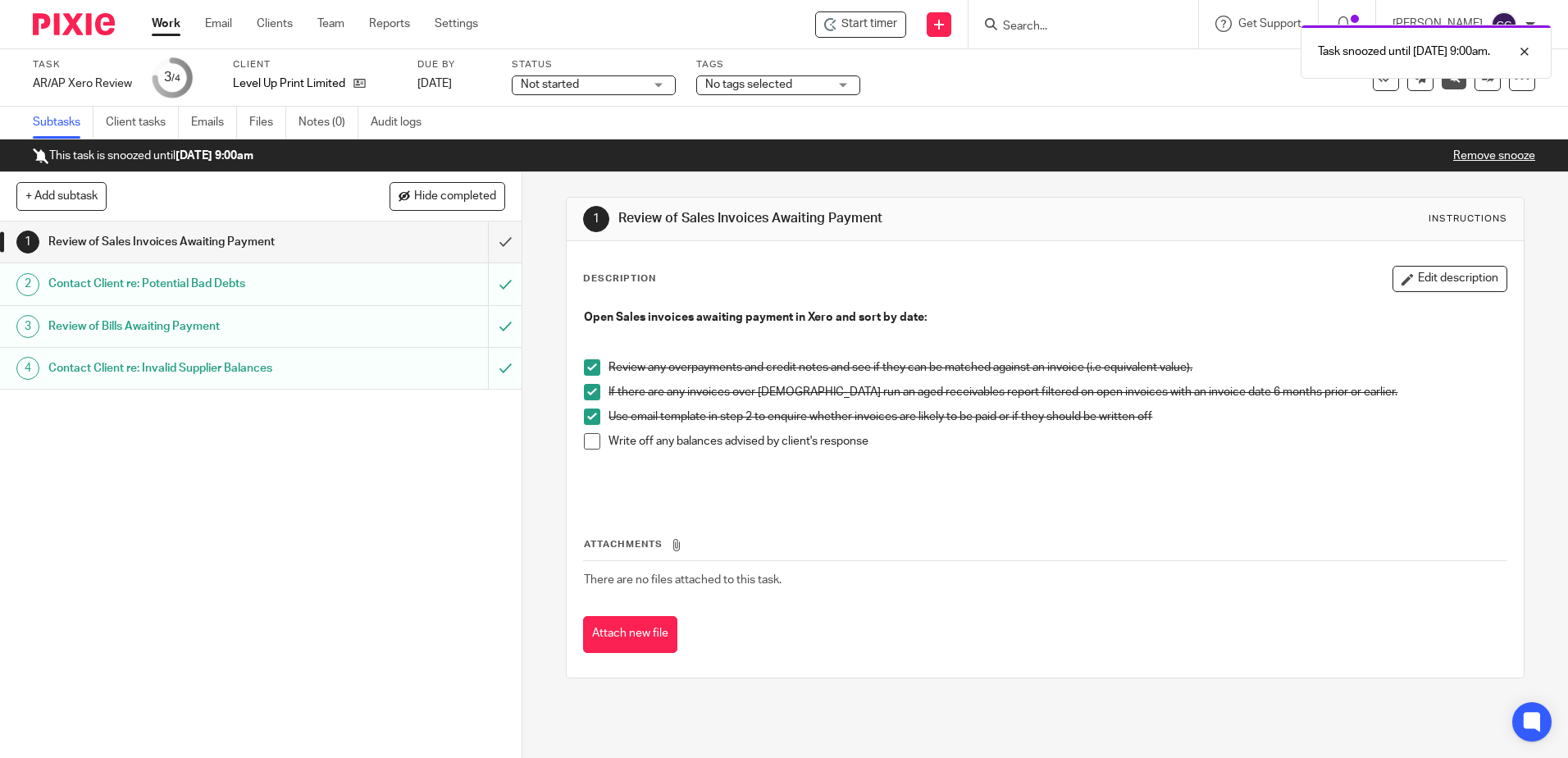
click at [164, 23] on link "Work" at bounding box center [166, 24] width 29 height 17
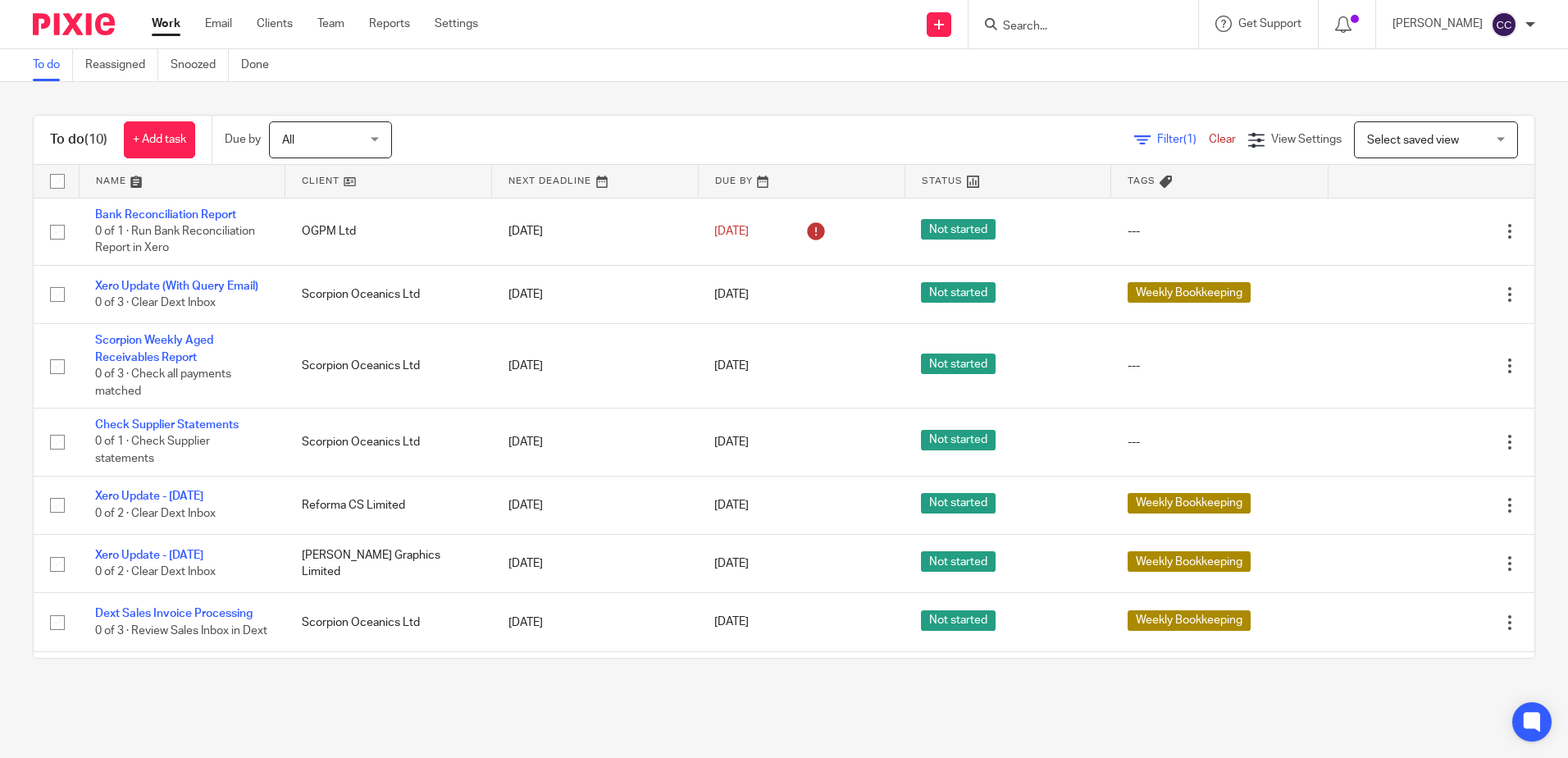
click at [313, 180] on link at bounding box center [388, 180] width 206 height 33
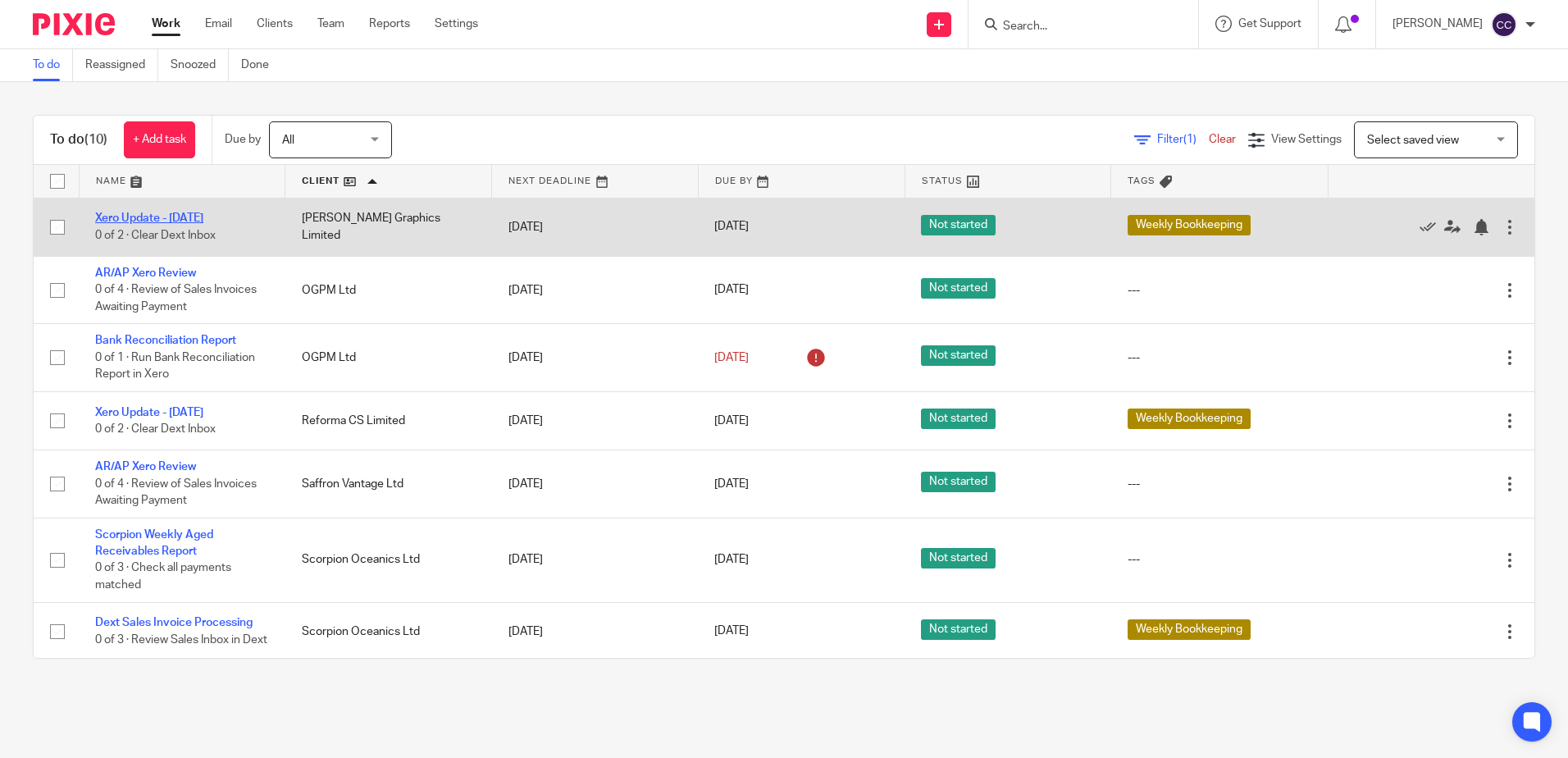
click at [187, 218] on link "Xero Update - [DATE]" at bounding box center [149, 217] width 108 height 11
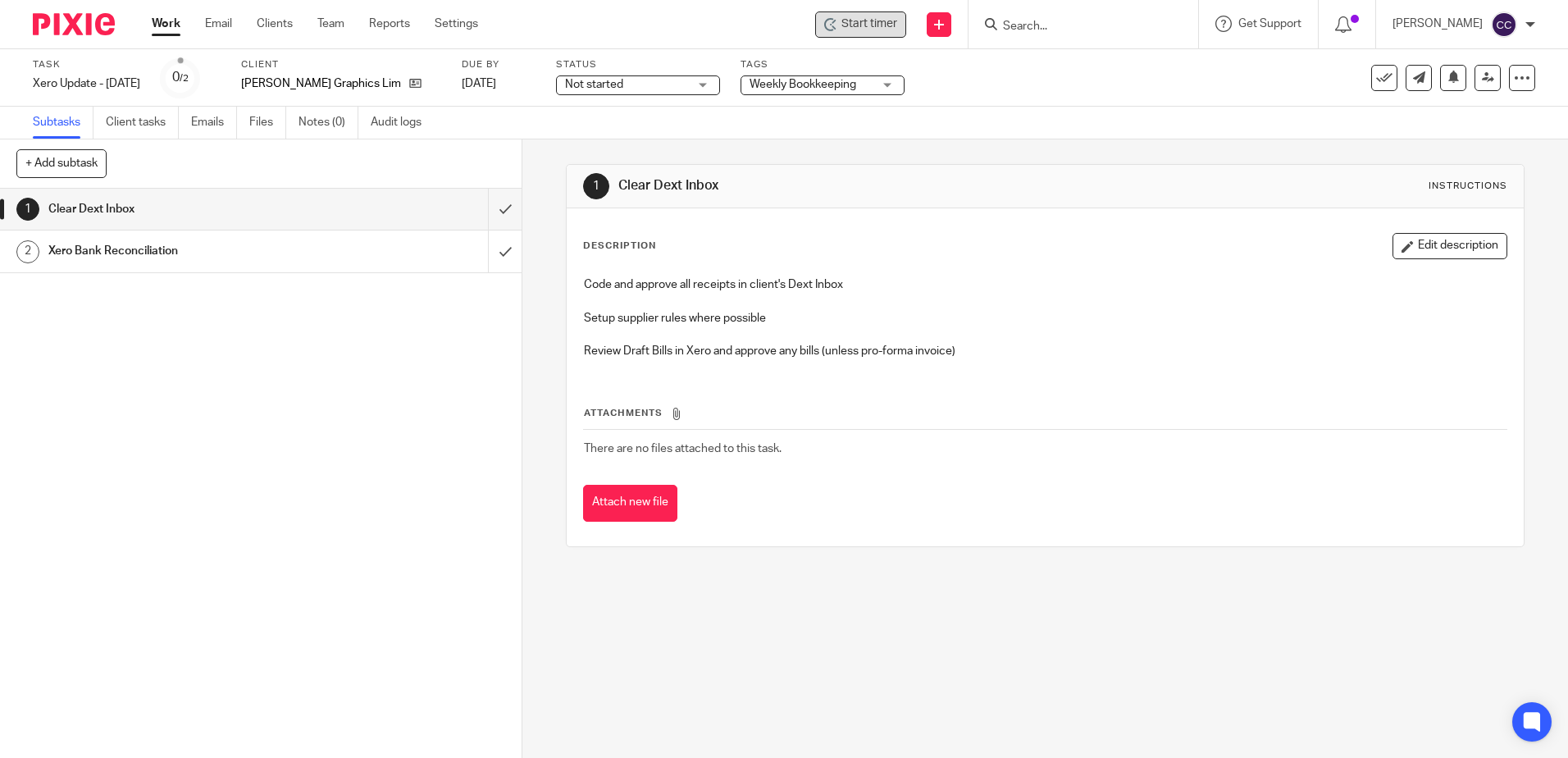
click at [897, 27] on span "Start timer" at bounding box center [869, 25] width 55 height 18
click at [880, 20] on span "Start timer" at bounding box center [869, 25] width 55 height 18
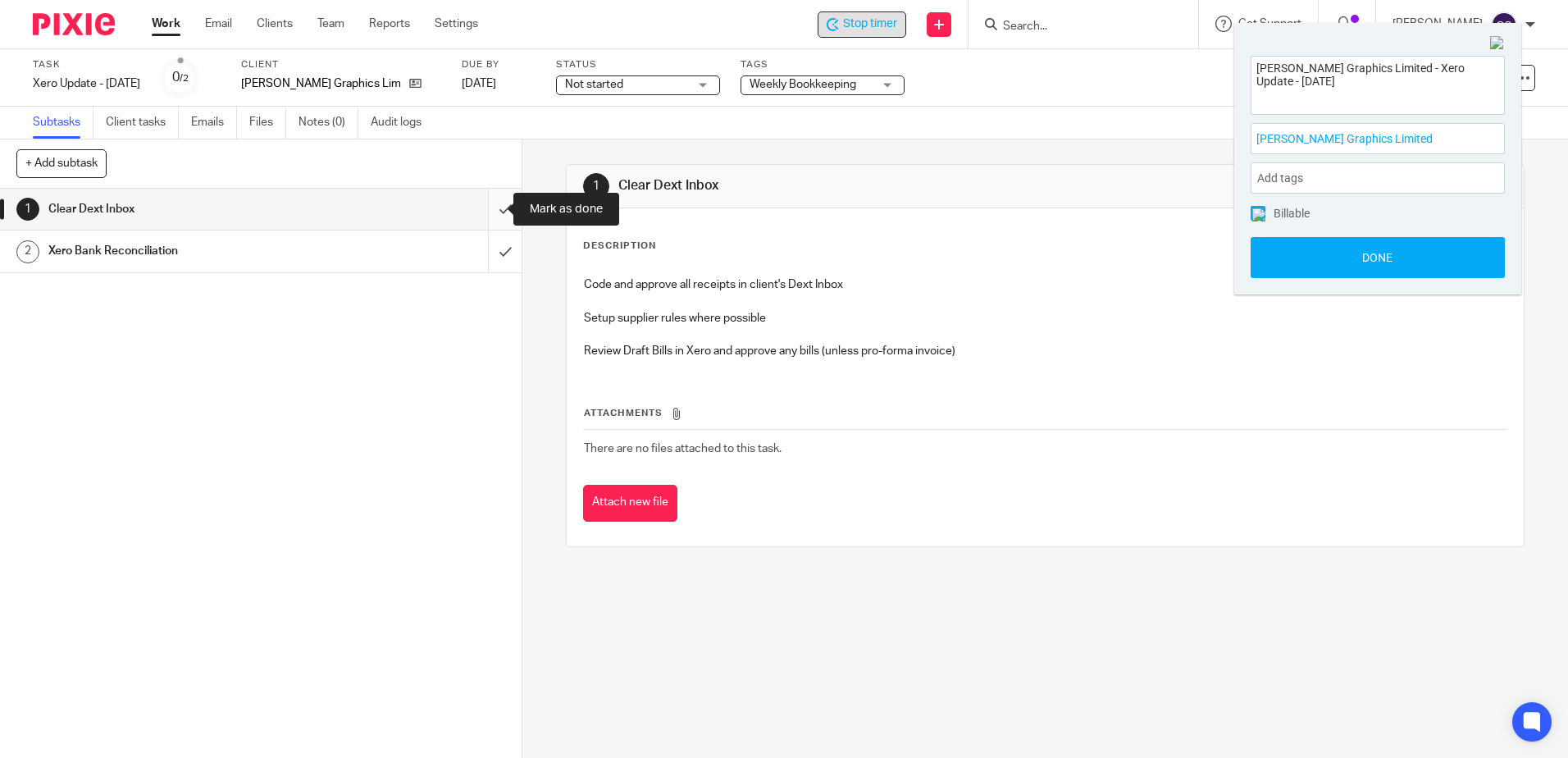
click at [482, 210] on input "submit" at bounding box center [261, 209] width 521 height 41
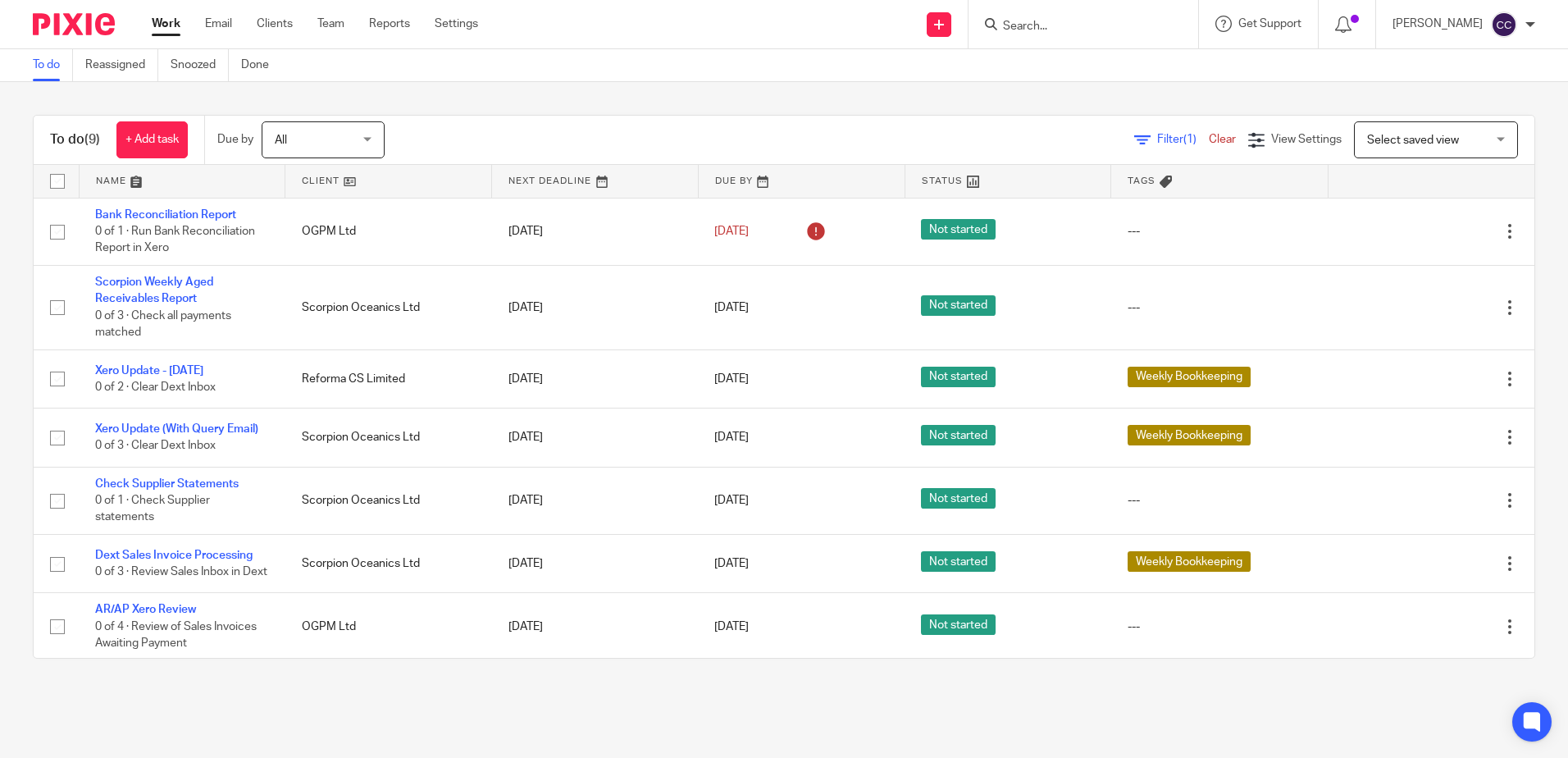
click at [309, 180] on link at bounding box center [388, 180] width 206 height 33
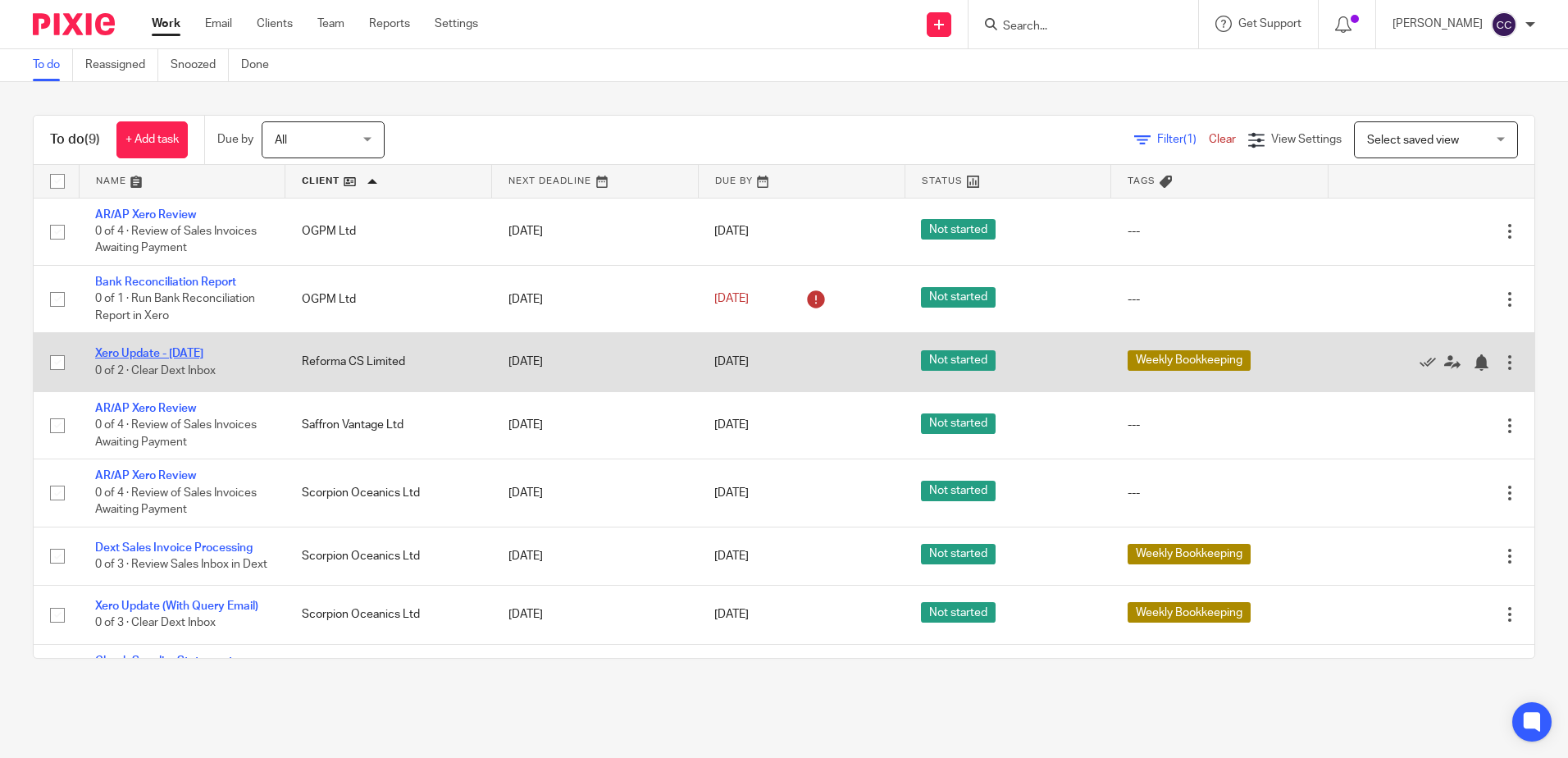
click at [179, 357] on link "Xero Update - [DATE]" at bounding box center [149, 353] width 108 height 11
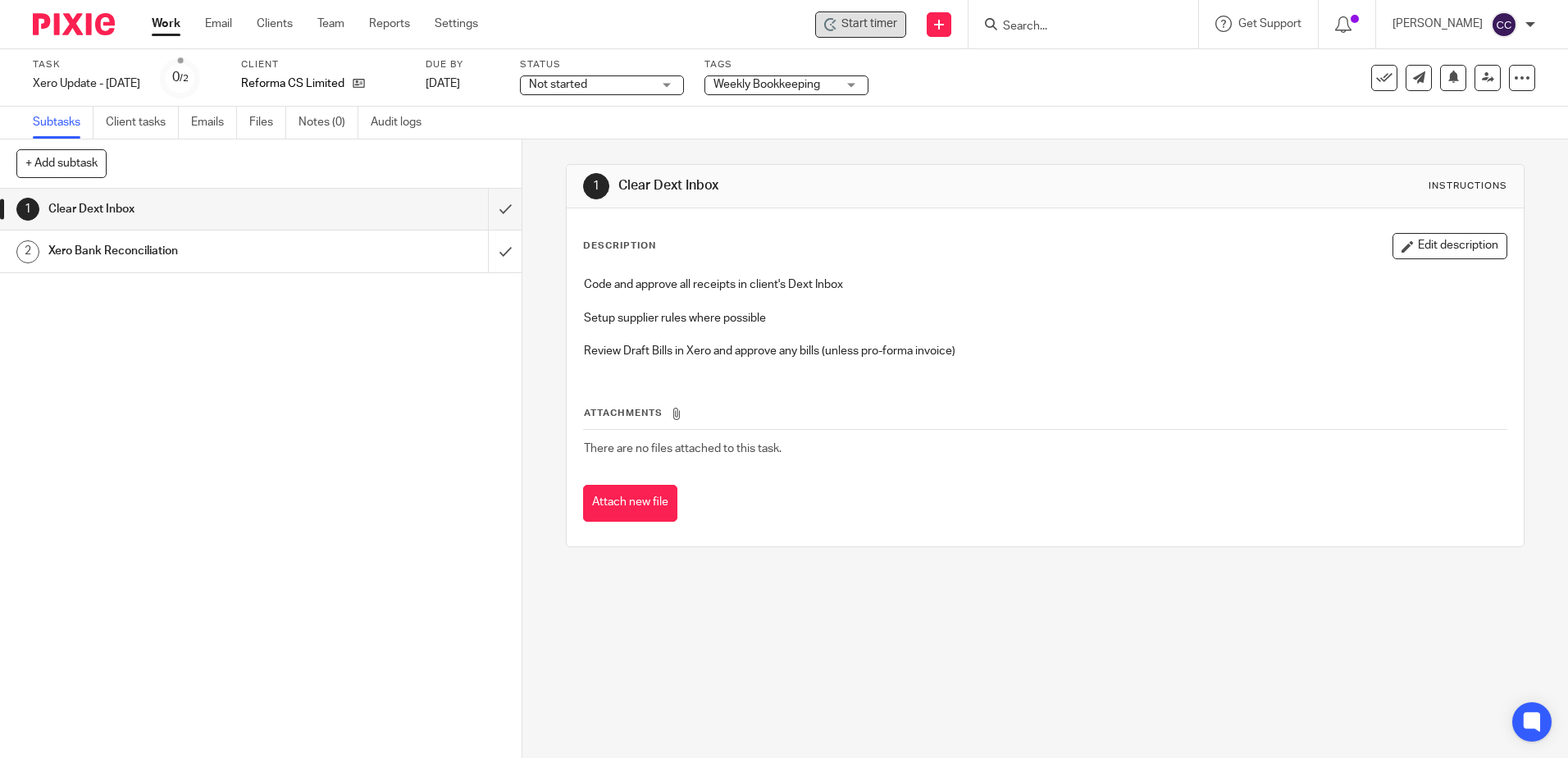
click at [877, 26] on span "Start timer" at bounding box center [869, 25] width 55 height 18
click at [873, 29] on span "Start timer" at bounding box center [869, 25] width 55 height 18
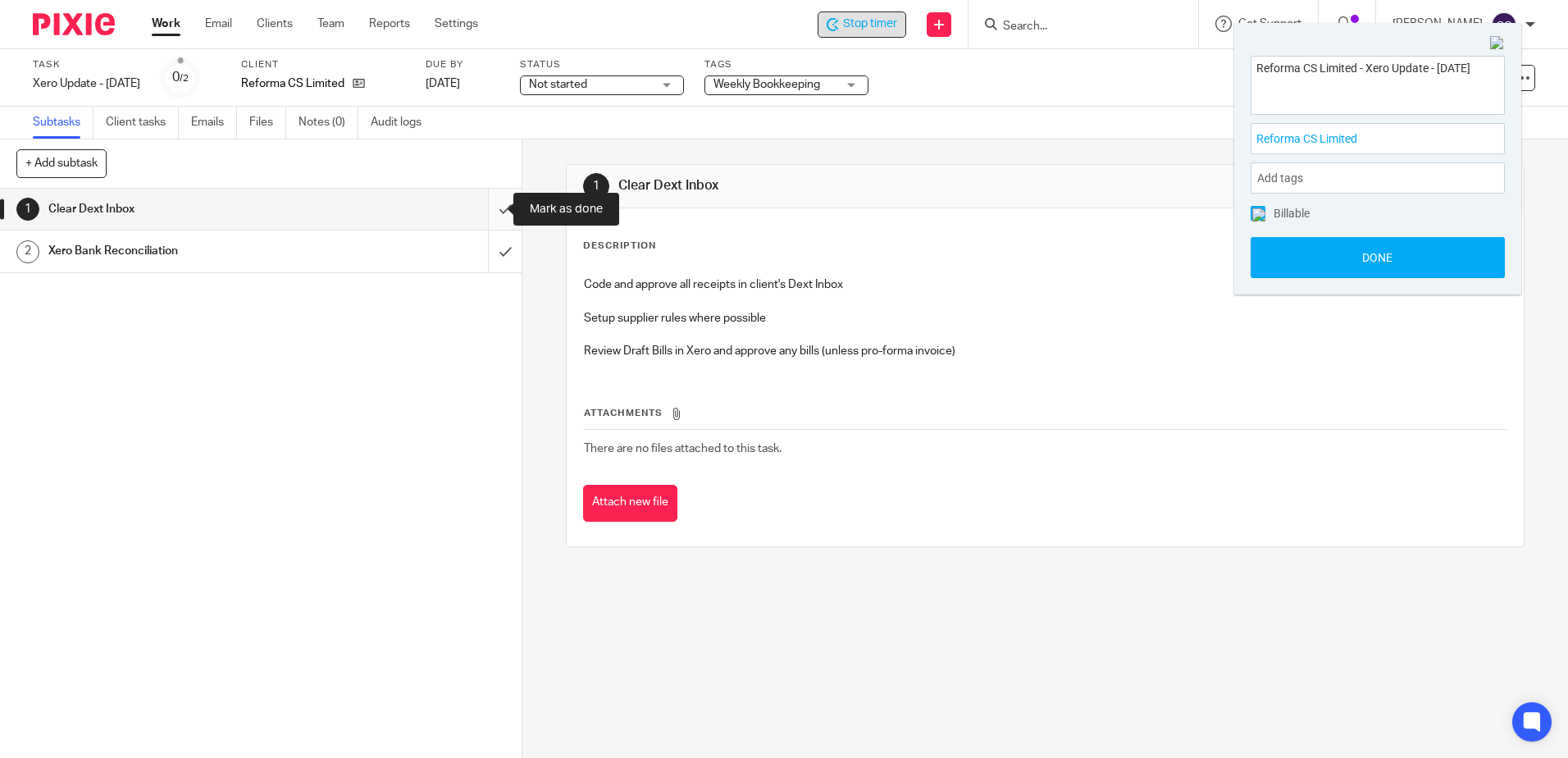
click at [490, 207] on input "submit" at bounding box center [261, 209] width 521 height 41
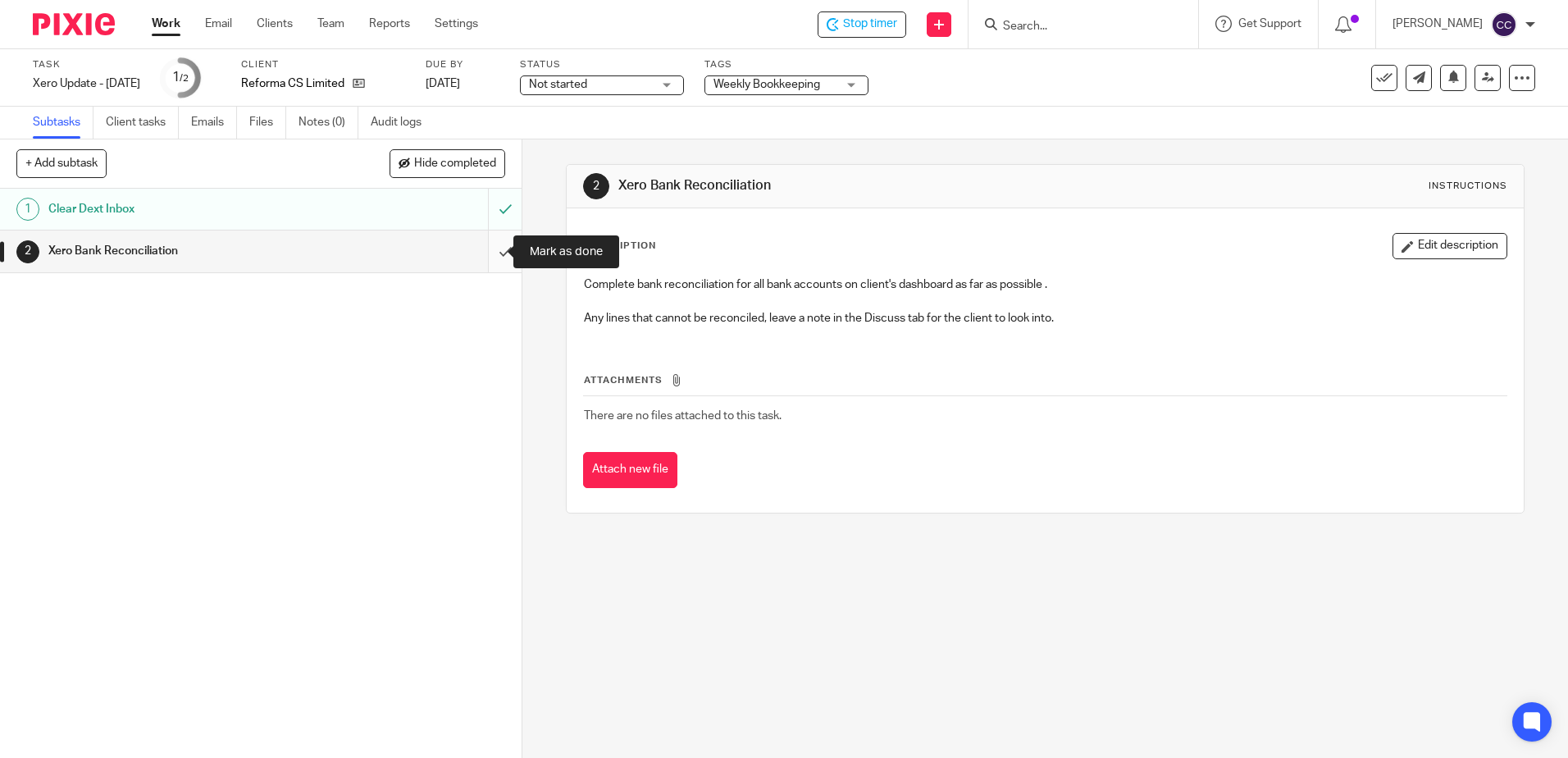
click at [484, 254] on input "submit" at bounding box center [261, 251] width 521 height 41
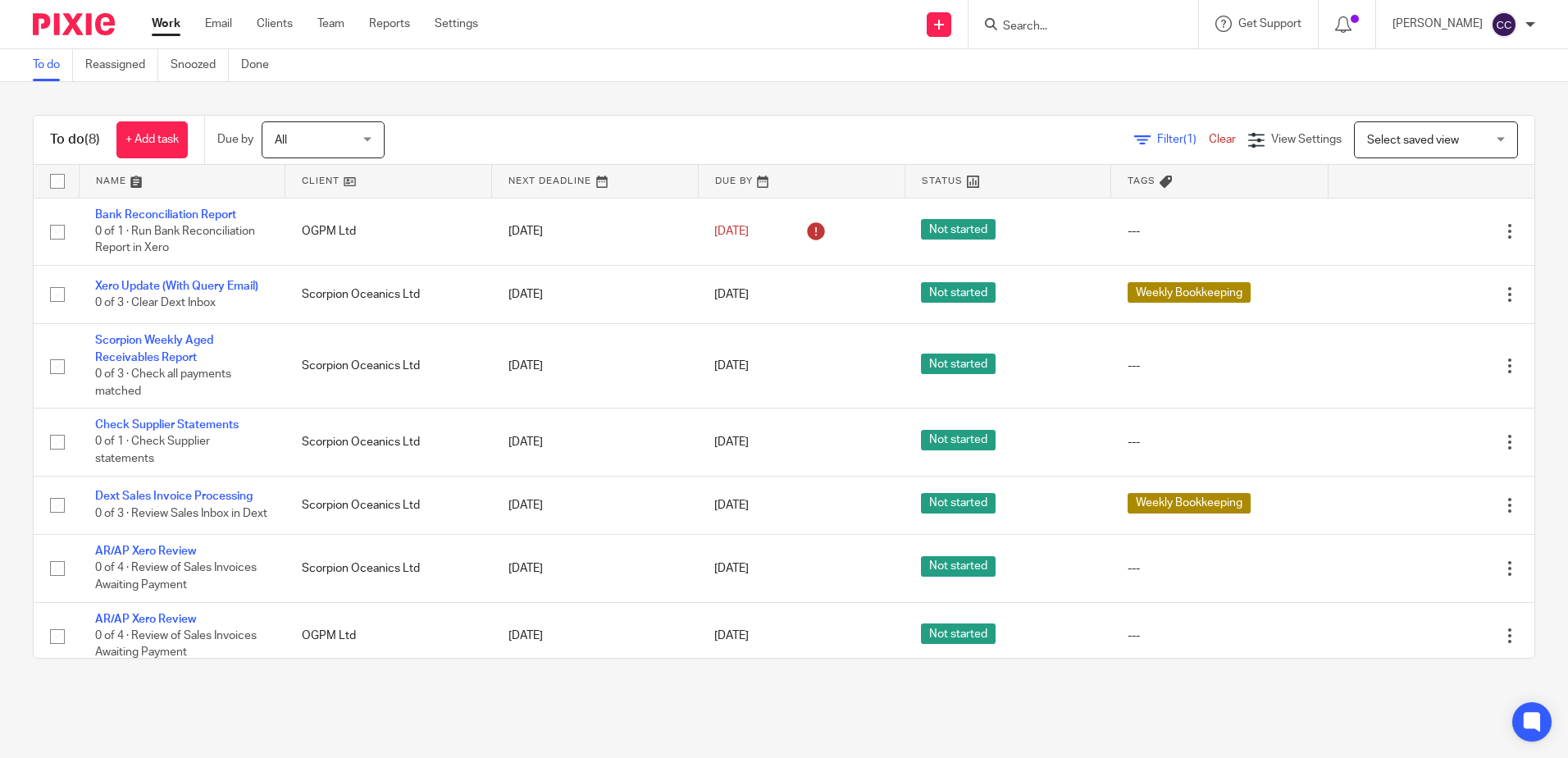
click at [305, 179] on link at bounding box center [388, 180] width 206 height 33
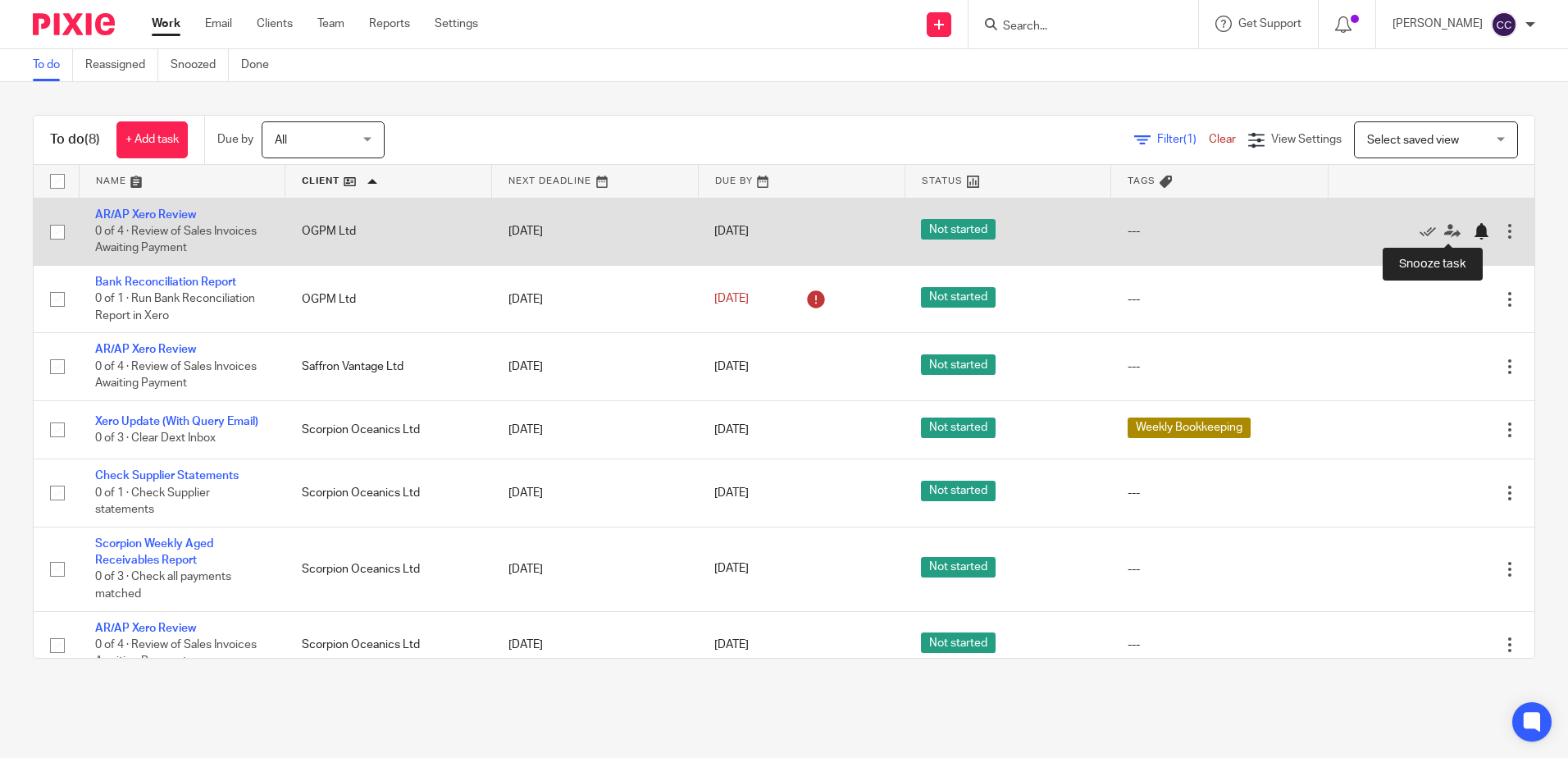
click at [1473, 233] on div at bounding box center [1481, 231] width 17 height 17
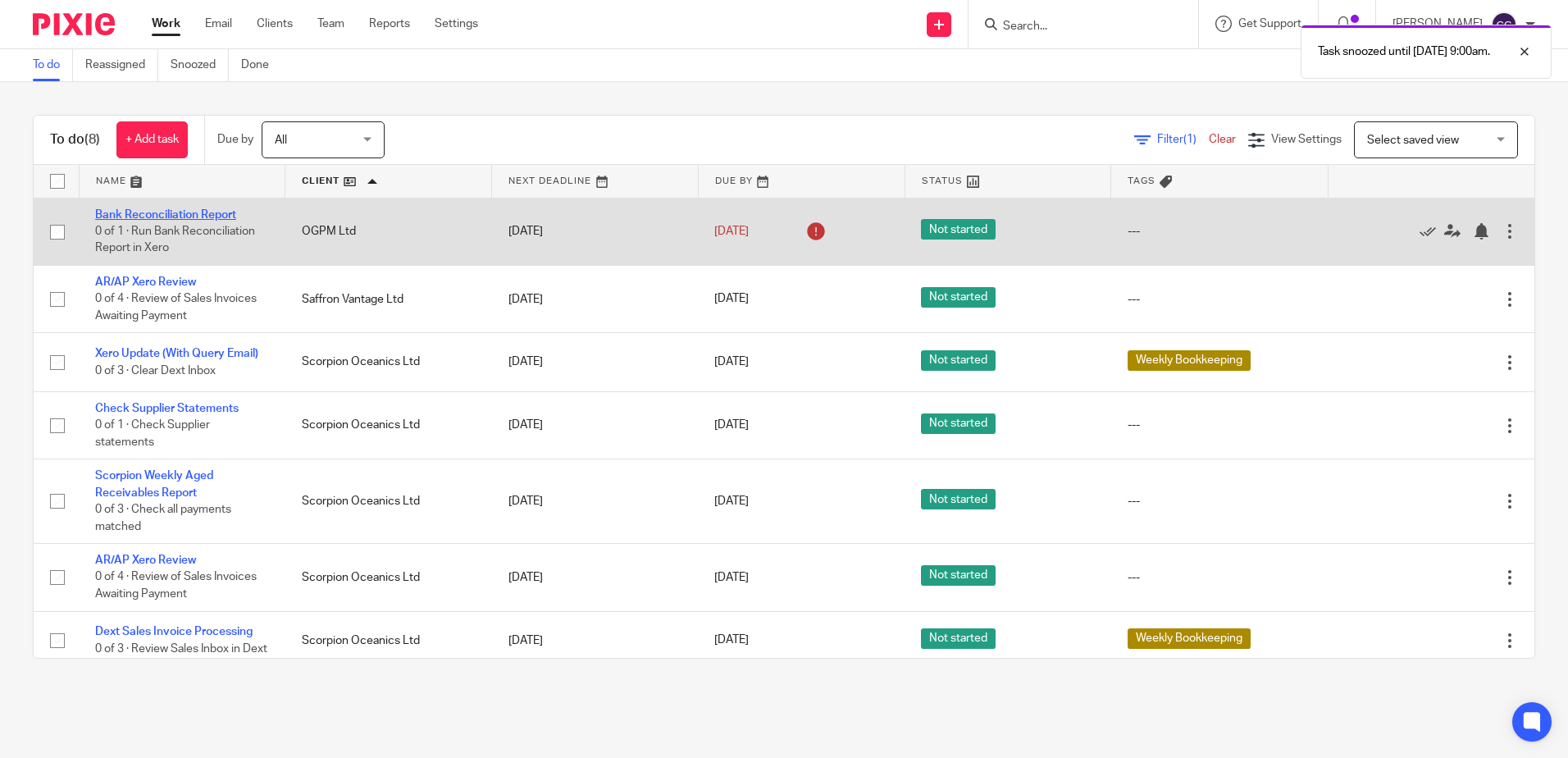
click at [166, 217] on link "Bank Reconciliation Report" at bounding box center [166, 214] width 141 height 11
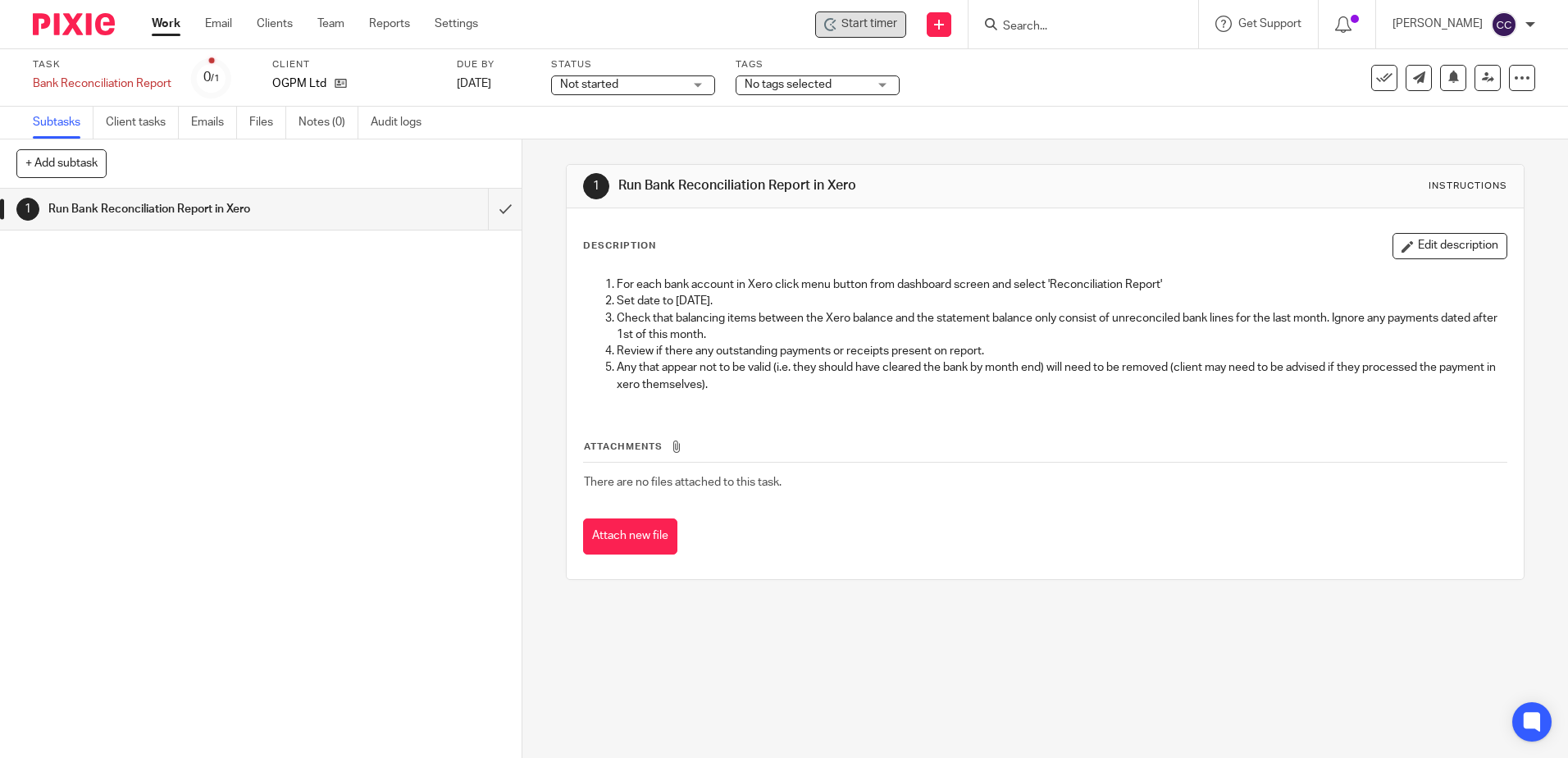
click at [861, 26] on div "Start timer" at bounding box center [860, 25] width 91 height 26
click at [864, 26] on span "Start timer" at bounding box center [869, 25] width 55 height 18
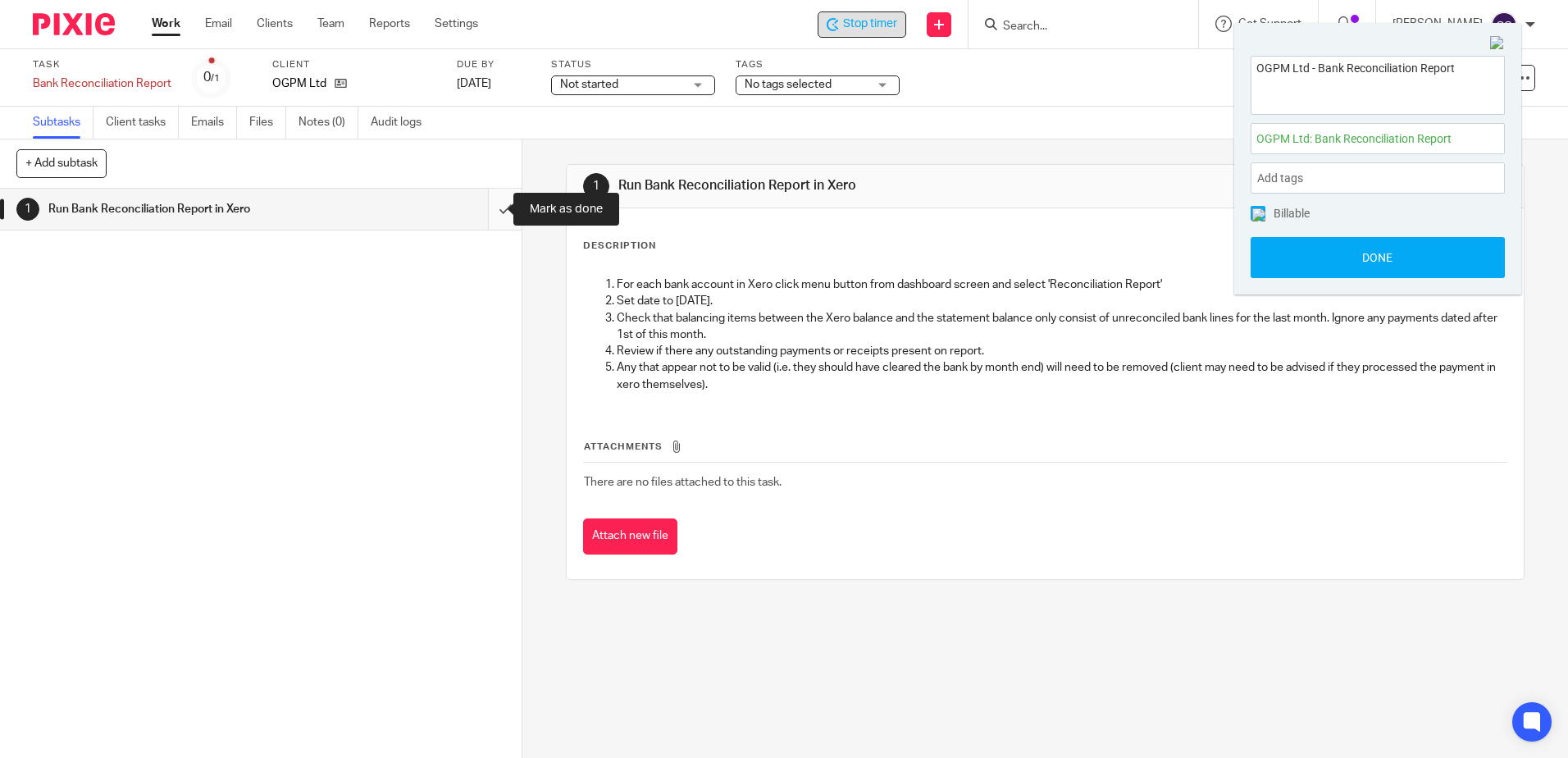
click at [487, 210] on input "submit" at bounding box center [261, 209] width 521 height 41
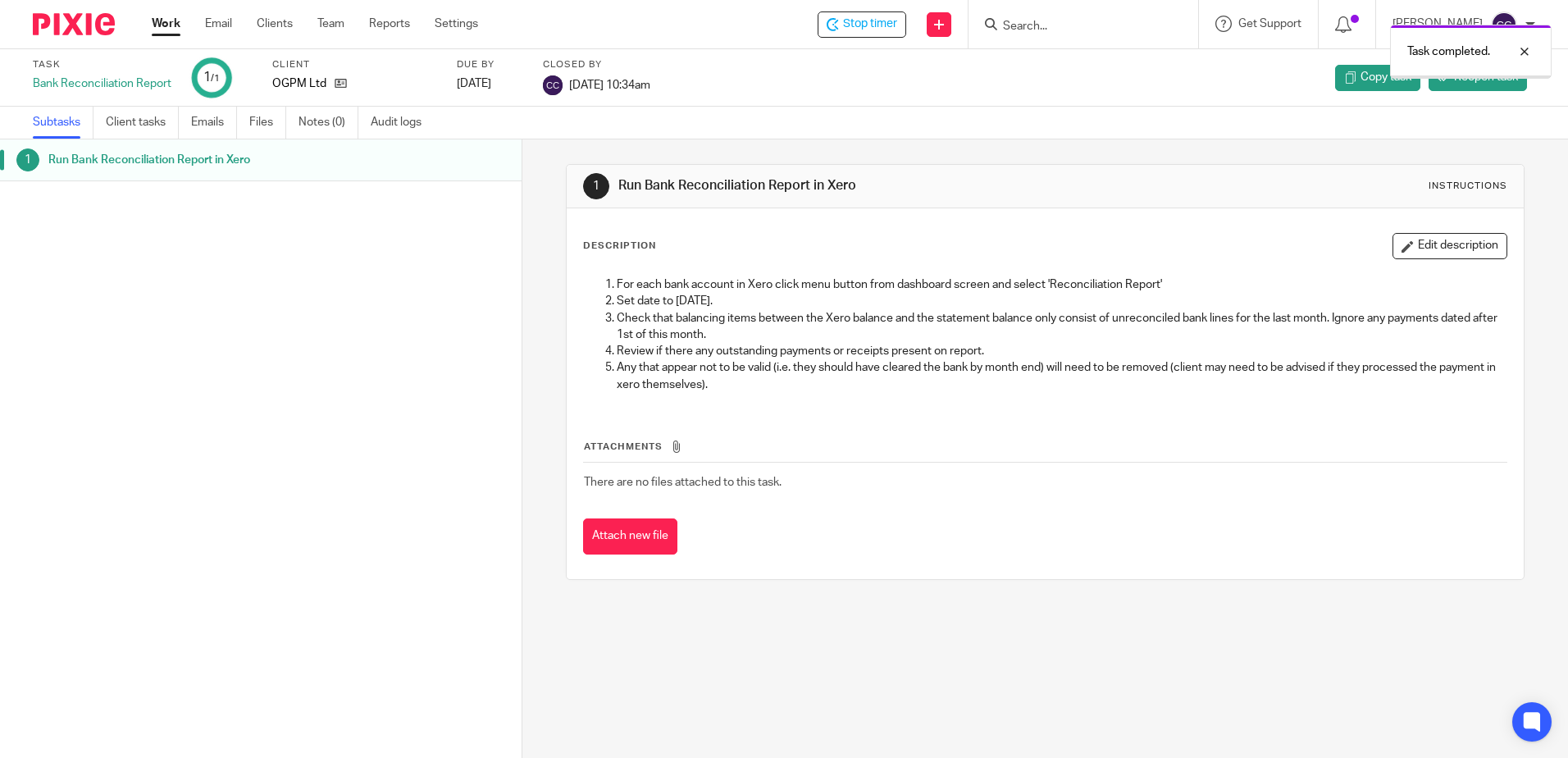
drag, startPoint x: 0, startPoint y: 0, endPoint x: 166, endPoint y: 23, distance: 167.6
click at [166, 23] on link "Work" at bounding box center [166, 24] width 29 height 17
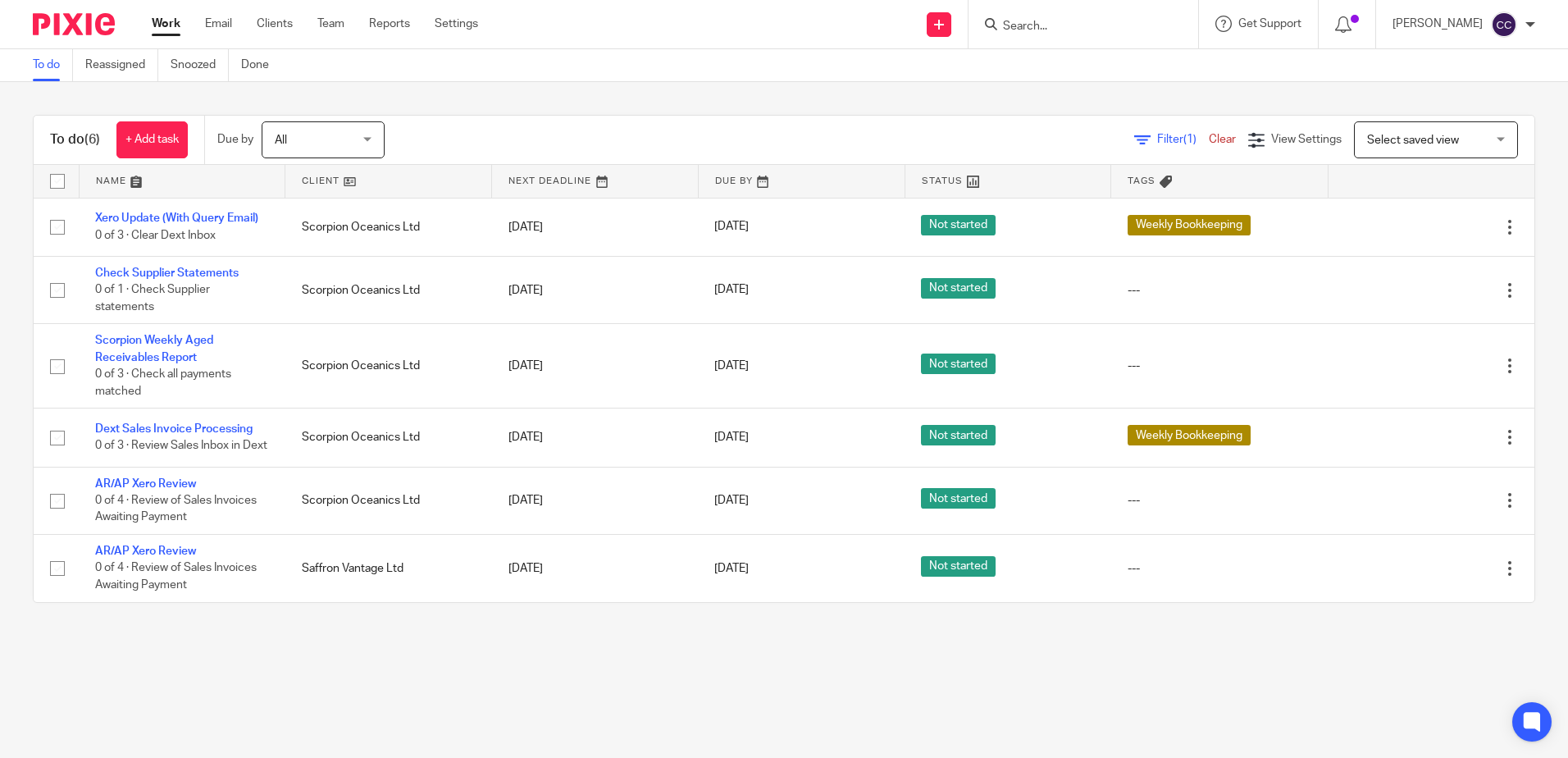
click at [328, 176] on link at bounding box center [388, 180] width 206 height 33
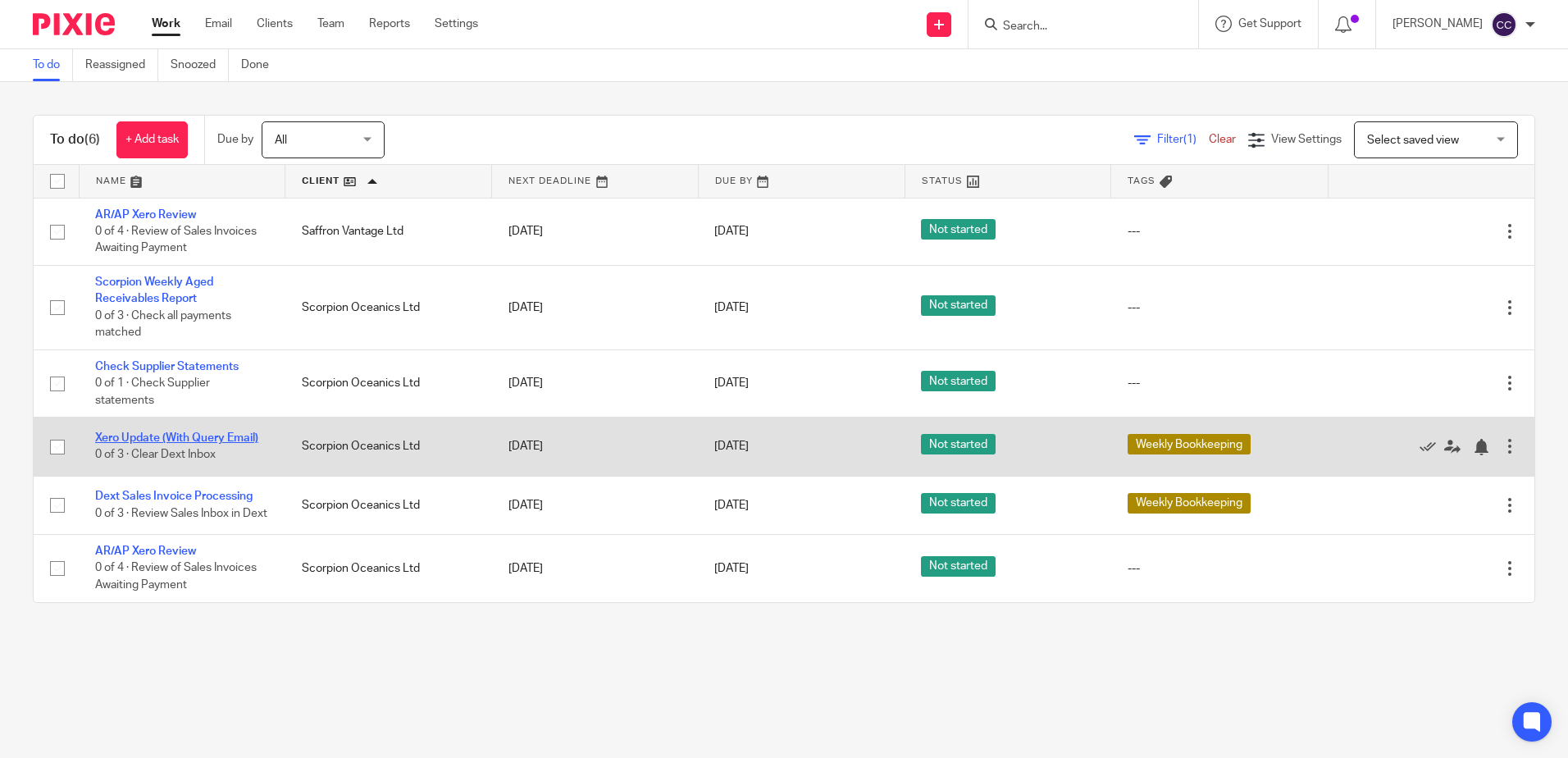
click at [128, 437] on link "Xero Update (With Query Email)" at bounding box center [176, 438] width 163 height 11
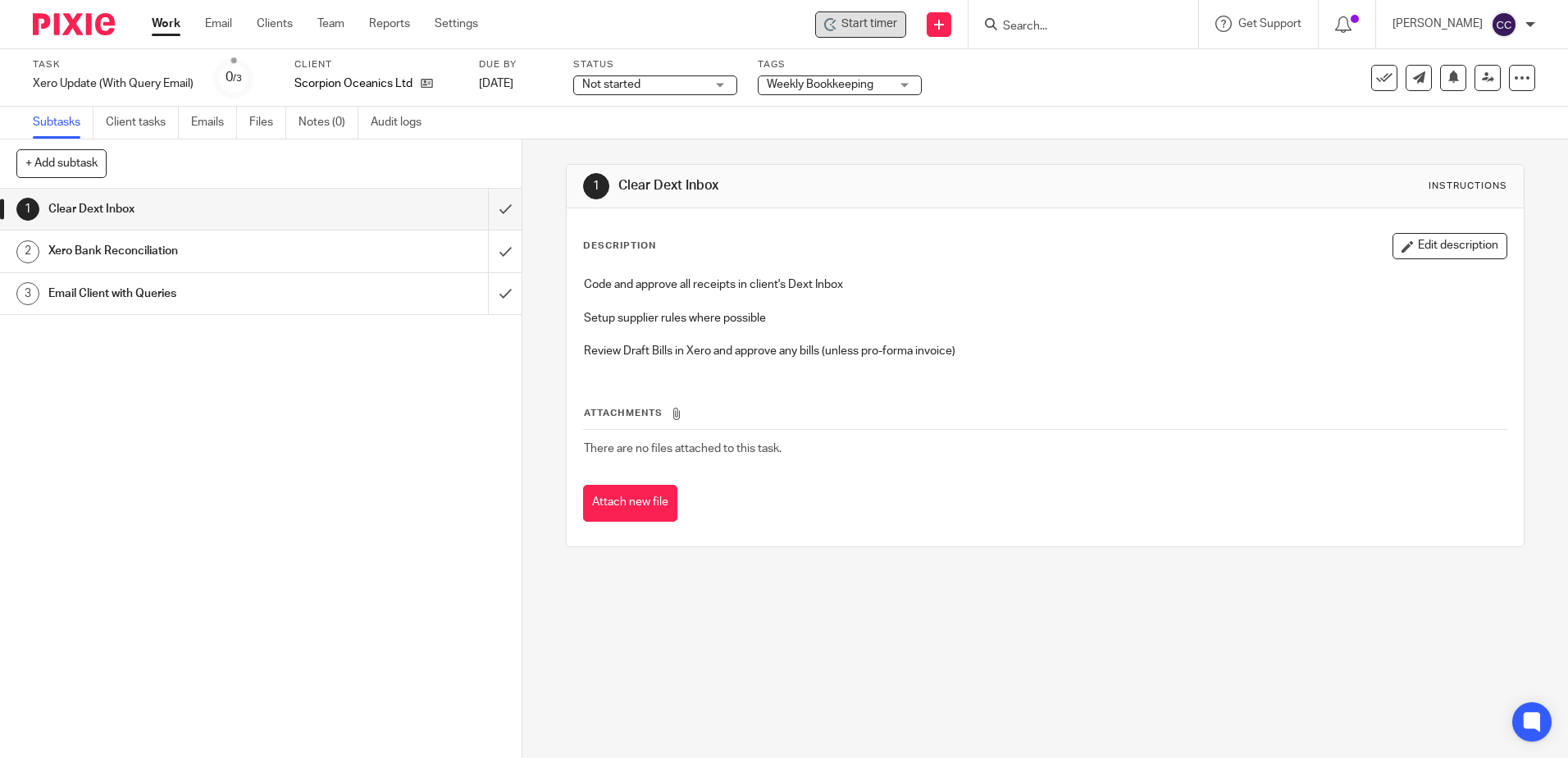
click at [889, 22] on span "Start timer" at bounding box center [869, 25] width 55 height 18
click at [872, 24] on span "Start timer" at bounding box center [869, 25] width 55 height 18
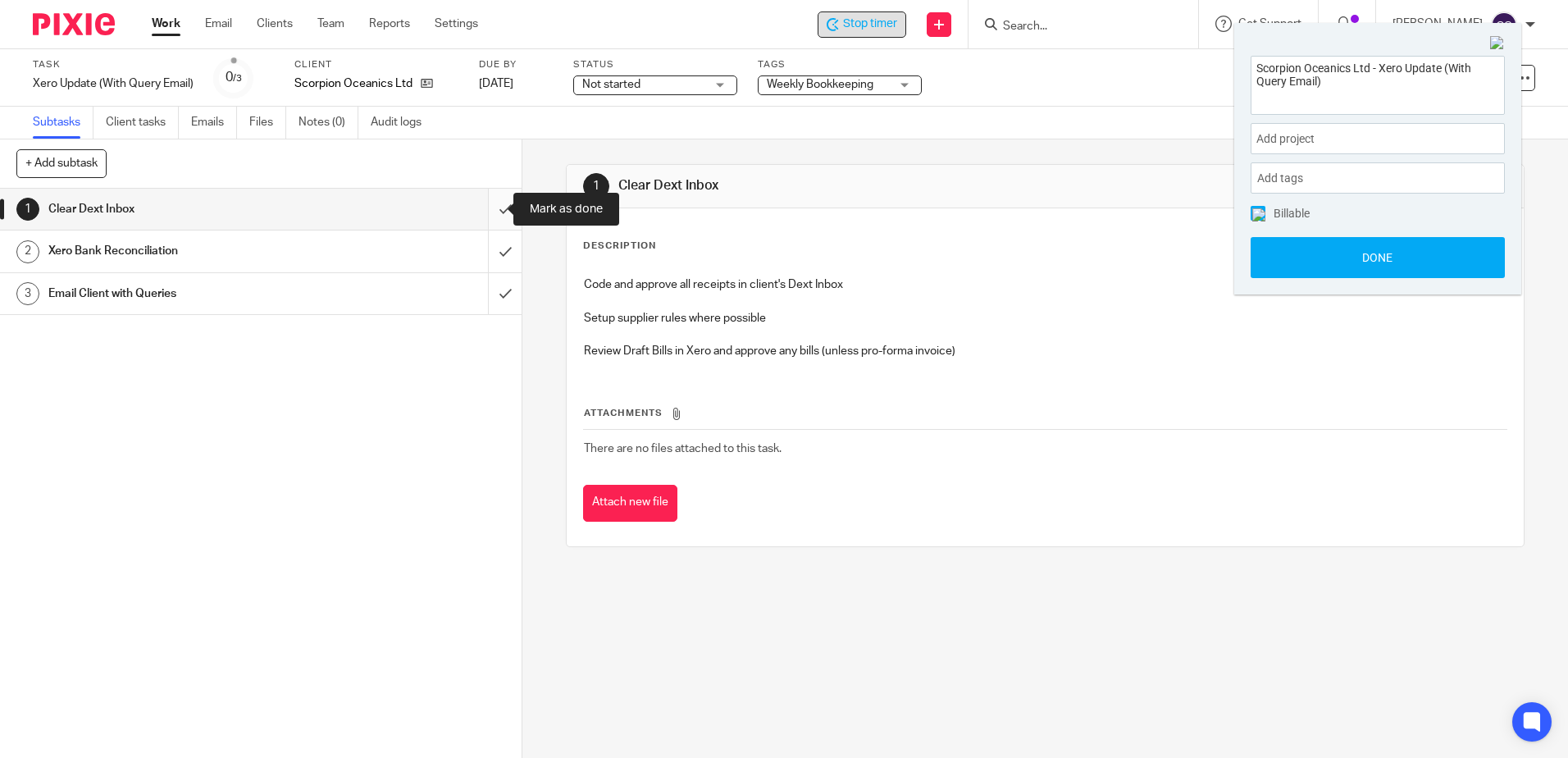
click at [487, 208] on input "submit" at bounding box center [261, 209] width 521 height 41
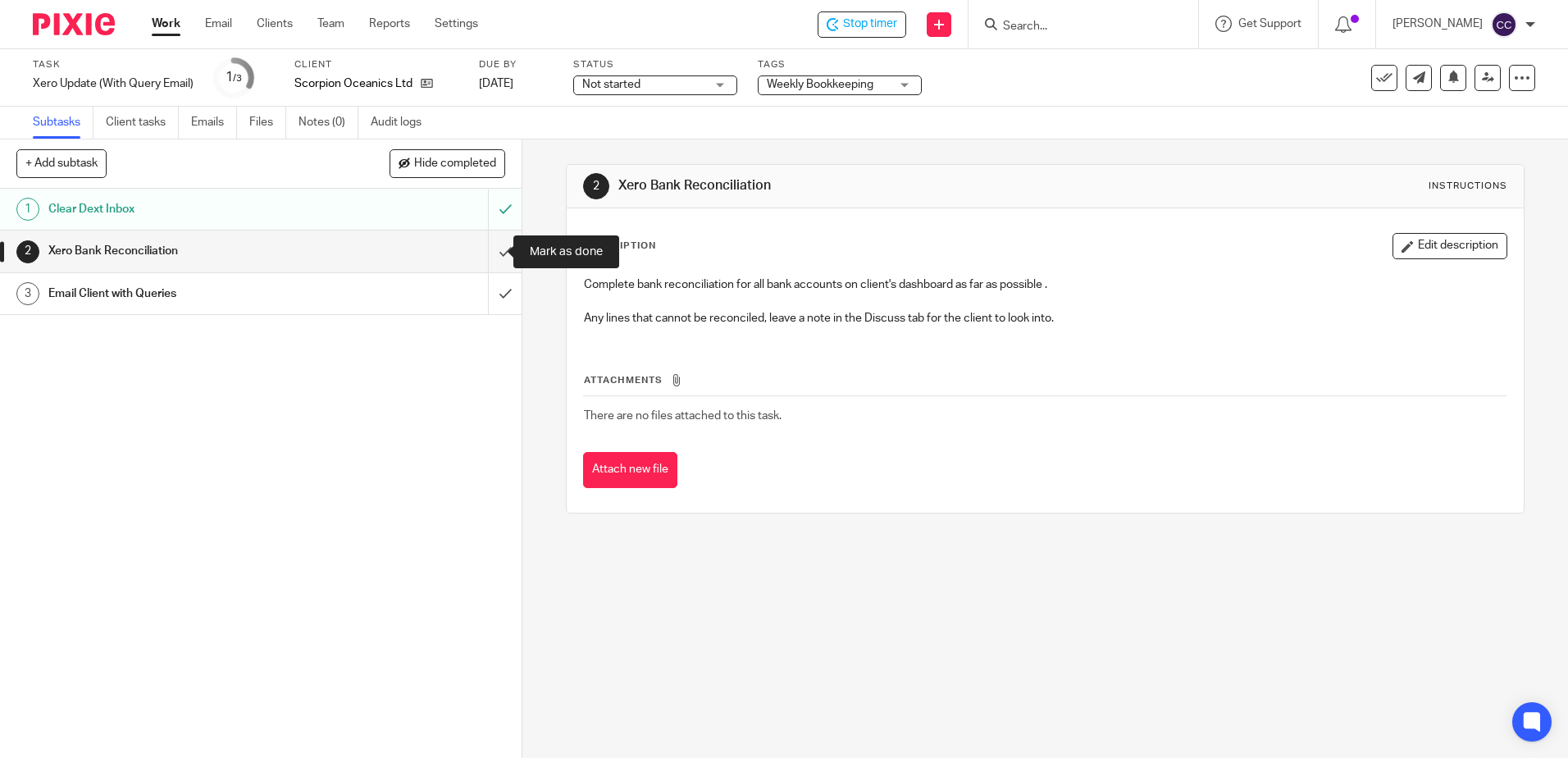
click at [485, 254] on input "submit" at bounding box center [261, 251] width 521 height 41
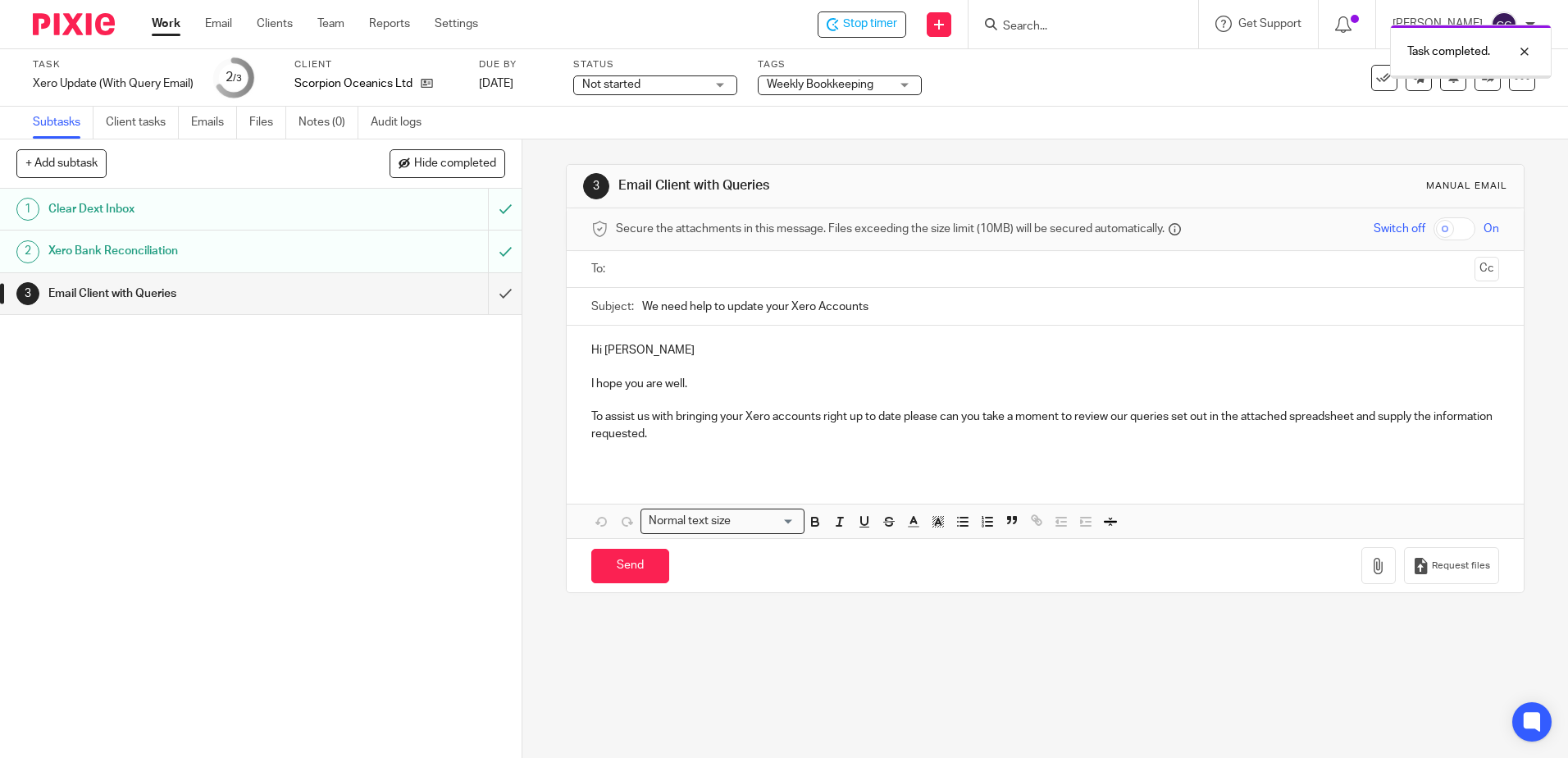
click at [711, 270] on input "text" at bounding box center [1044, 269] width 845 height 18
click at [1365, 569] on button "button" at bounding box center [1378, 570] width 34 height 37
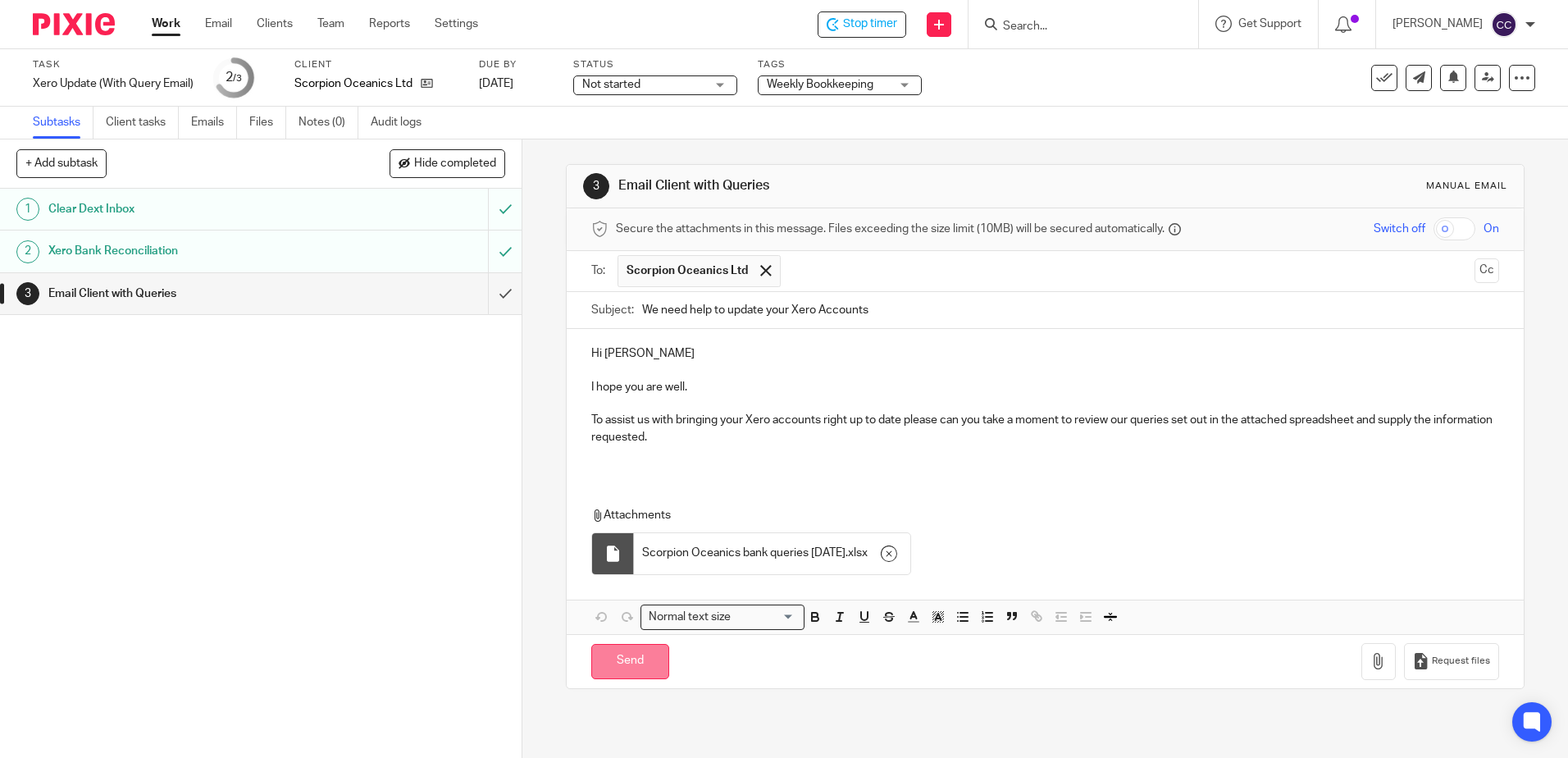
click at [615, 664] on input "Send" at bounding box center [629, 661] width 77 height 35
type input "Sent"
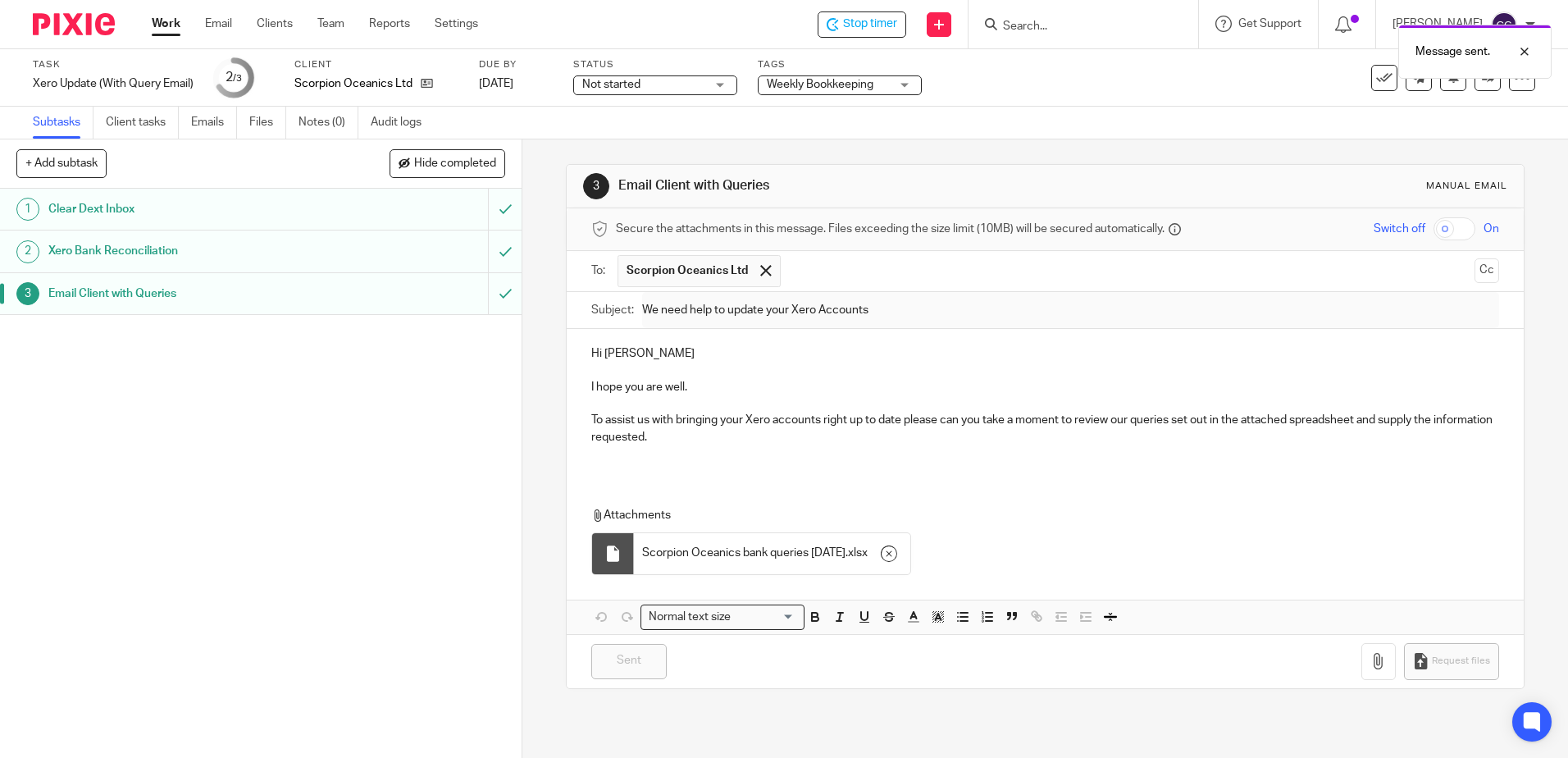
click at [163, 25] on link "Work" at bounding box center [166, 24] width 29 height 17
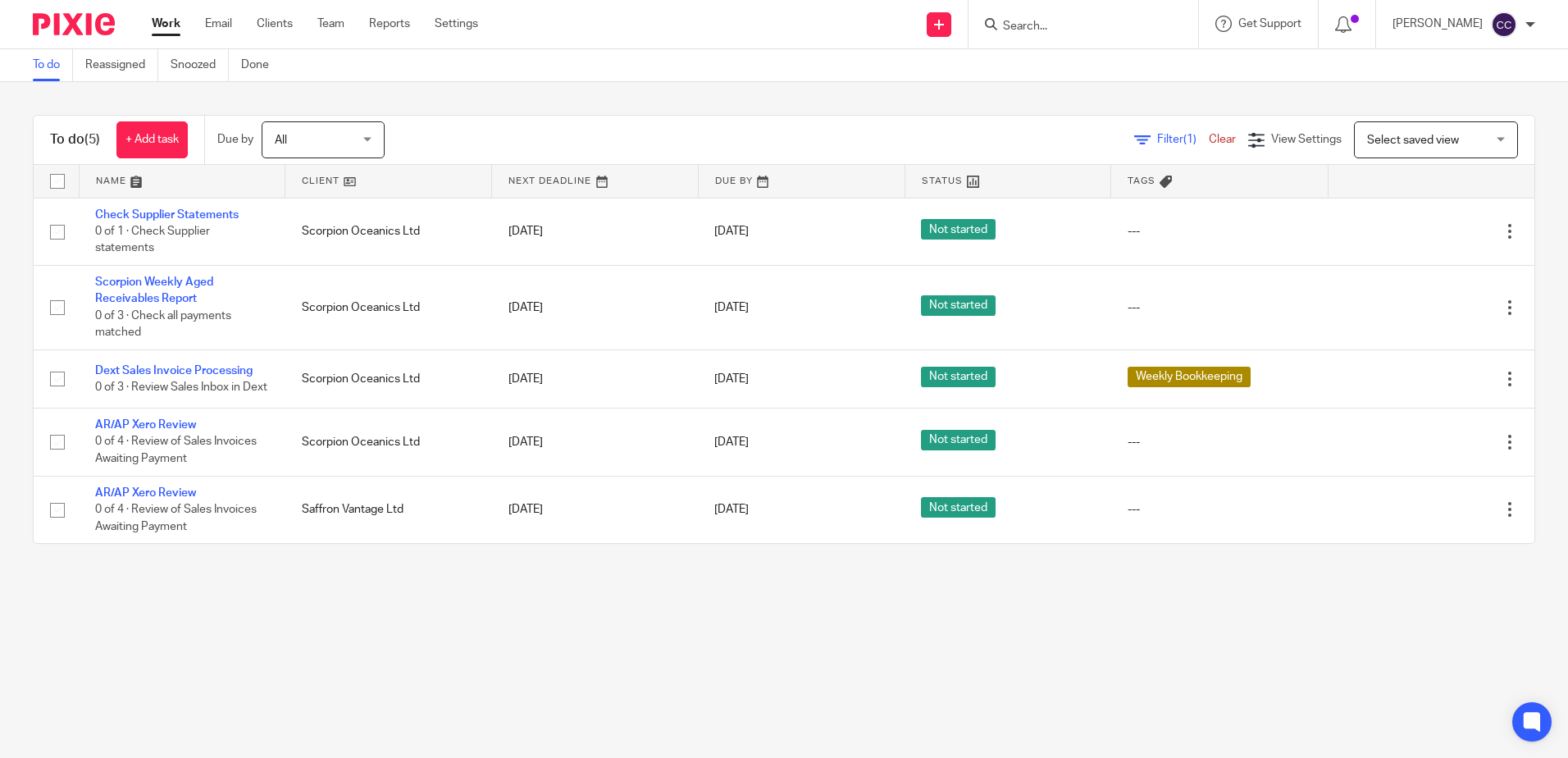
click at [300, 173] on link at bounding box center [388, 180] width 206 height 33
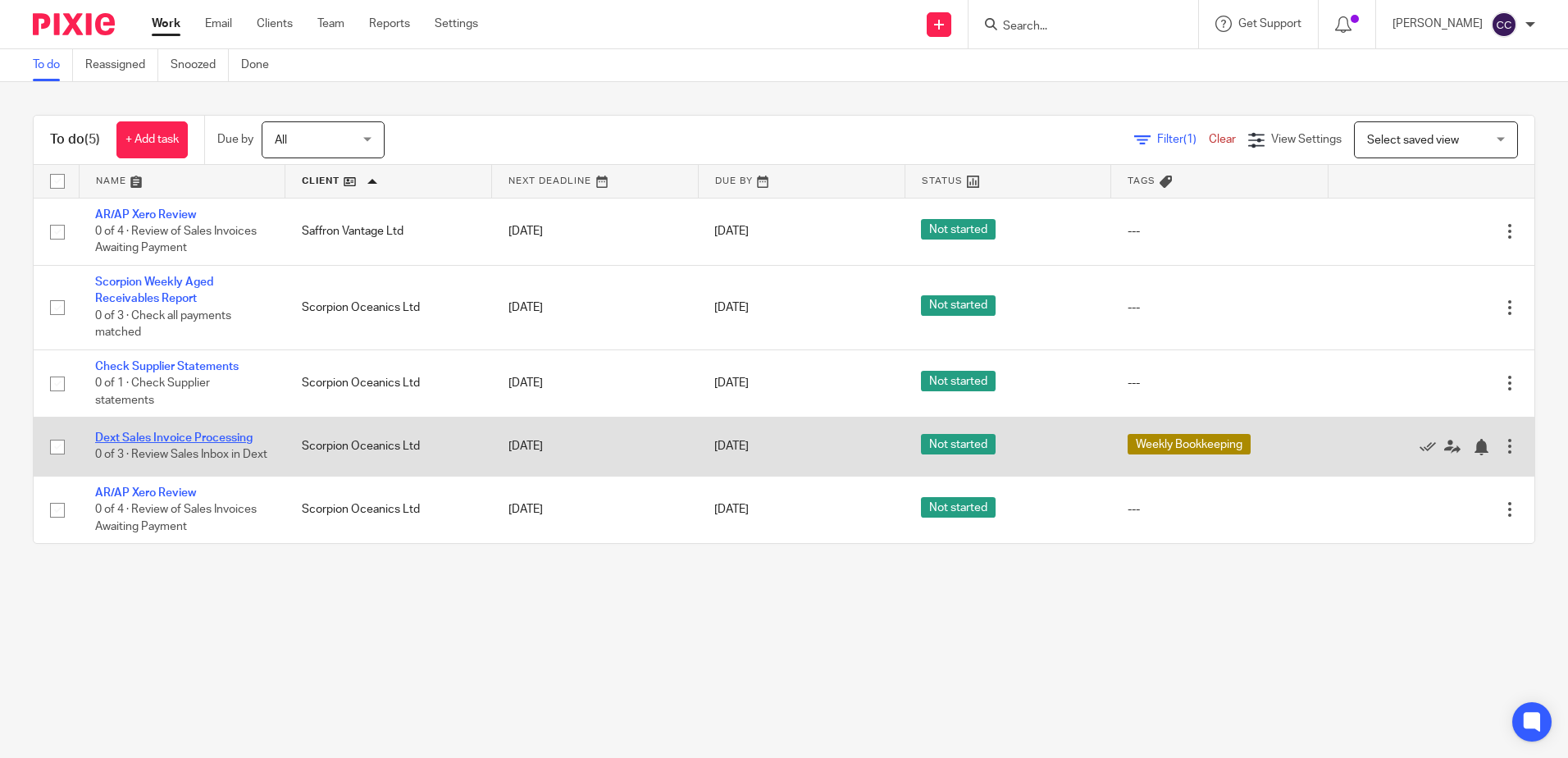
click at [138, 432] on link "Dext Sales Invoice Processing" at bounding box center [173, 438] width 158 height 11
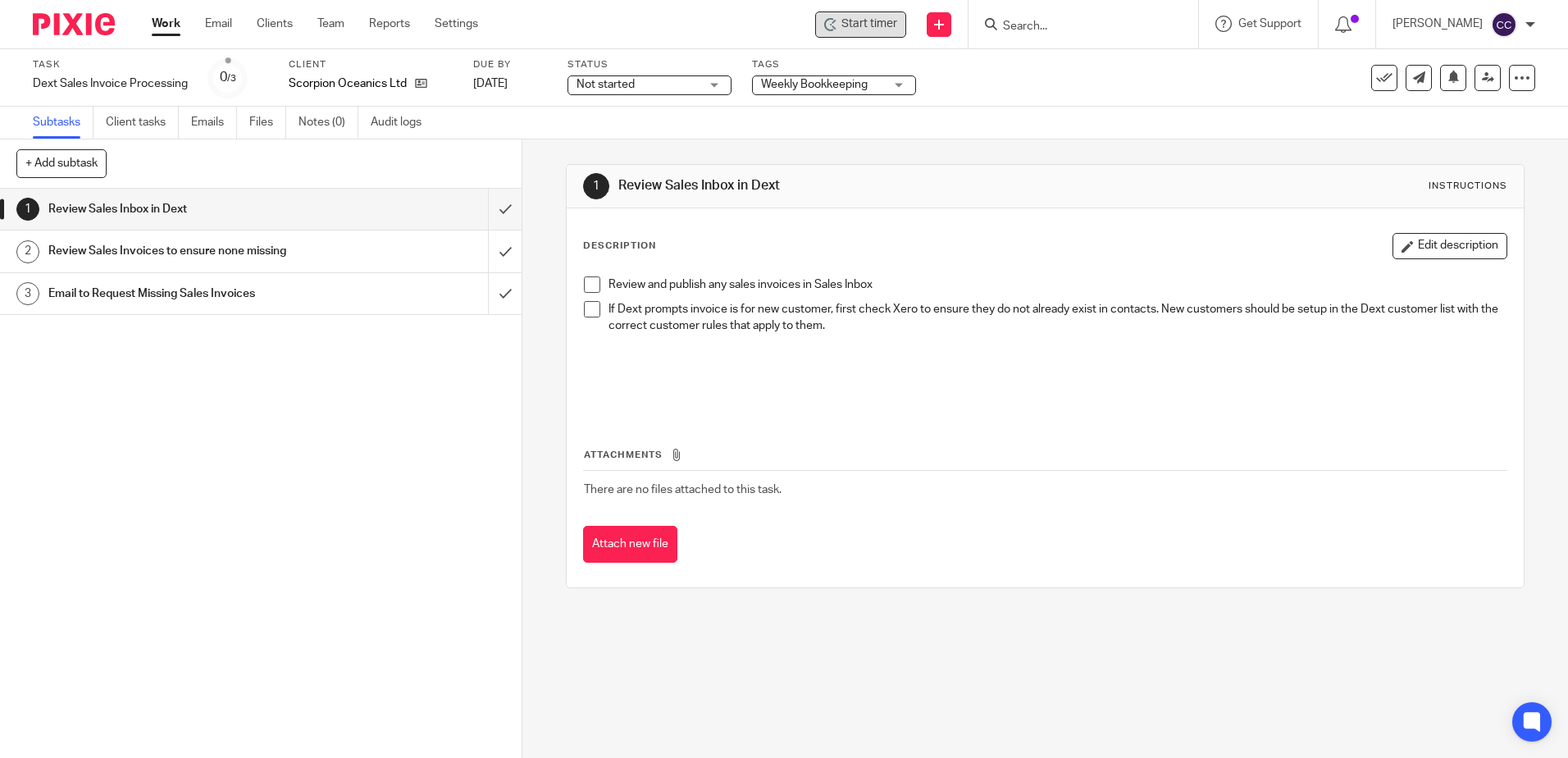
click at [865, 25] on span "Start timer" at bounding box center [869, 25] width 55 height 18
click at [876, 23] on span "Start timer" at bounding box center [869, 25] width 55 height 18
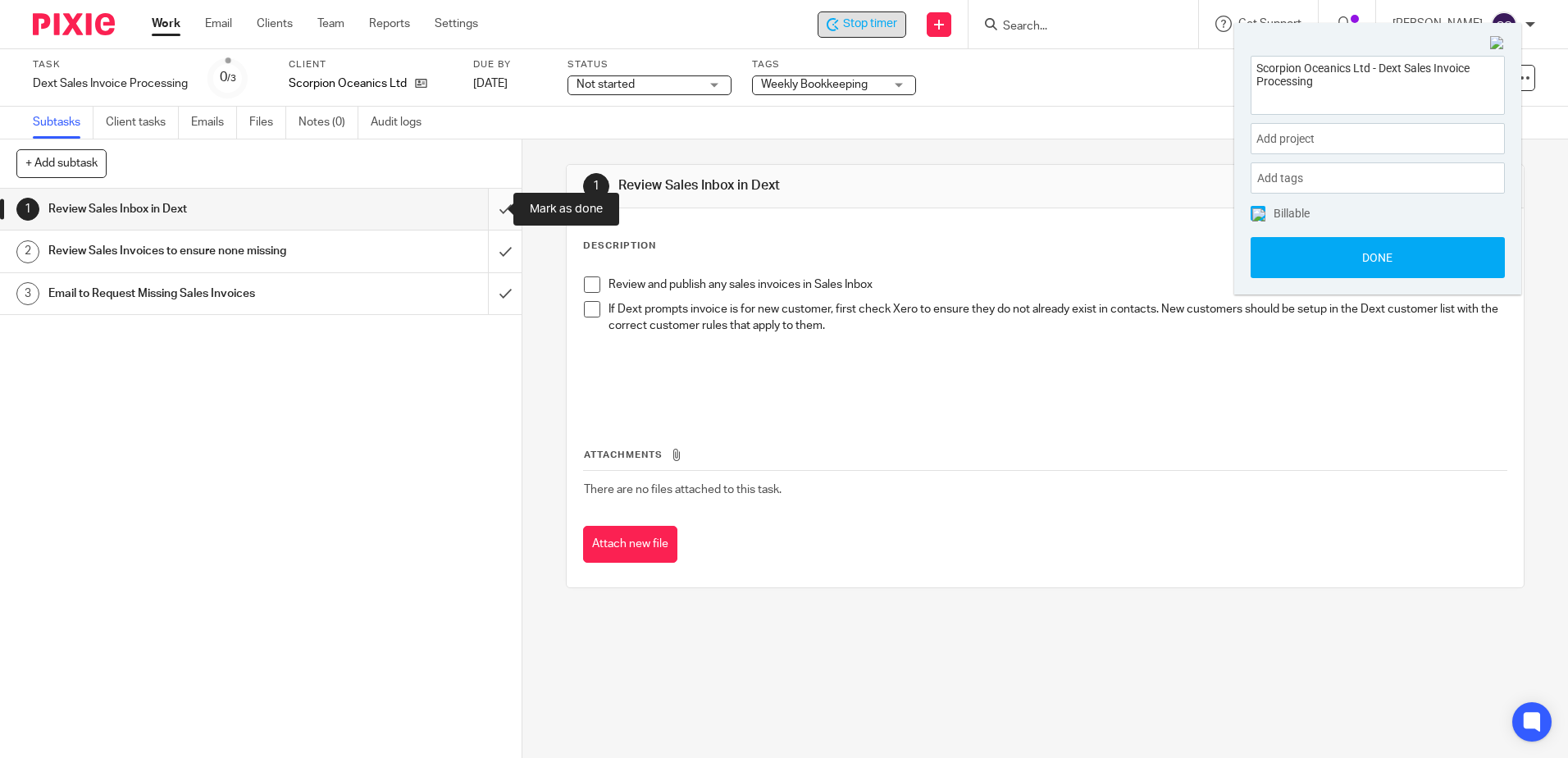
click at [489, 209] on input "submit" at bounding box center [261, 209] width 521 height 41
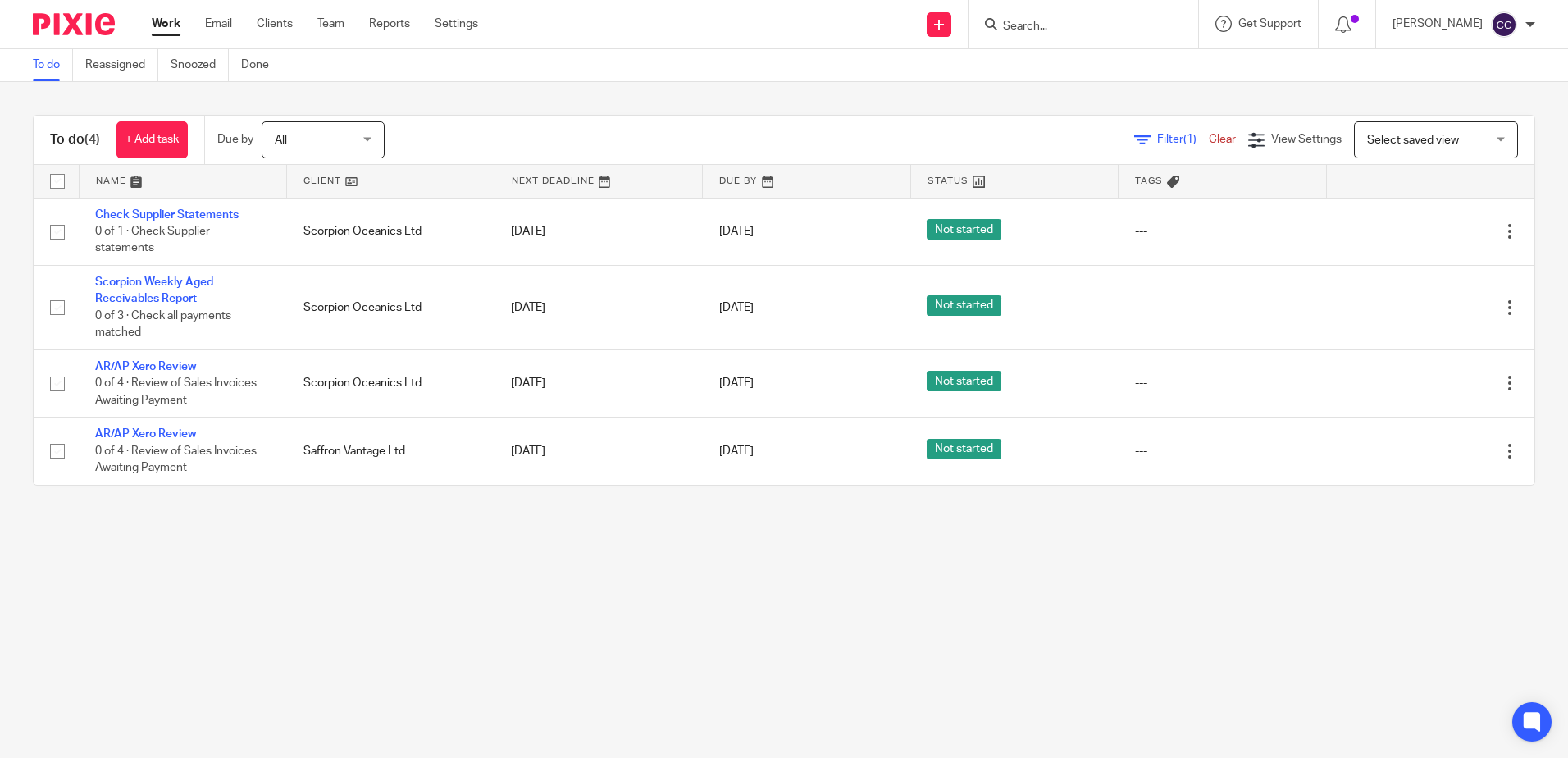
click at [316, 180] on link at bounding box center [391, 180] width 208 height 33
click at [254, 64] on link "Done" at bounding box center [261, 65] width 40 height 32
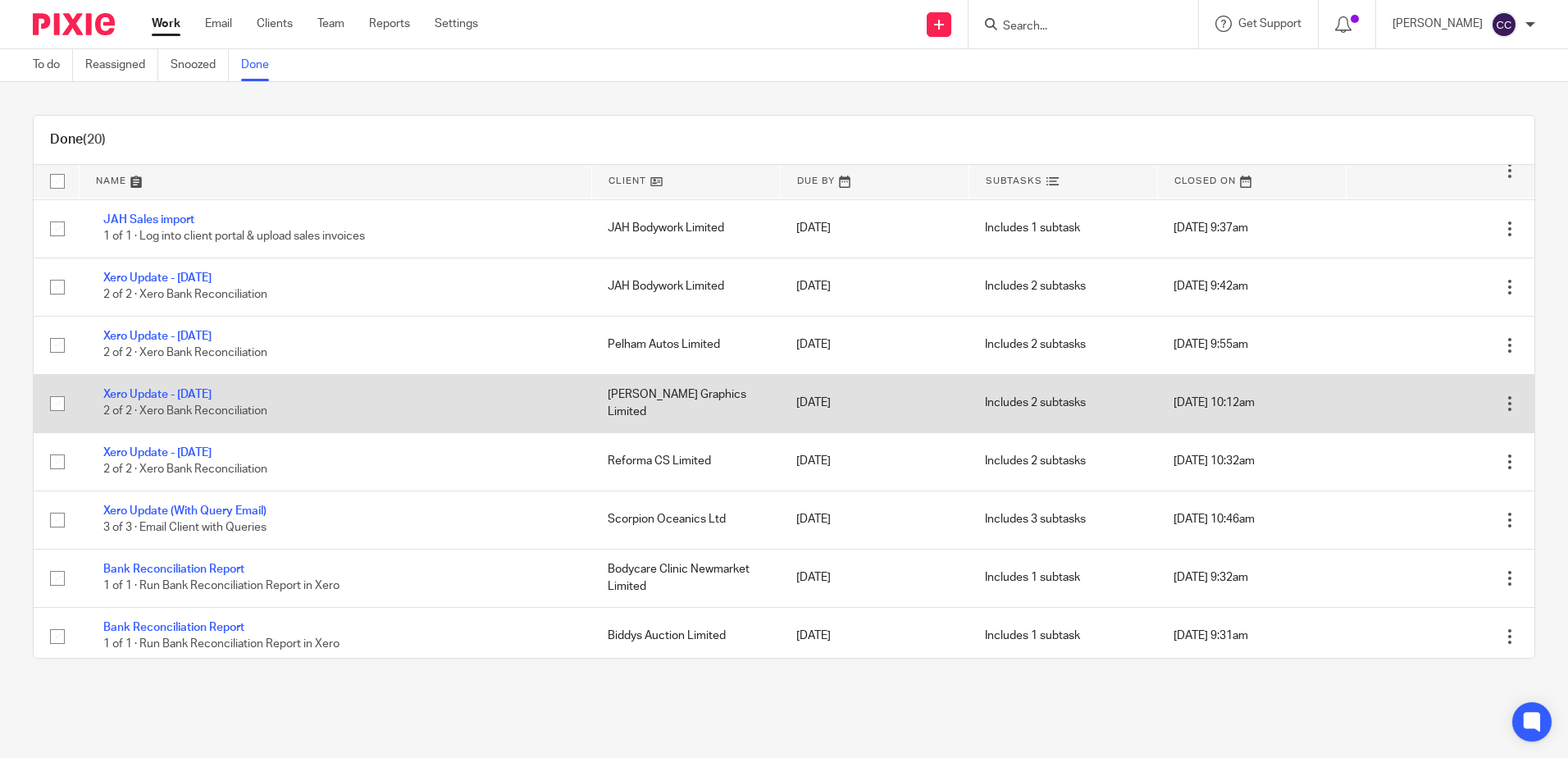
scroll to position [704, 0]
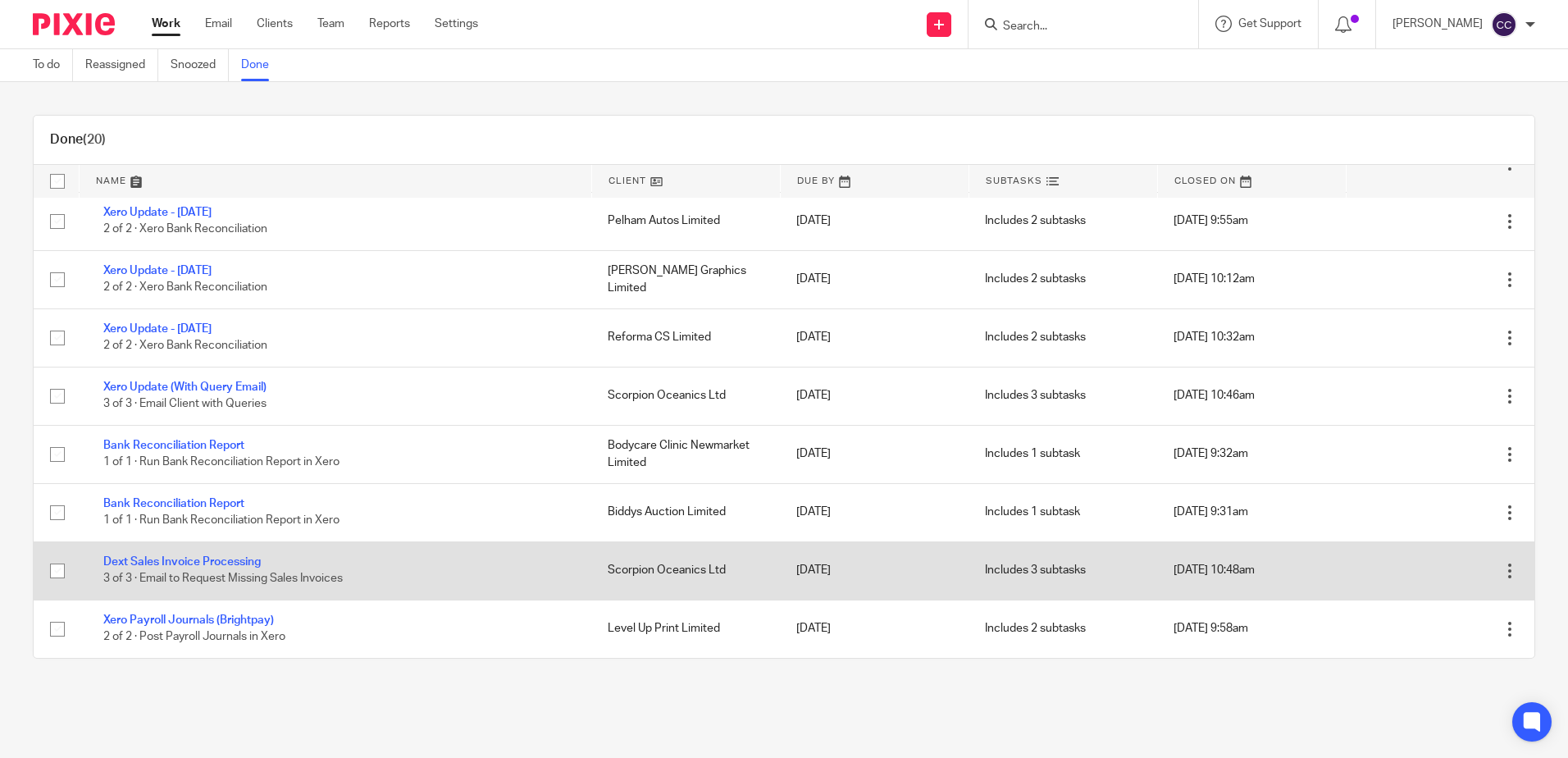
click at [54, 568] on input "checkbox" at bounding box center [56, 570] width 31 height 31
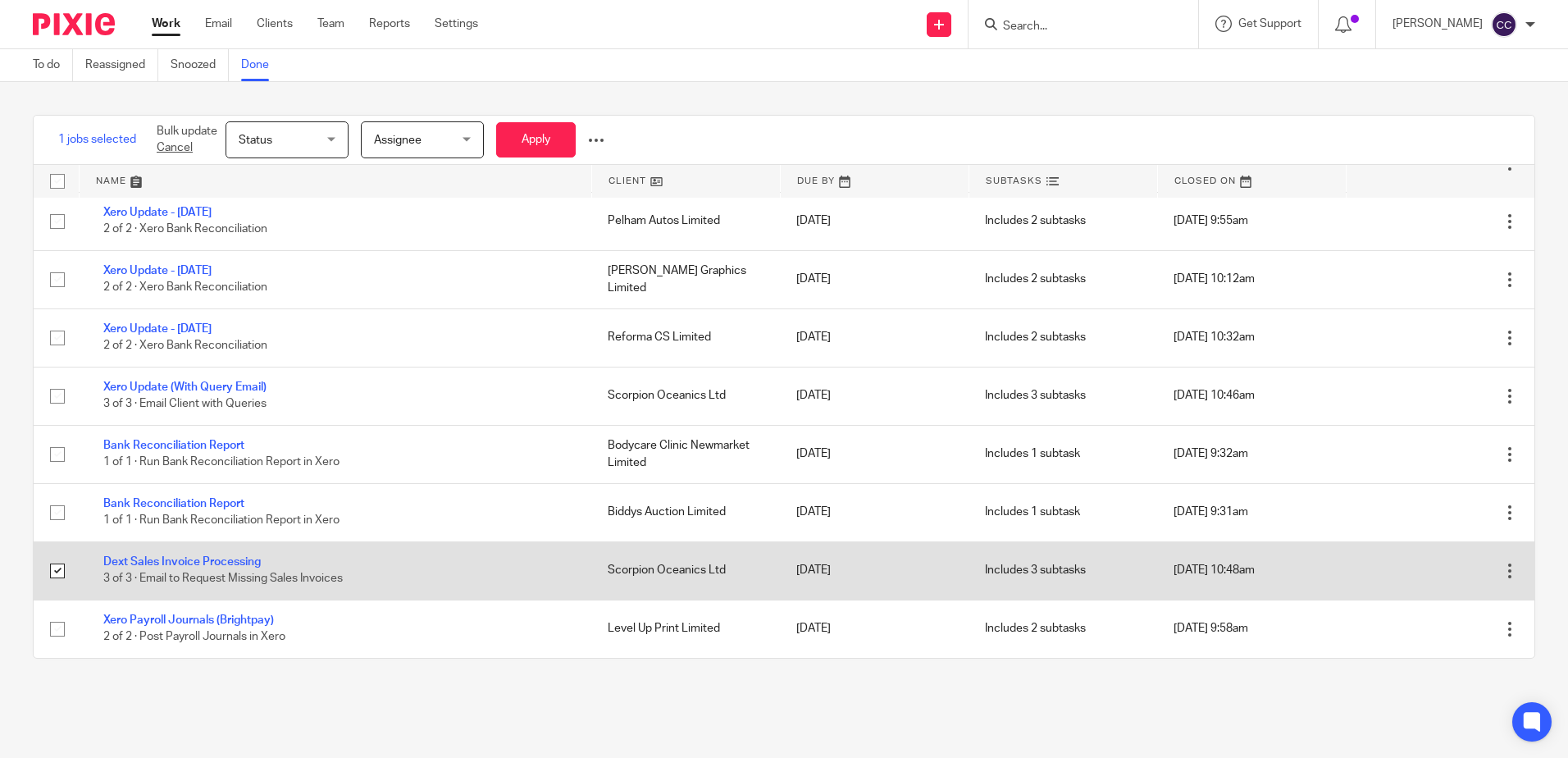
click at [55, 569] on input "checkbox" at bounding box center [56, 570] width 31 height 31
checkbox input "false"
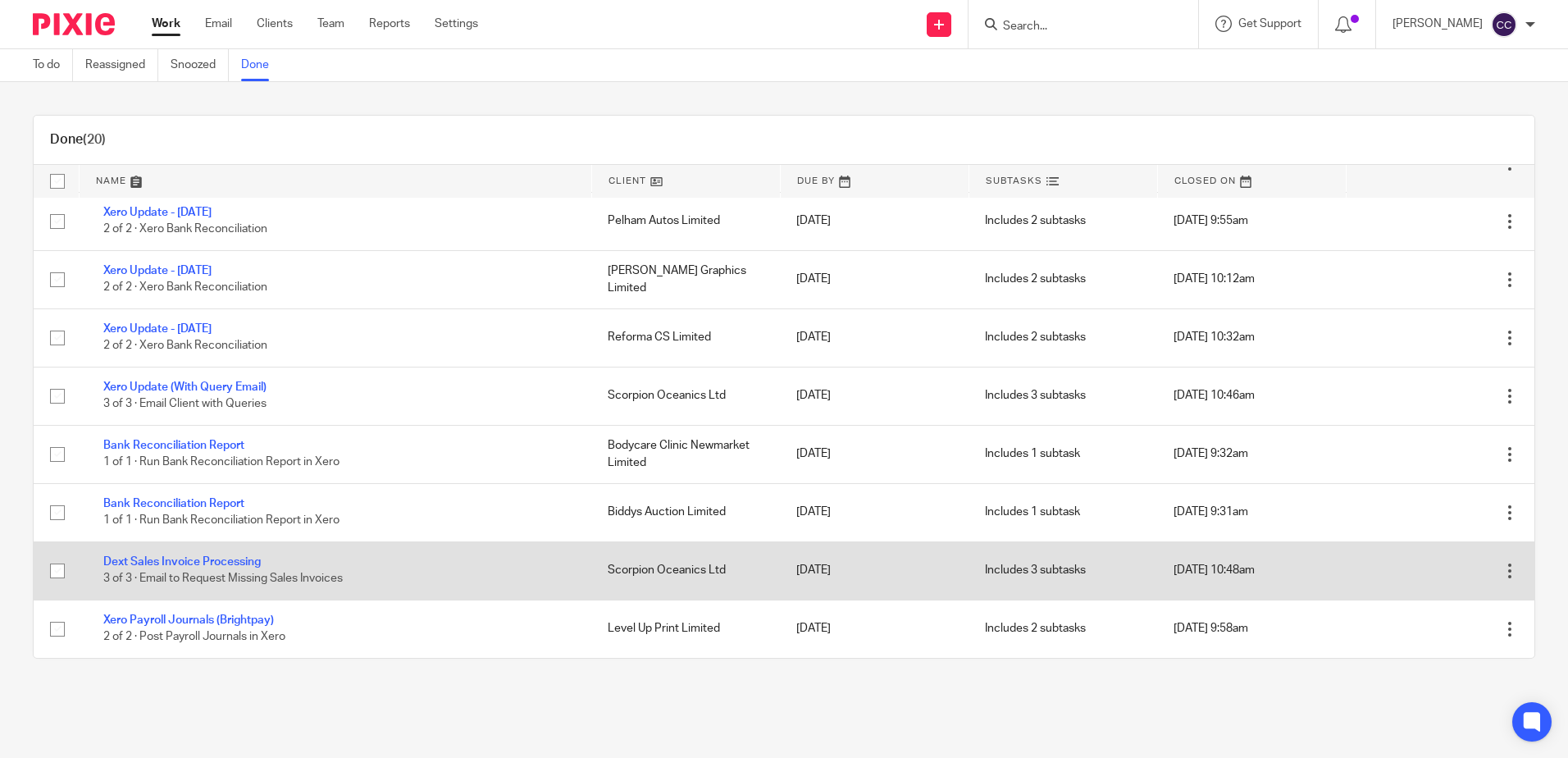
click at [1476, 578] on div "Open Delete" at bounding box center [1439, 570] width 156 height 41
click at [1501, 571] on div at bounding box center [1509, 570] width 17 height 17
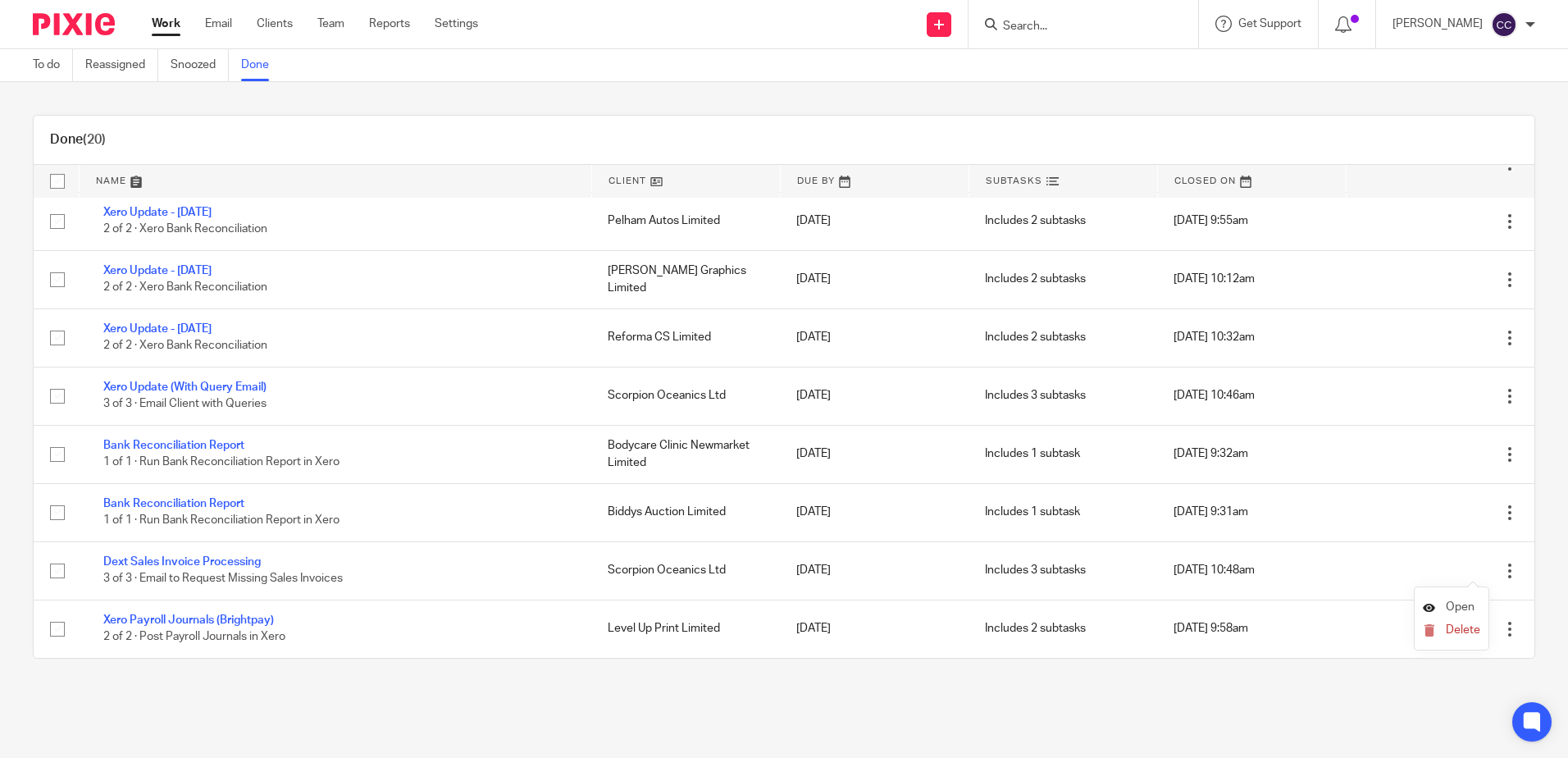
click at [1454, 606] on span "Open" at bounding box center [1460, 607] width 29 height 11
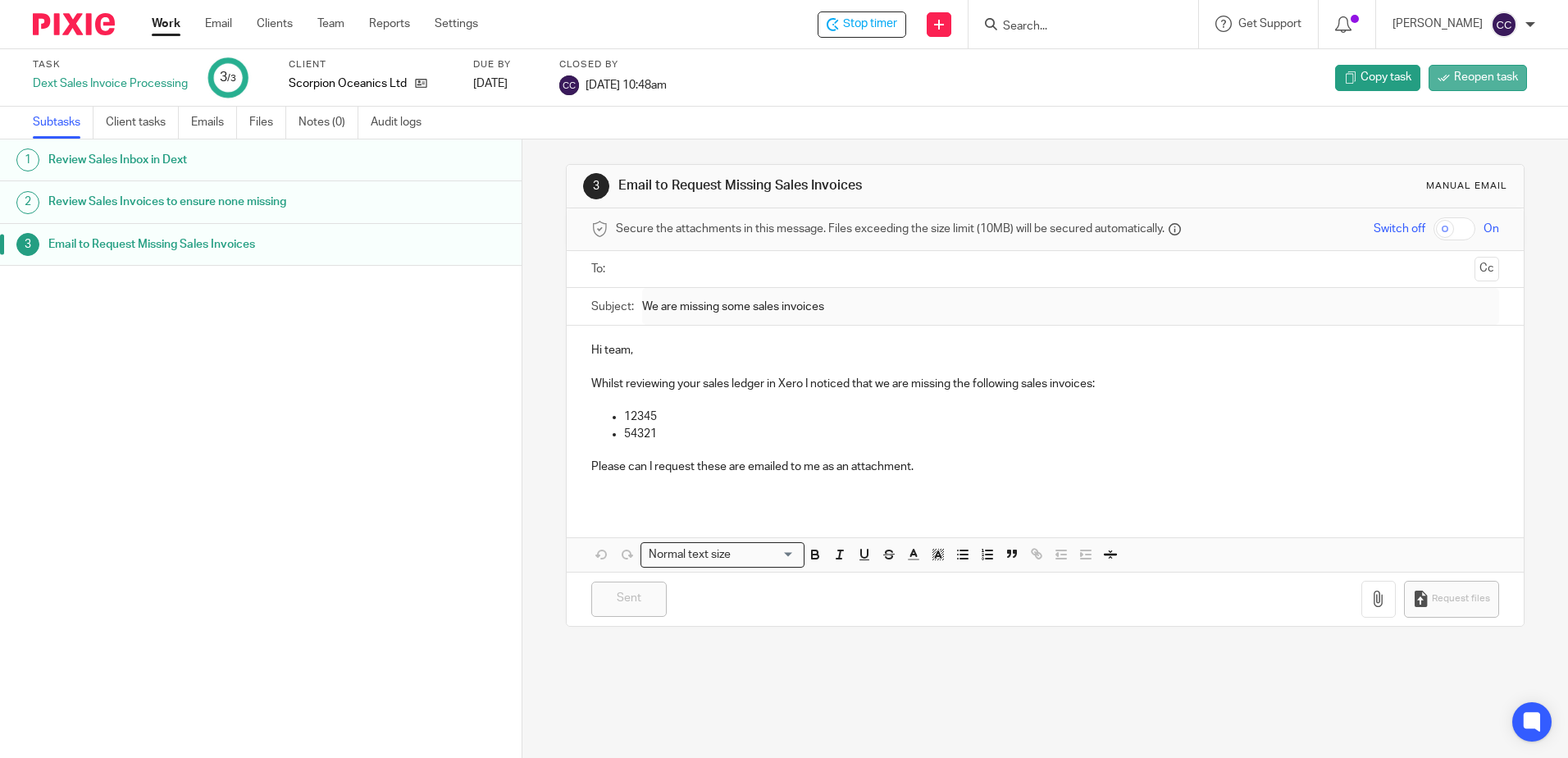
click at [1454, 80] on span "Reopen task" at bounding box center [1485, 77] width 64 height 17
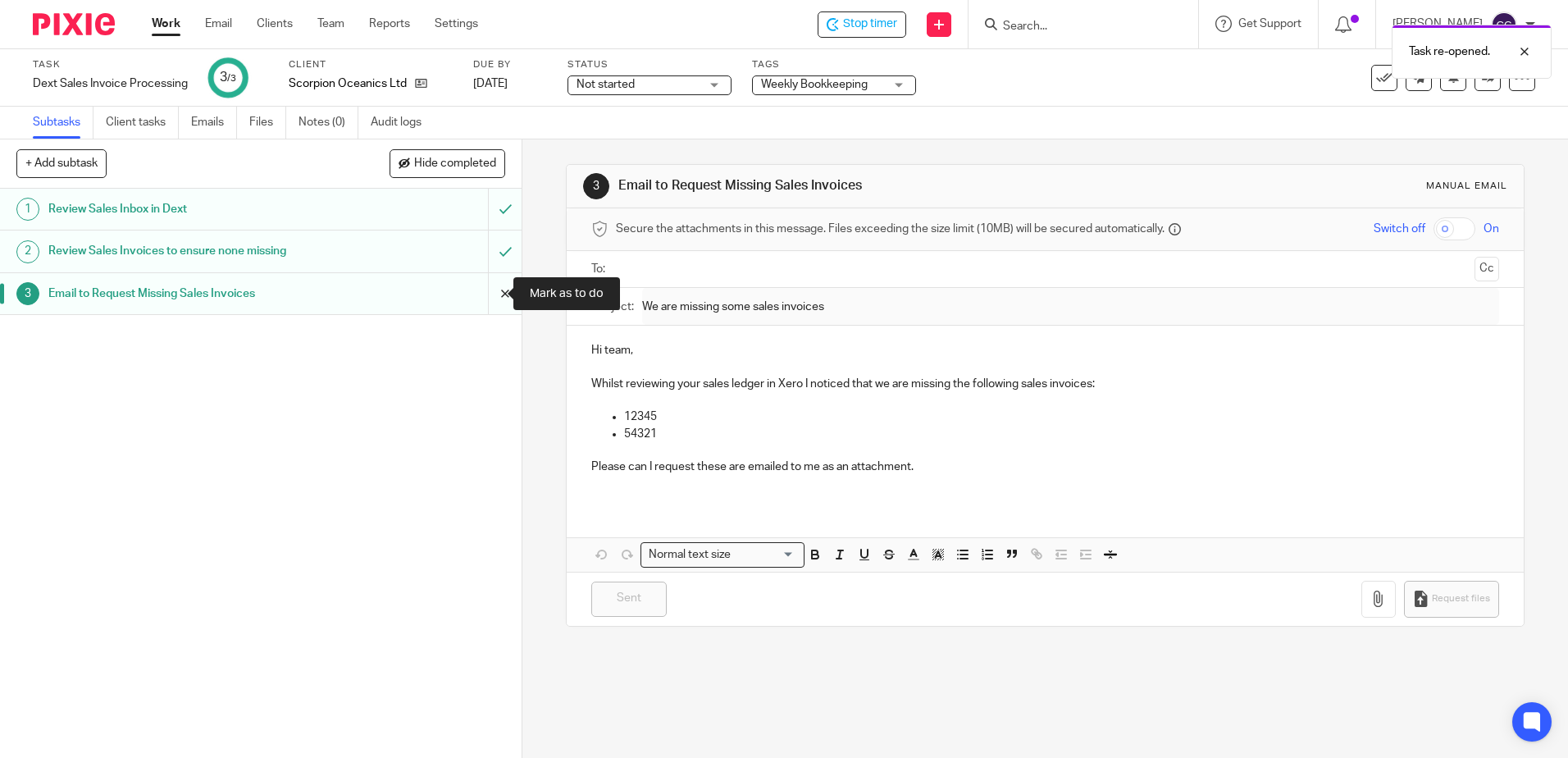
click at [485, 294] on input "submit" at bounding box center [261, 293] width 521 height 41
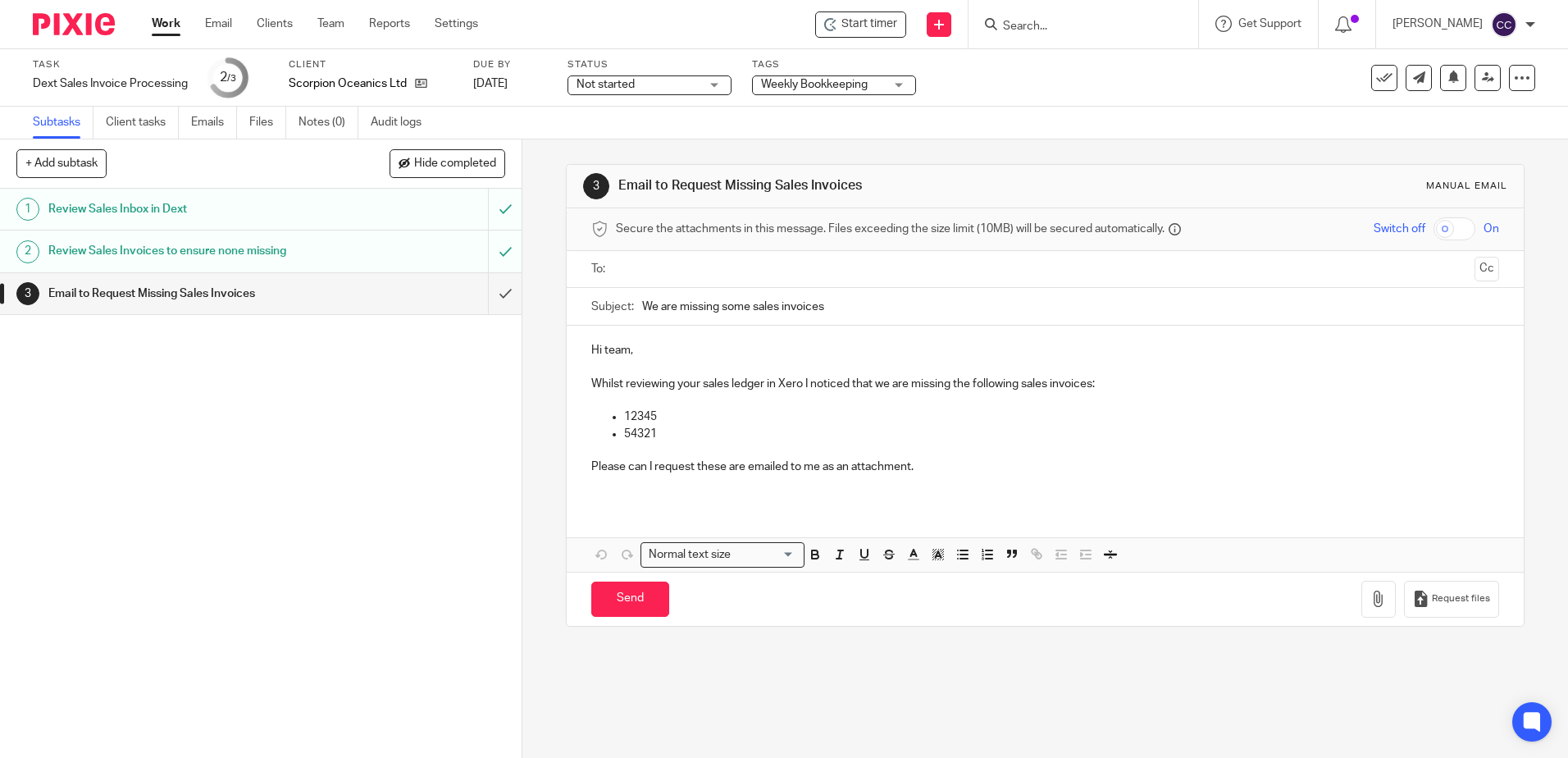
click at [655, 278] on input "text" at bounding box center [1044, 269] width 845 height 18
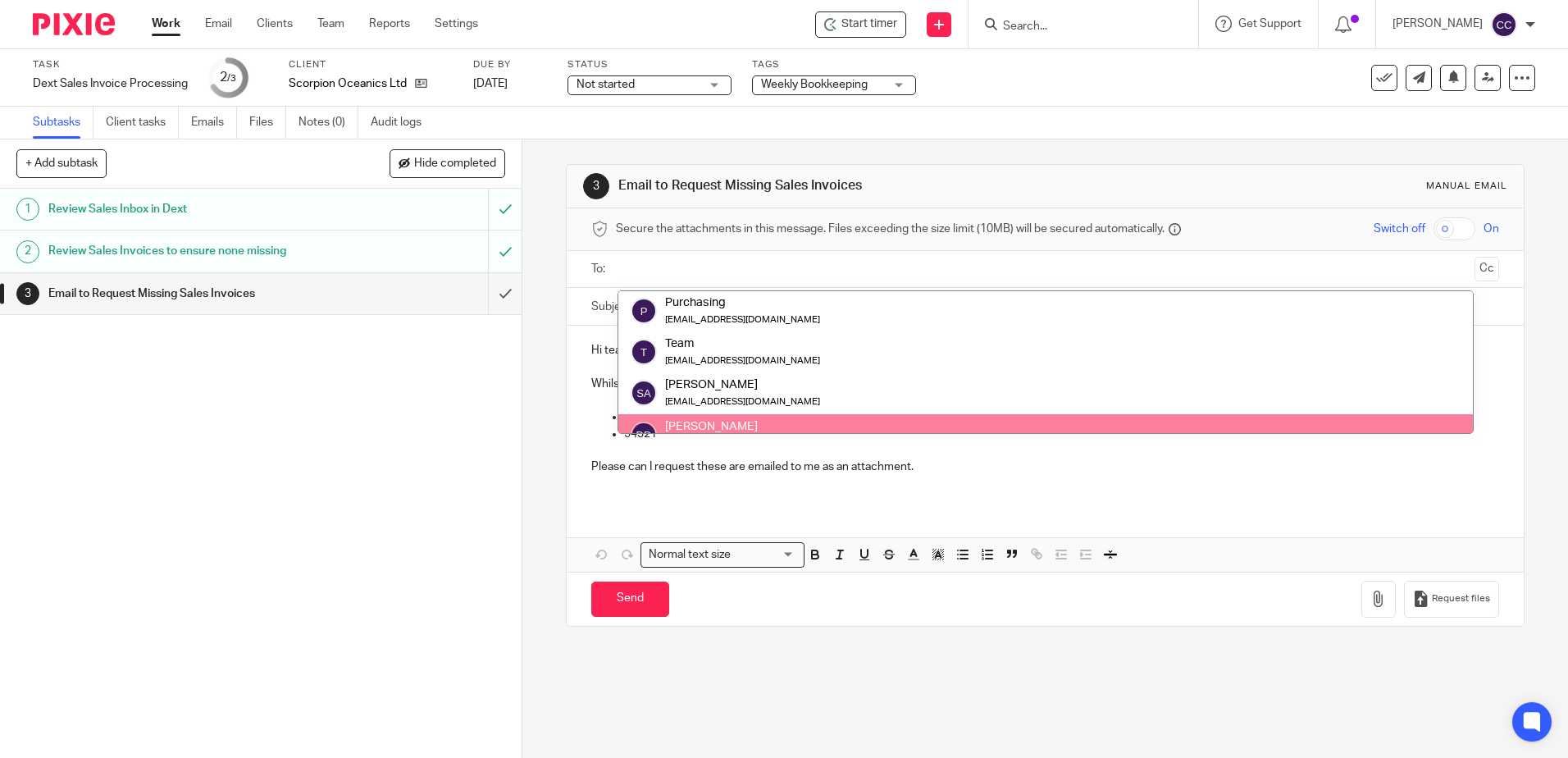
scroll to position [82, 0]
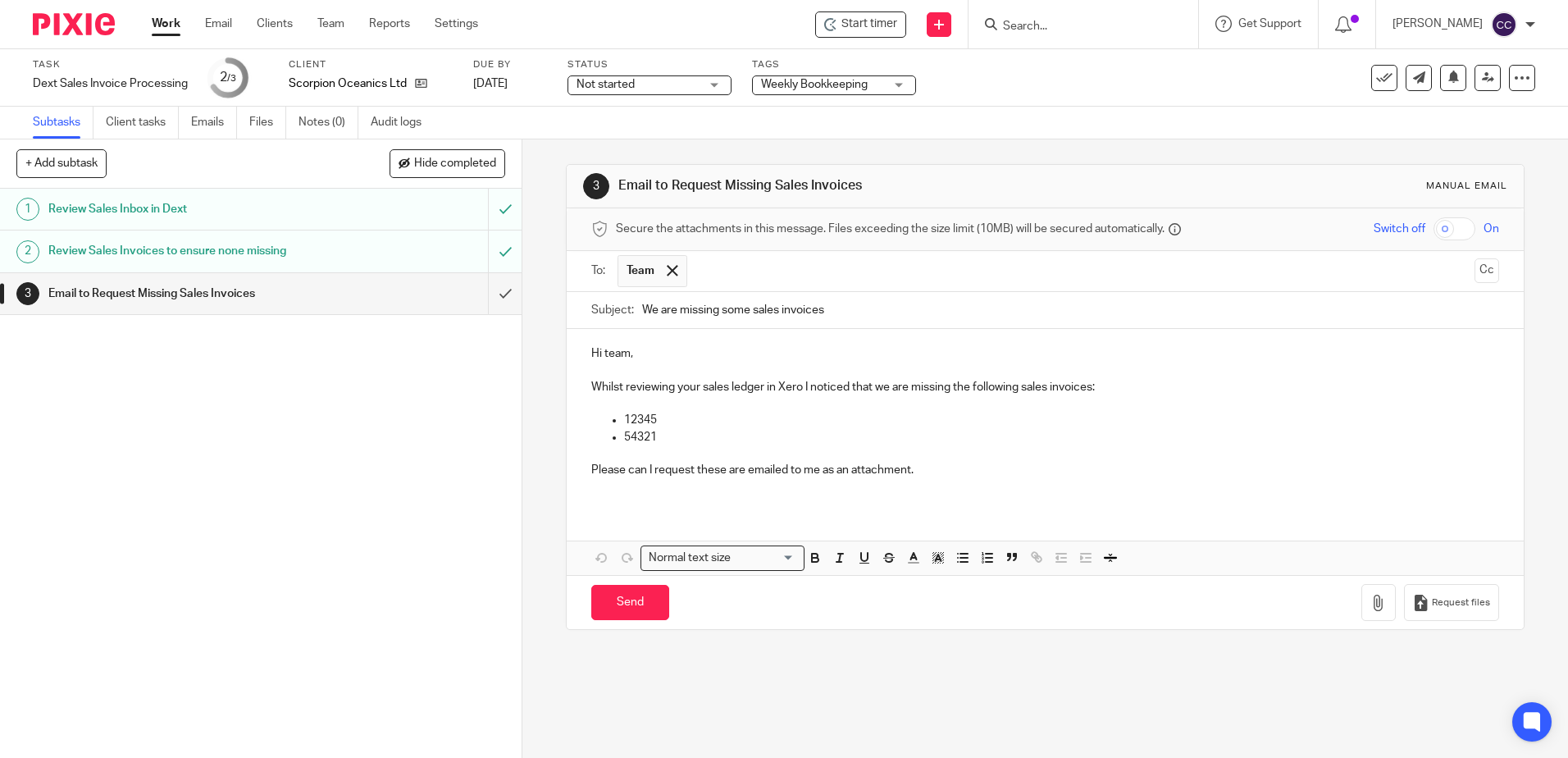
click at [669, 436] on p "54321" at bounding box center [1061, 437] width 874 height 17
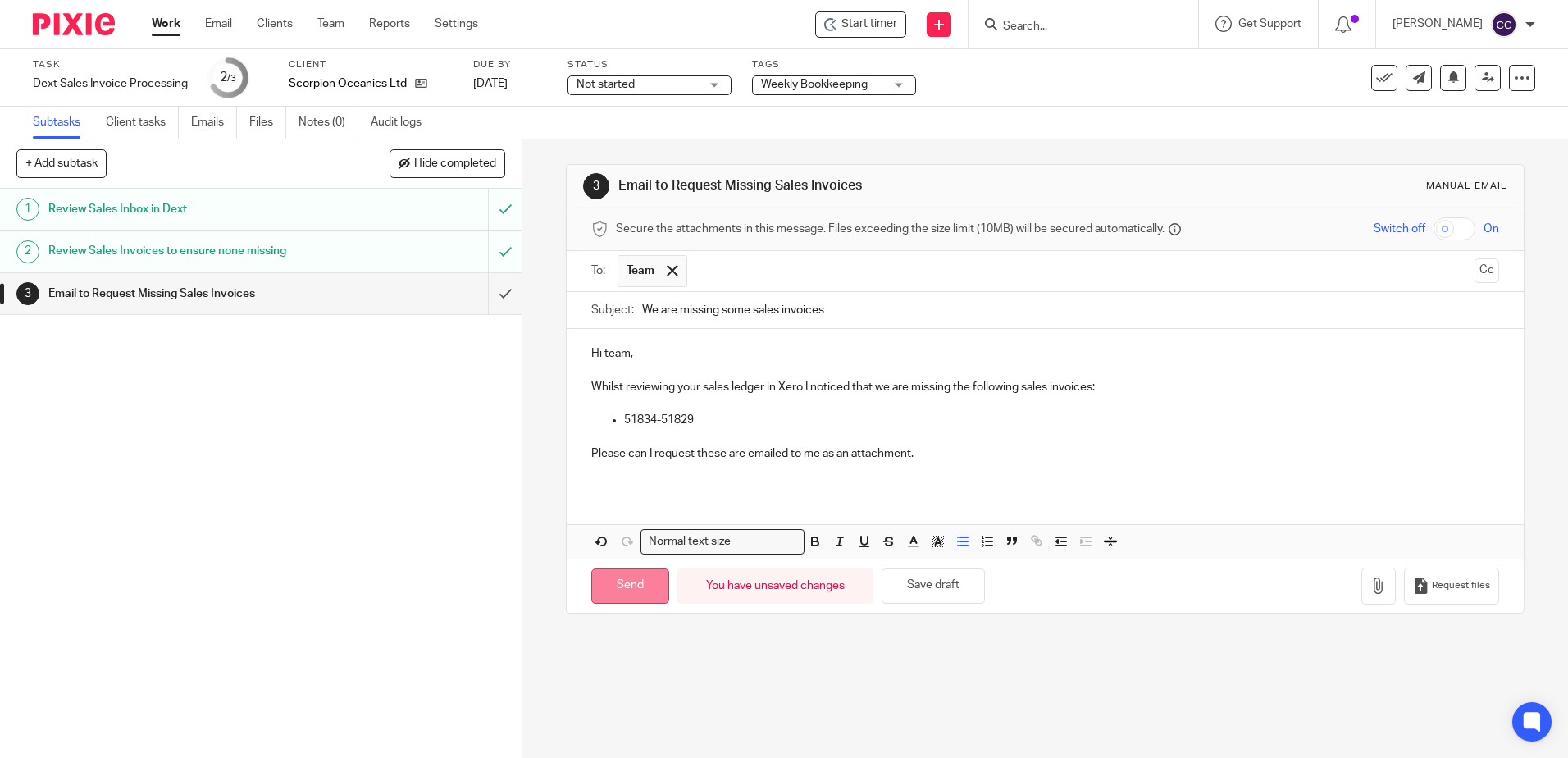
click at [607, 587] on input "Send" at bounding box center [629, 585] width 77 height 35
type input "Sent"
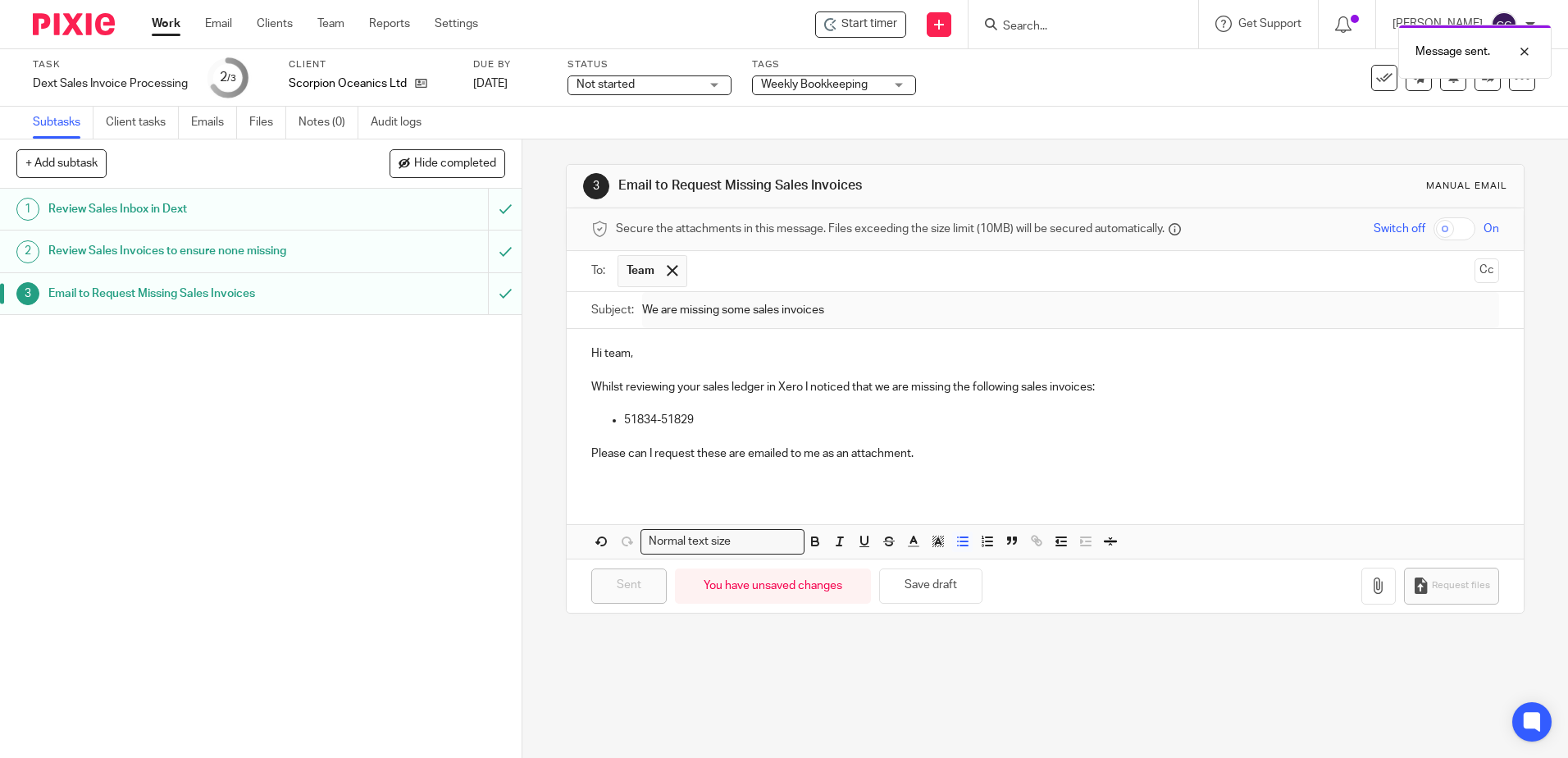
click at [167, 26] on link "Work" at bounding box center [166, 24] width 29 height 17
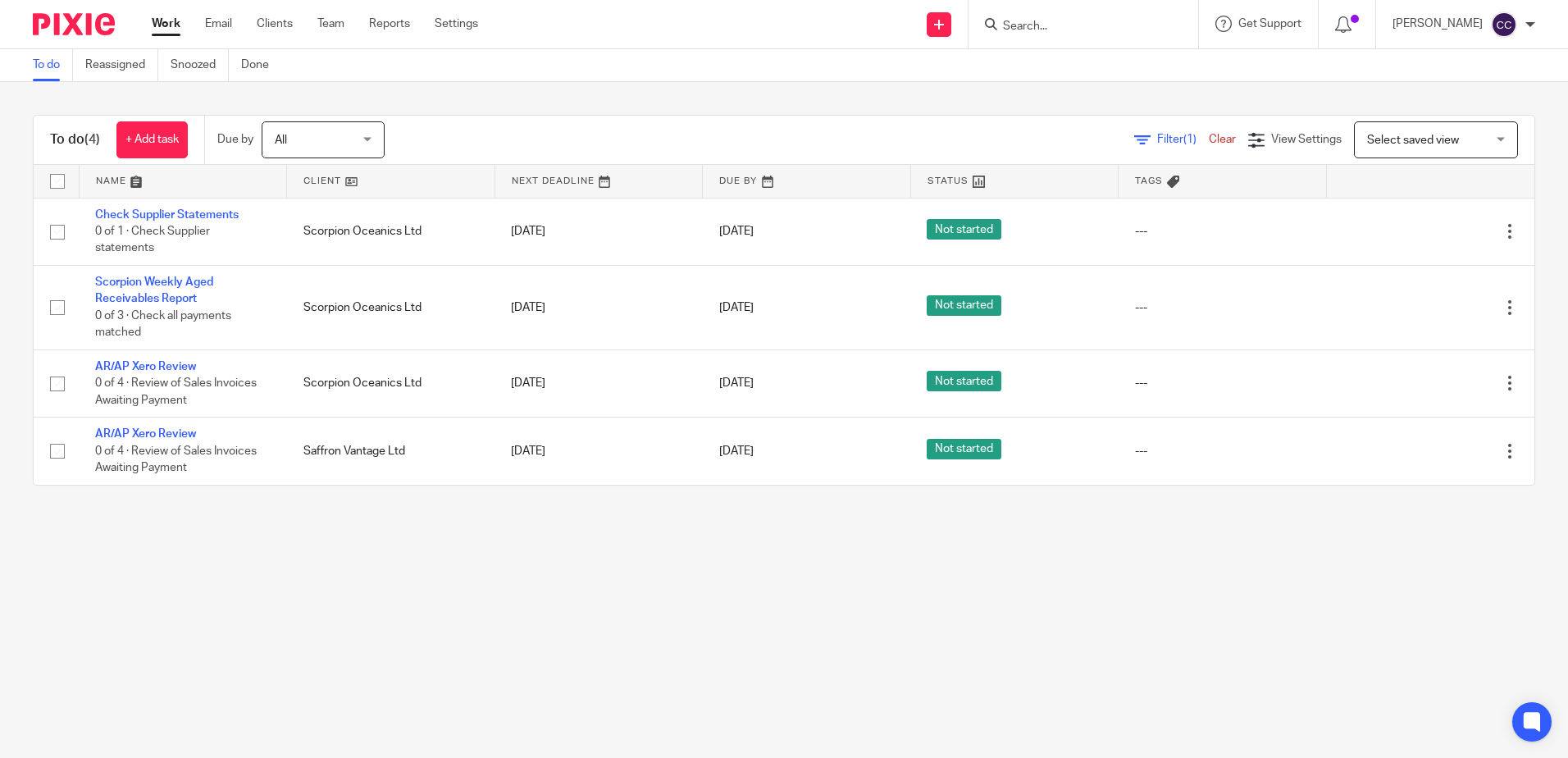
click at [331, 172] on link at bounding box center [391, 180] width 208 height 33
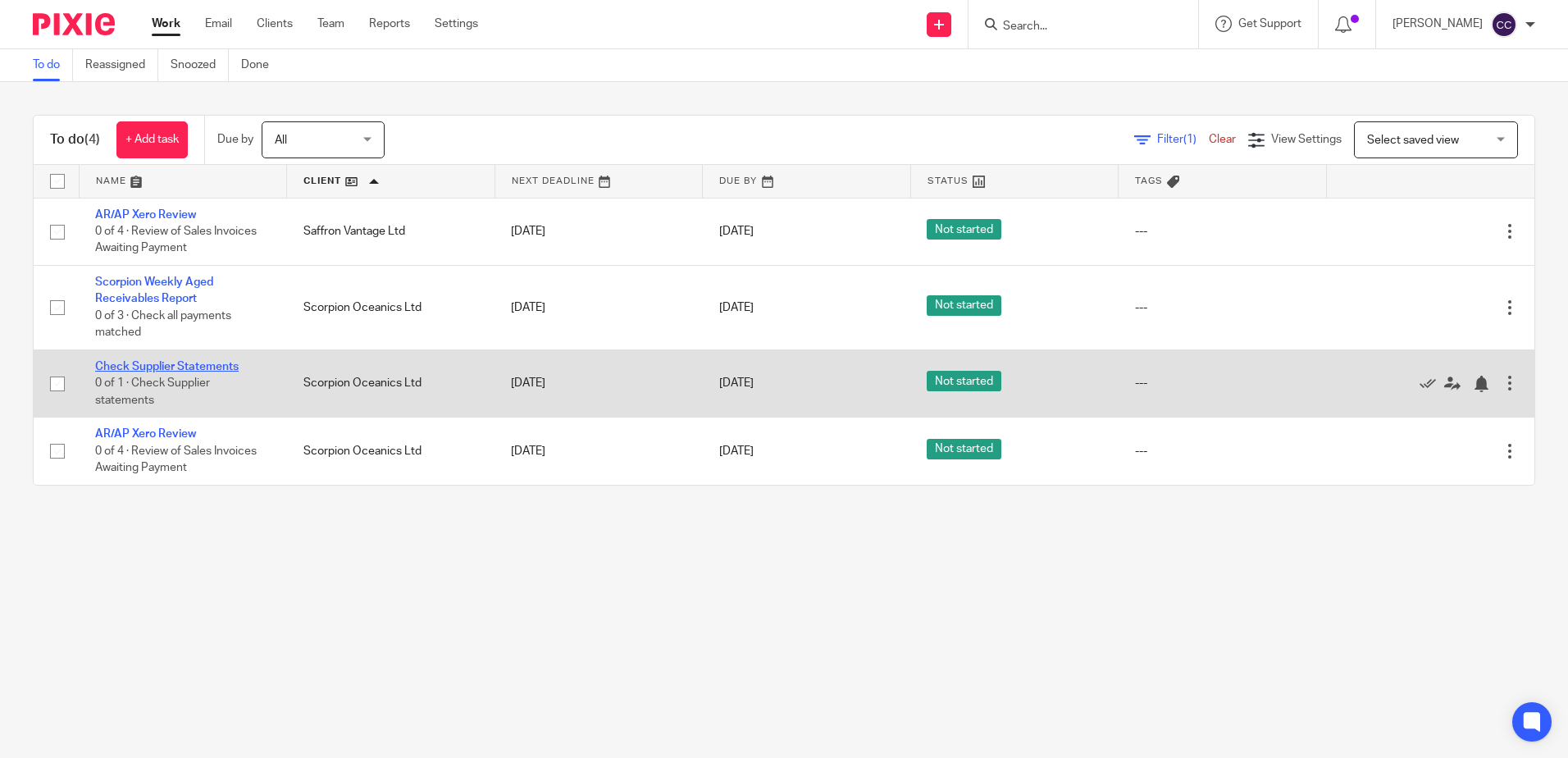
click at [158, 365] on link "Check Supplier Statements" at bounding box center [166, 366] width 144 height 11
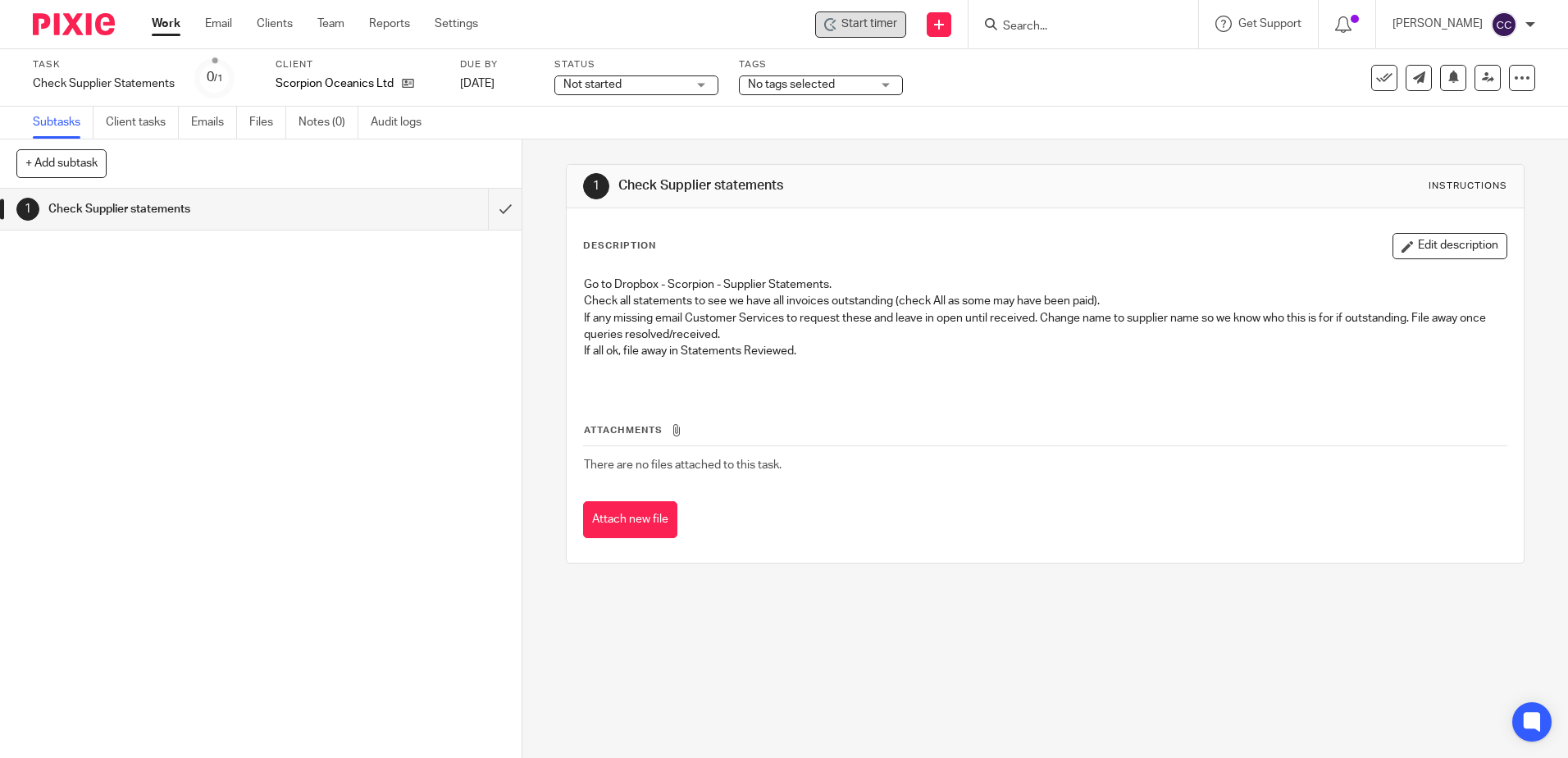
click at [881, 32] on span "Start timer" at bounding box center [869, 25] width 55 height 18
click at [873, 25] on span "Start timer" at bounding box center [869, 25] width 55 height 18
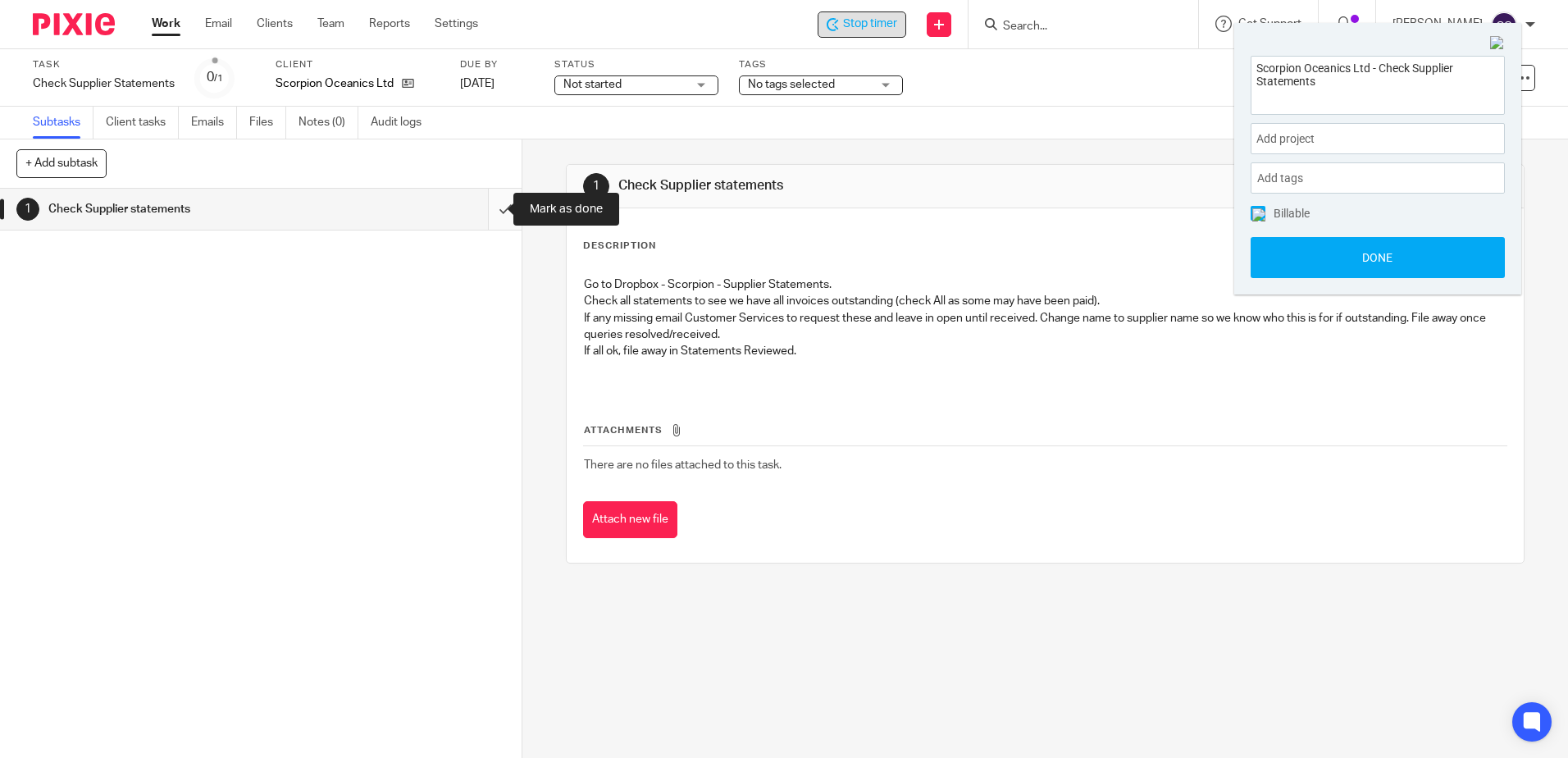
click at [484, 208] on input "submit" at bounding box center [261, 209] width 521 height 41
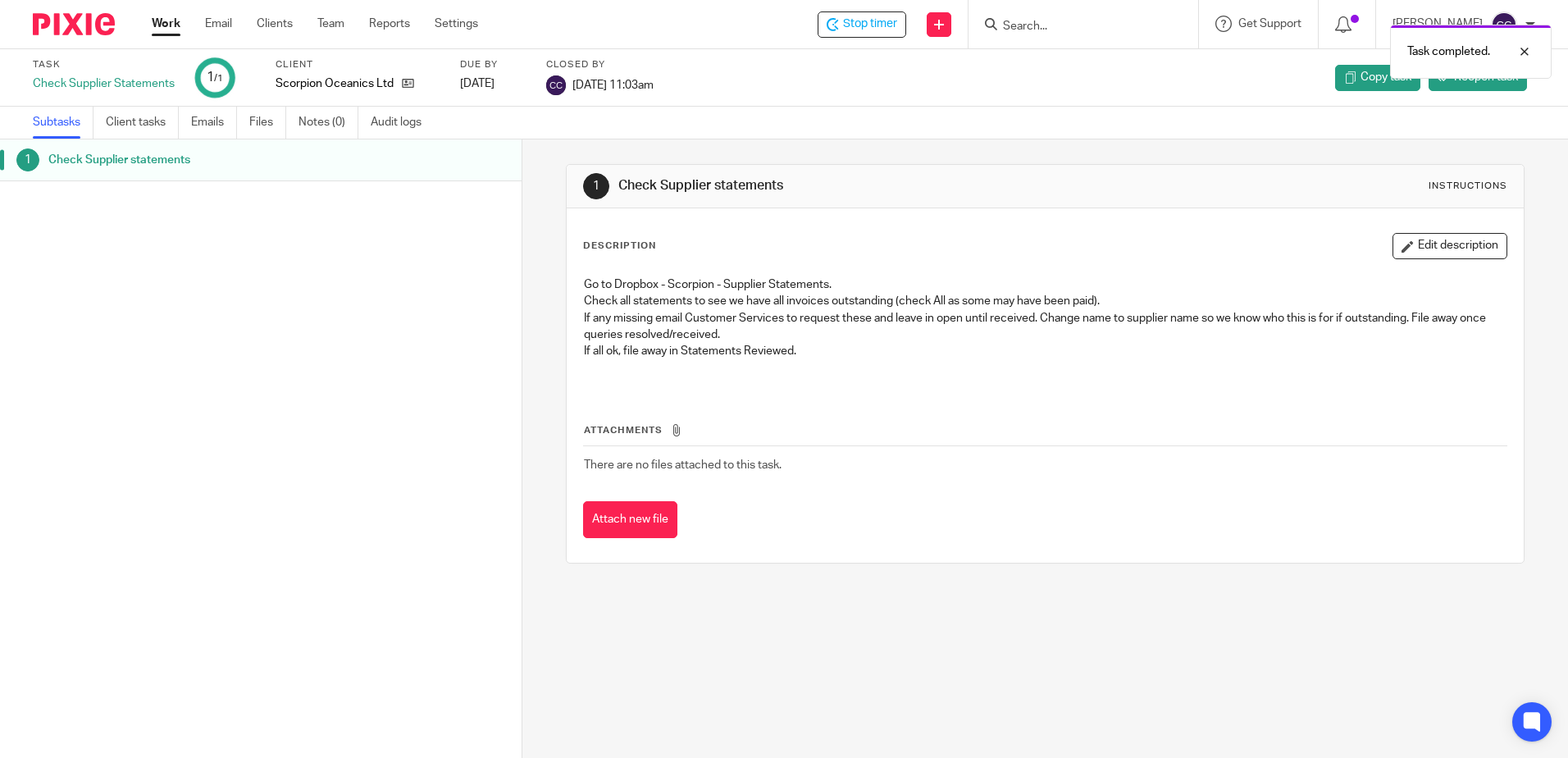
click at [174, 30] on link "Work" at bounding box center [166, 24] width 29 height 17
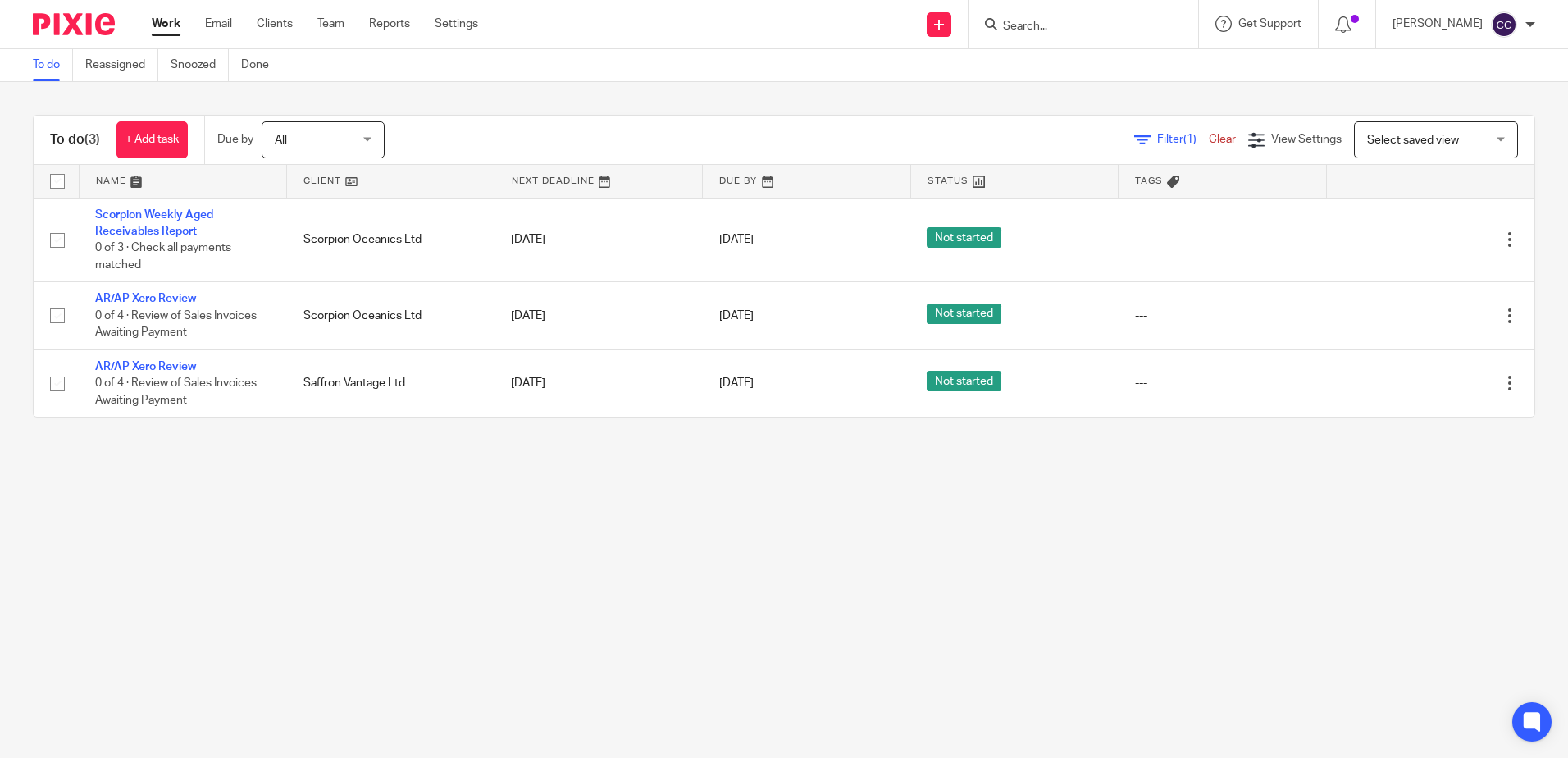
click at [306, 178] on link at bounding box center [391, 180] width 208 height 33
